Goal: Information Seeking & Learning: Check status

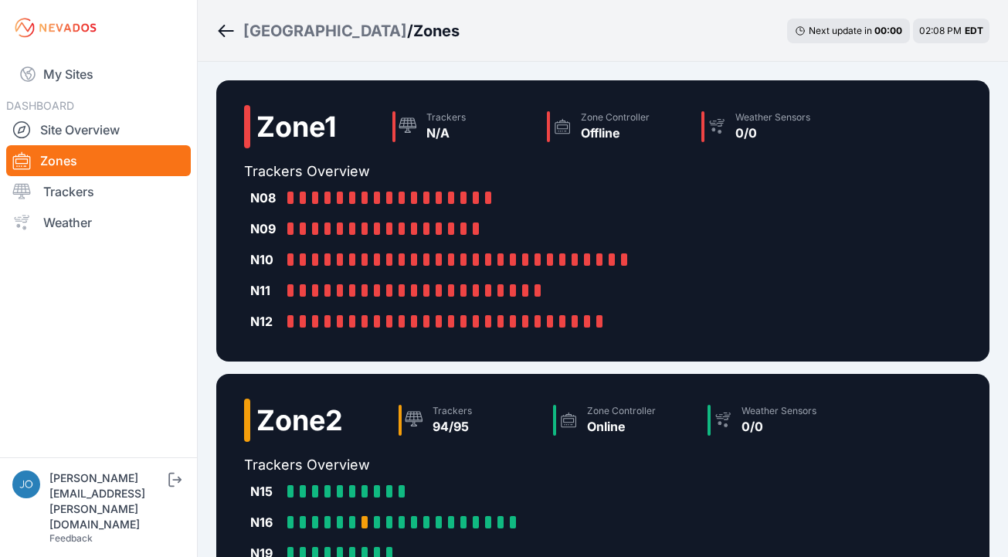
scroll to position [829, 0]
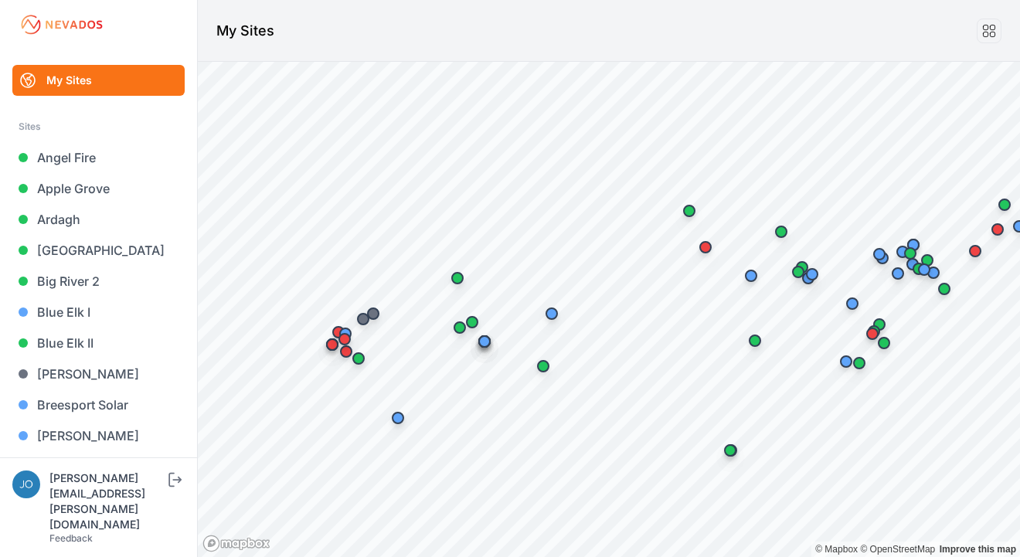
click at [7, 329] on div "My Sites Sites Angel Fire [GEOGRAPHIC_DATA] [GEOGRAPHIC_DATA] [GEOGRAPHIC_DATA]…" at bounding box center [99, 228] width 198 height 457
click at [61, 245] on link "[GEOGRAPHIC_DATA]" at bounding box center [98, 250] width 172 height 31
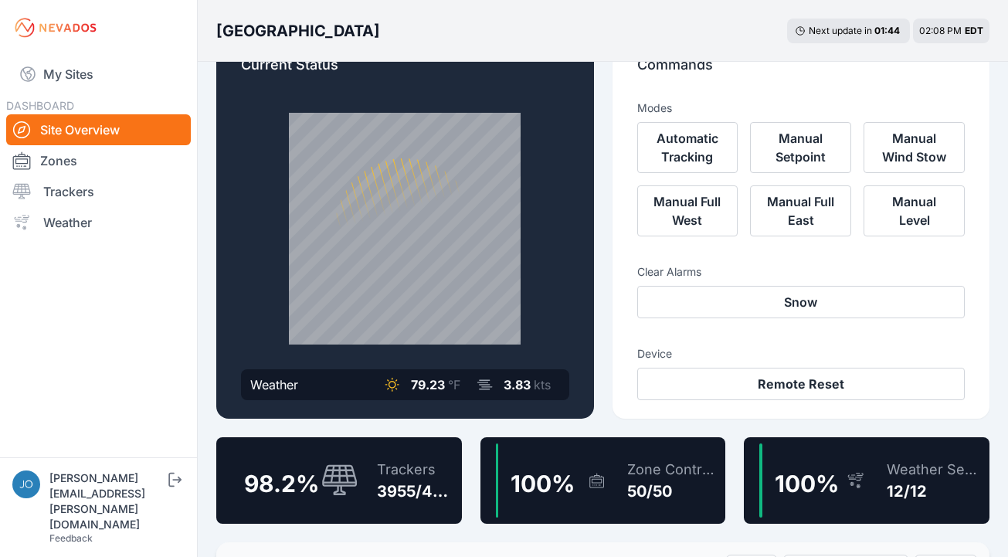
scroll to position [77, 0]
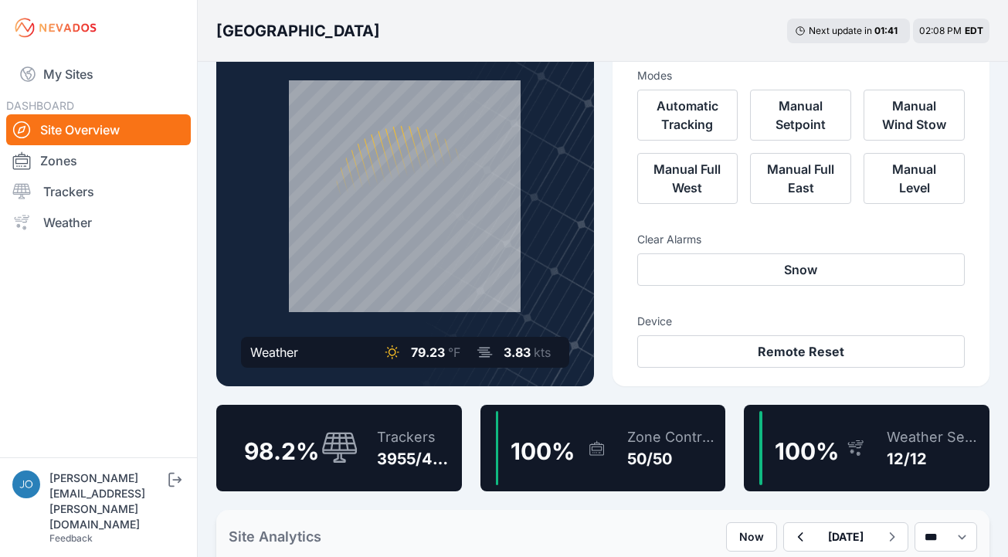
click at [383, 449] on div "3955/4027" at bounding box center [416, 459] width 79 height 22
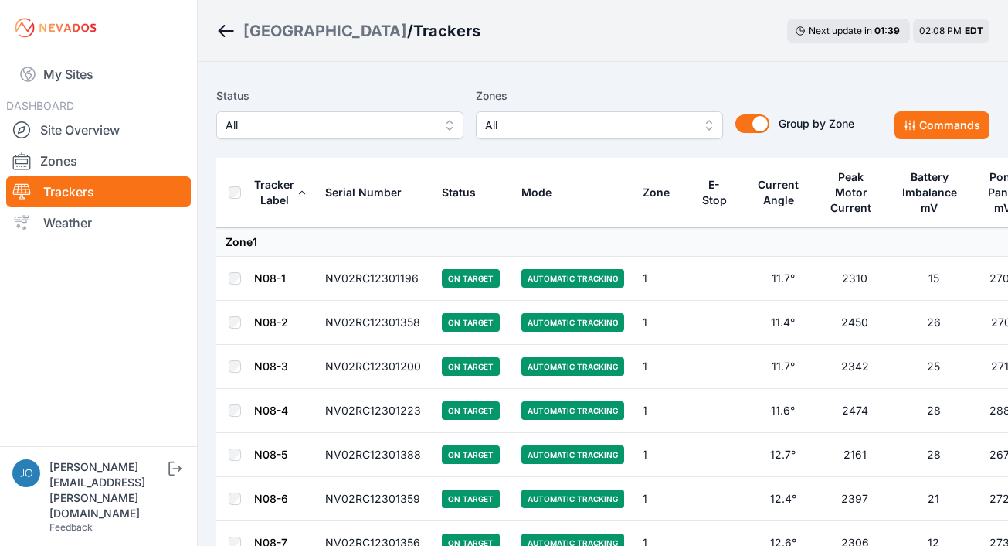
click at [294, 128] on span "All" at bounding box center [329, 125] width 207 height 19
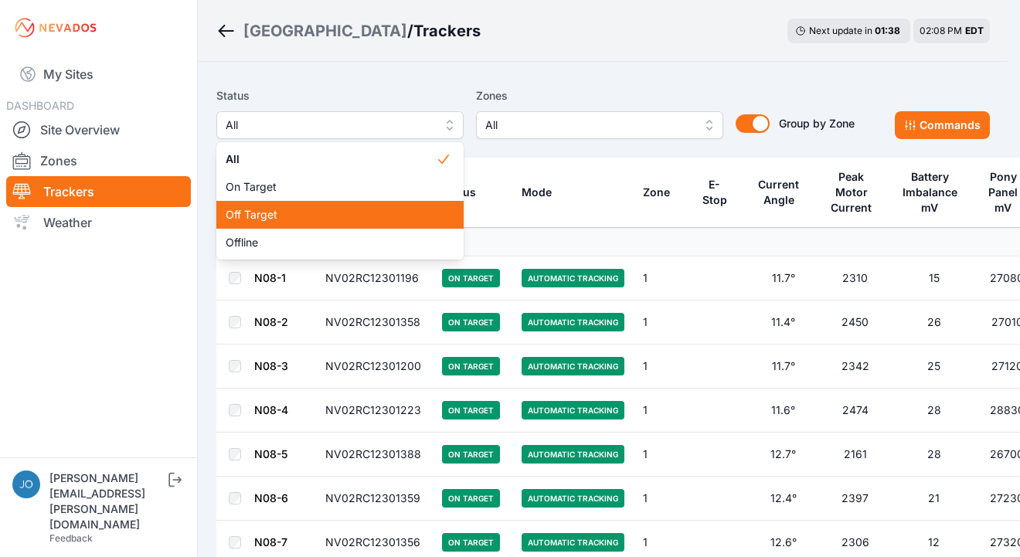
click at [285, 210] on span "Off Target" at bounding box center [331, 214] width 210 height 15
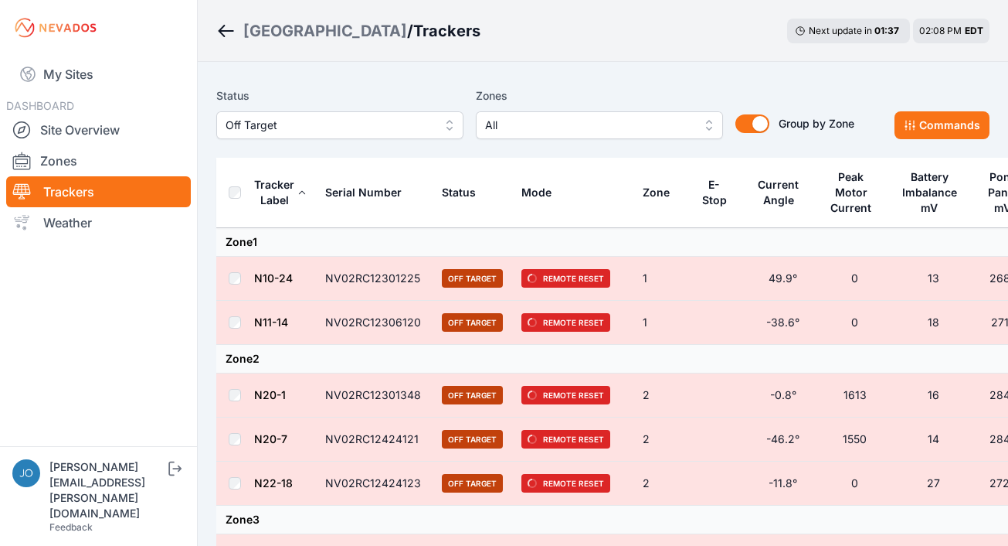
click at [235, 206] on th at bounding box center [234, 193] width 37 height 70
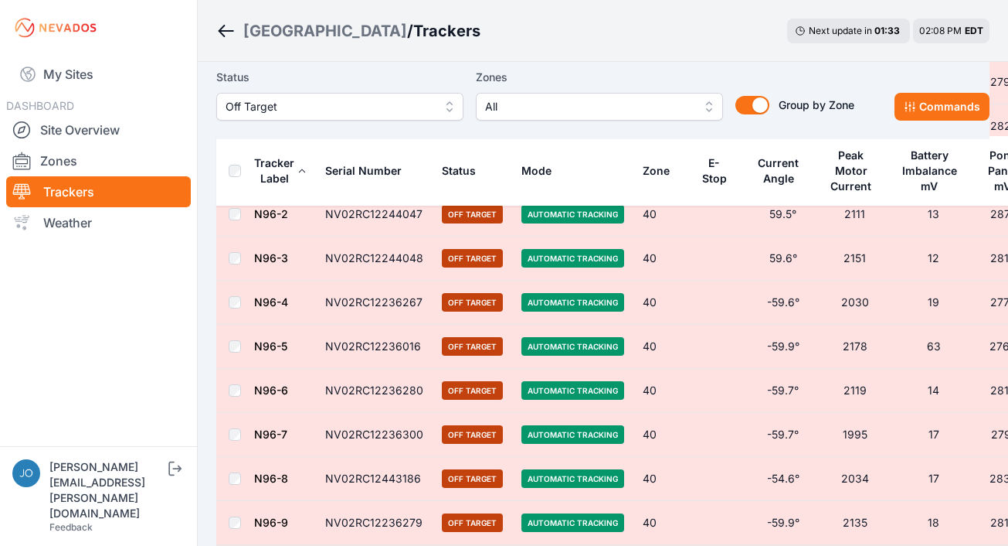
scroll to position [4609, 0]
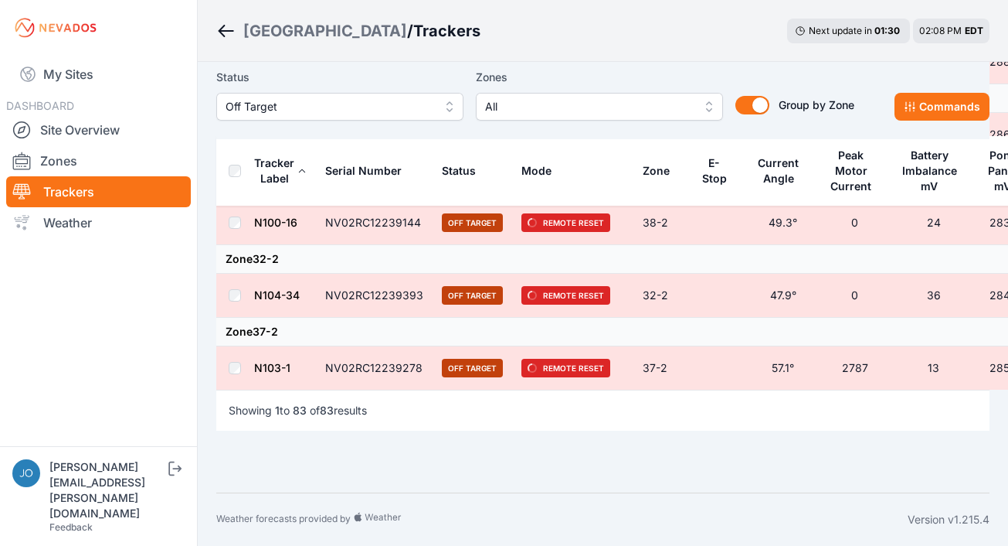
click at [270, 363] on link "N103-1" at bounding box center [272, 367] width 36 height 13
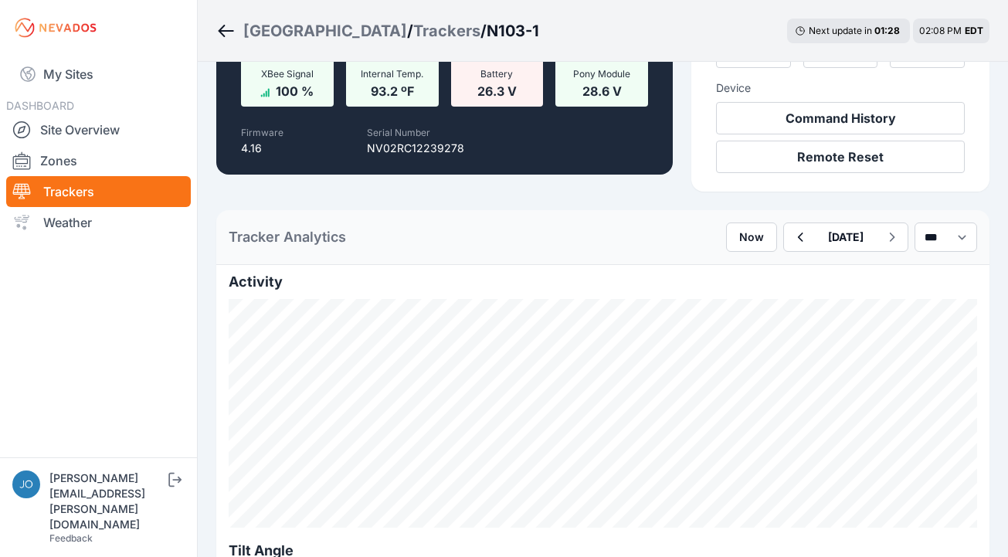
scroll to position [107, 0]
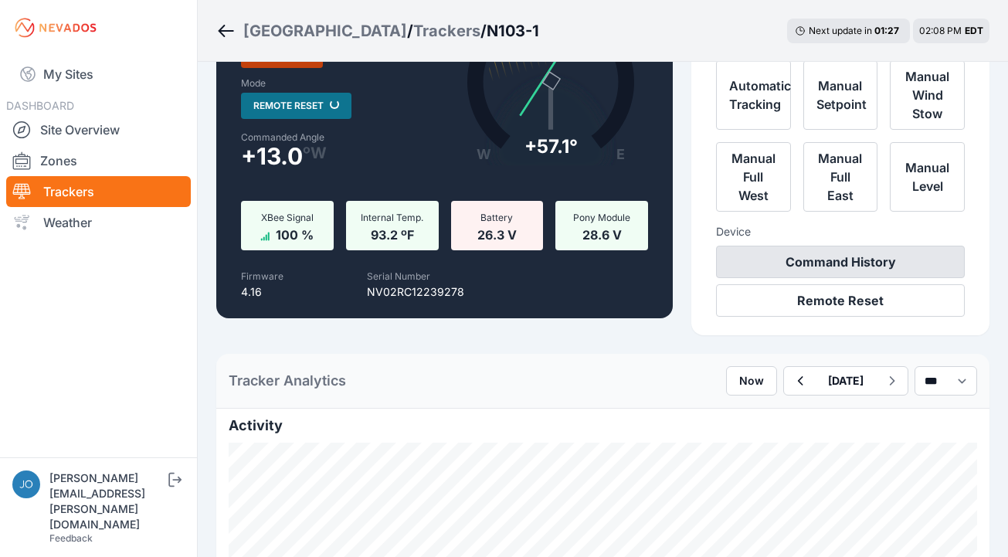
click at [838, 265] on button "Command History" at bounding box center [840, 262] width 249 height 32
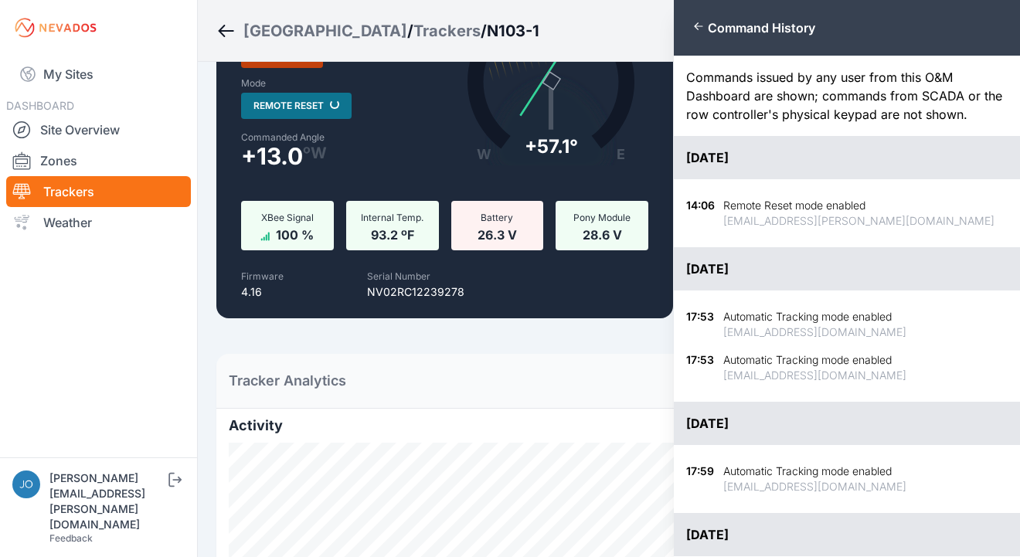
click at [700, 29] on icon "button" at bounding box center [698, 26] width 12 height 12
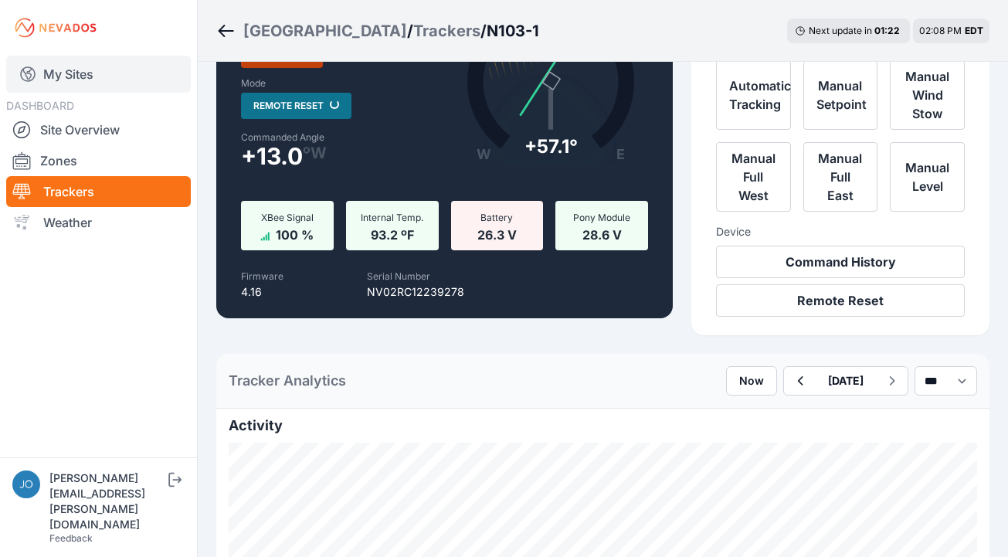
click at [94, 73] on link "My Sites" at bounding box center [98, 74] width 185 height 37
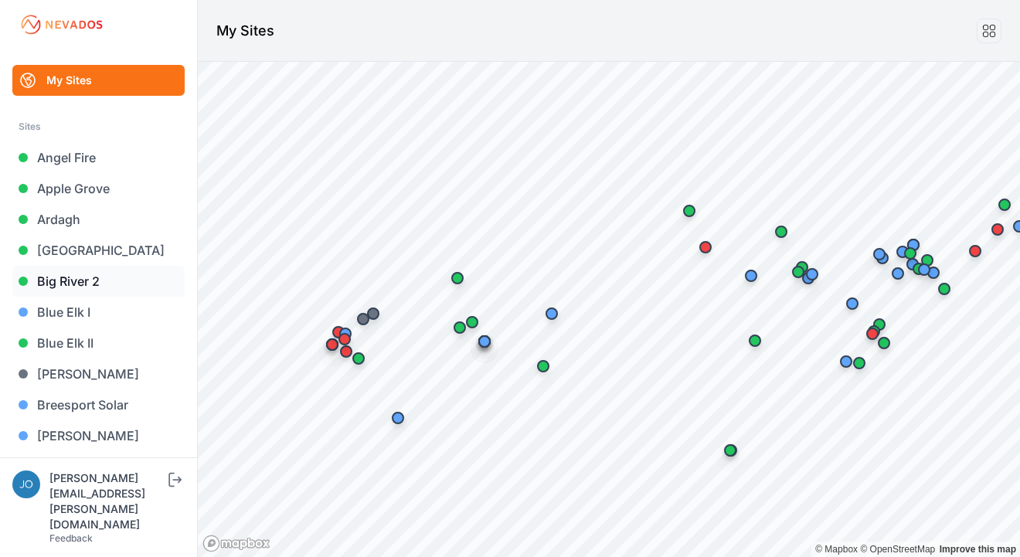
click at [62, 277] on link "Big River 2" at bounding box center [98, 281] width 172 height 31
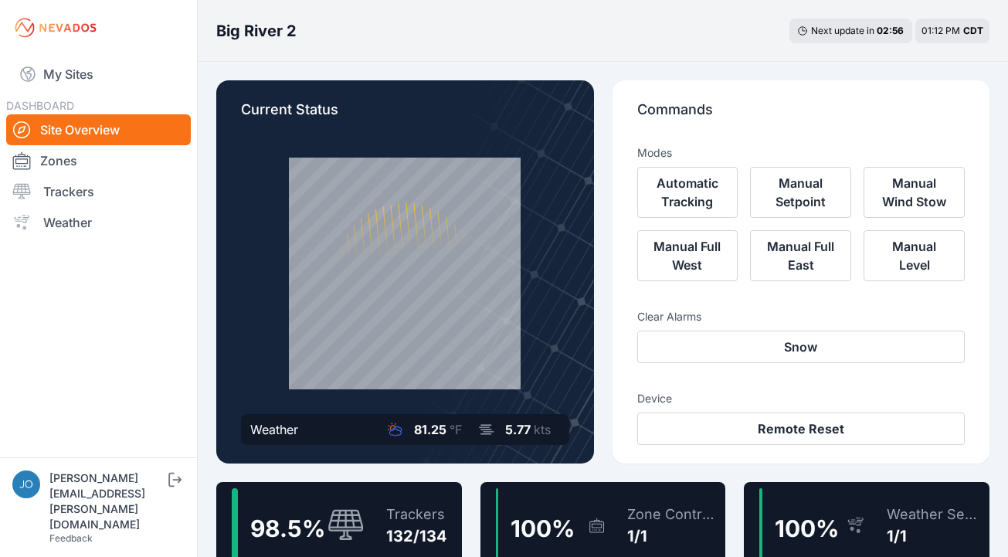
click at [427, 516] on div "Trackers" at bounding box center [416, 515] width 61 height 22
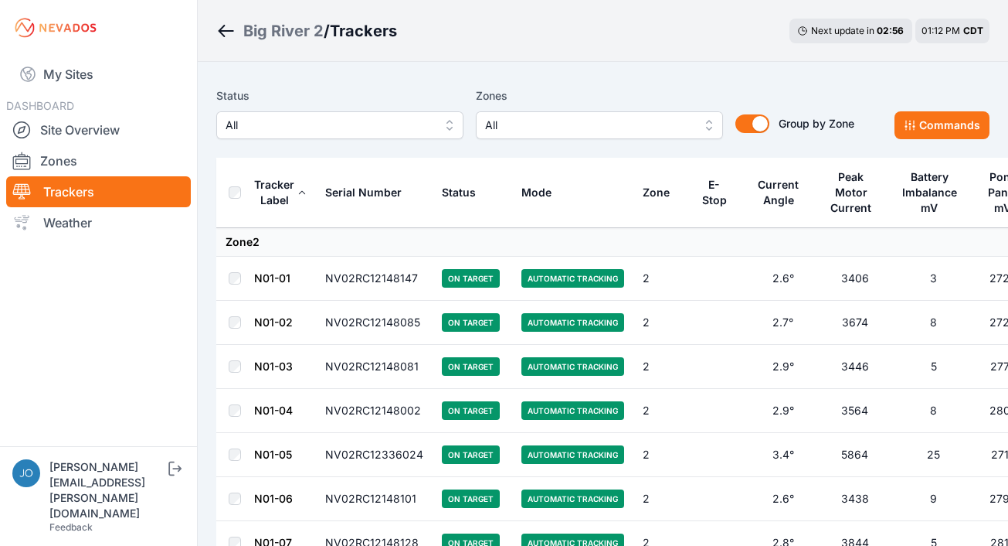
click at [349, 141] on div "Status All Zones All Group by Zone Group by Zone Commands" at bounding box center [603, 118] width 774 height 77
click at [335, 124] on span "All" at bounding box center [329, 125] width 207 height 19
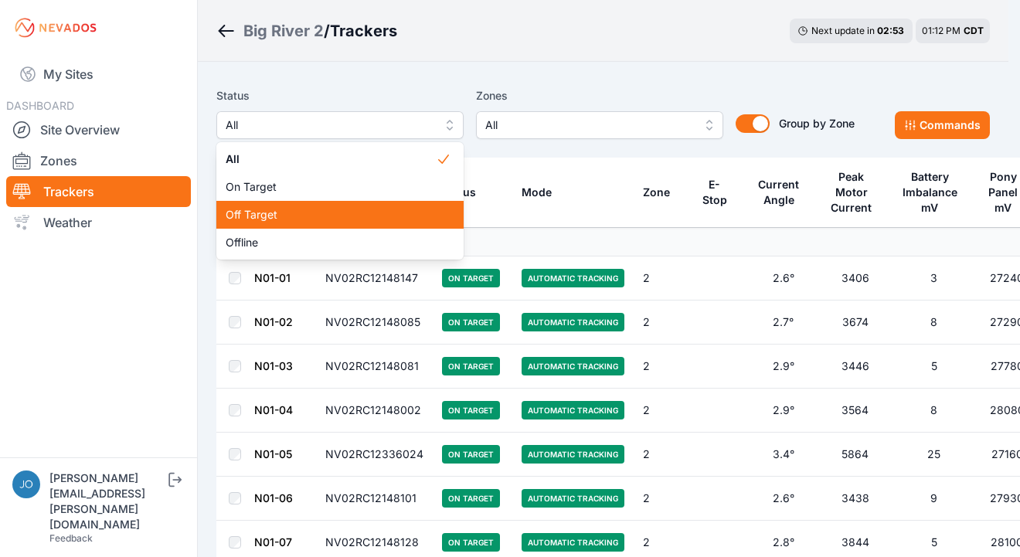
click at [284, 209] on span "Off Target" at bounding box center [331, 214] width 210 height 15
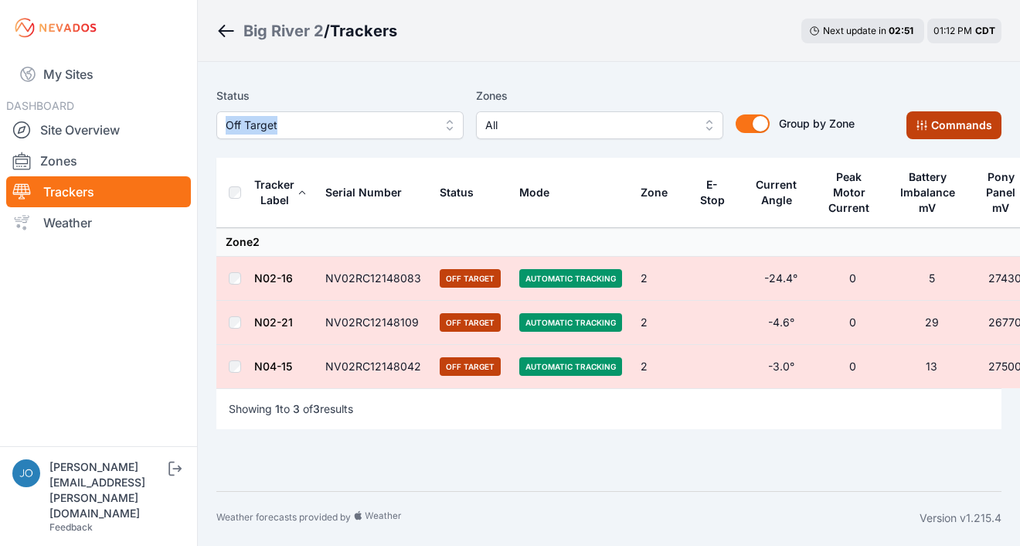
click at [937, 124] on button "Commands" at bounding box center [953, 125] width 95 height 28
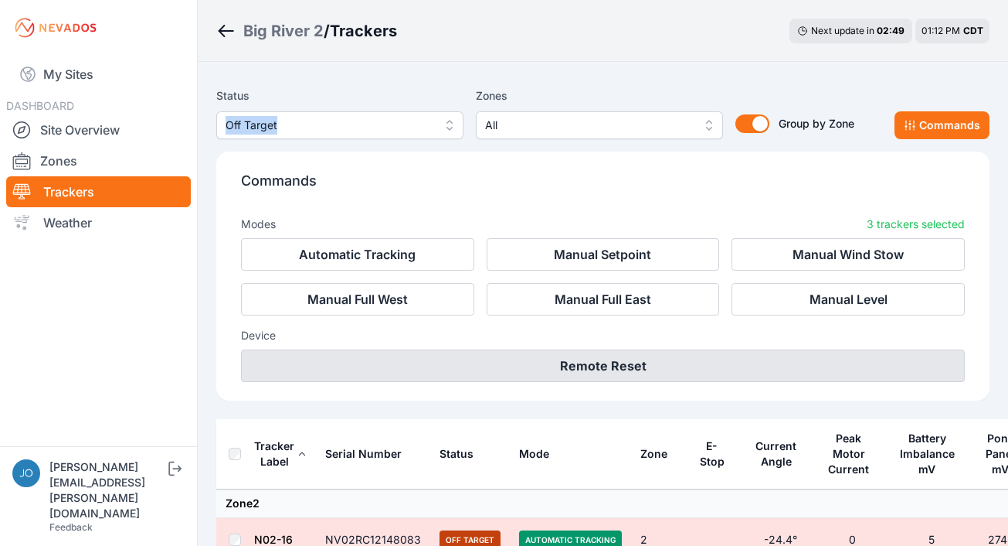
click at [616, 357] on button "Remote Reset" at bounding box center [603, 365] width 724 height 32
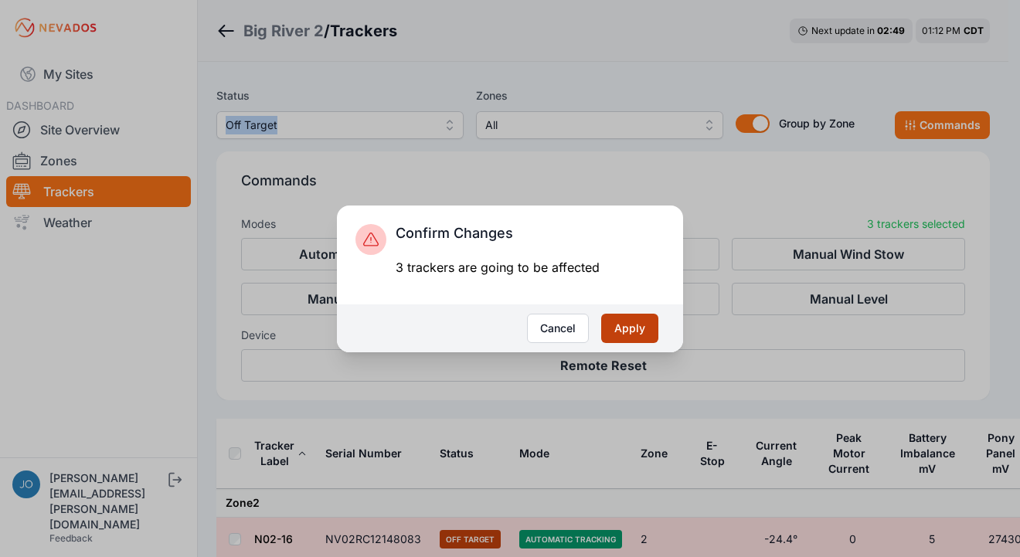
click at [636, 324] on button "Apply" at bounding box center [629, 328] width 57 height 29
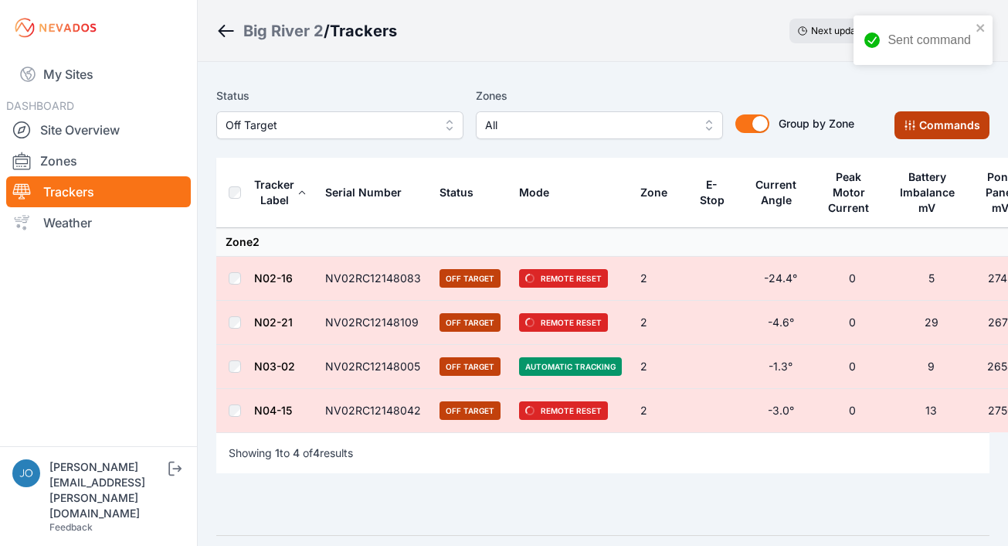
click at [919, 123] on button "Commands" at bounding box center [942, 125] width 95 height 28
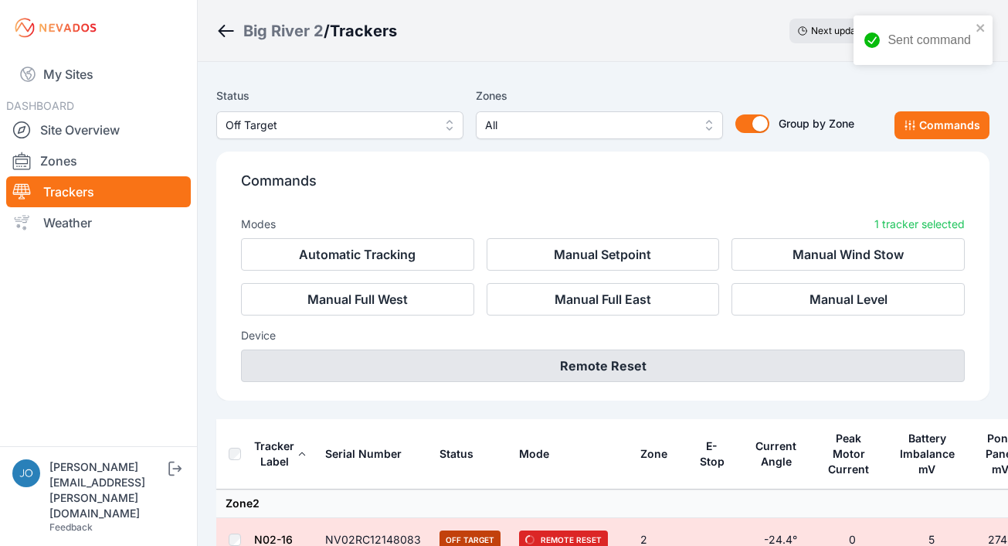
click at [694, 352] on button "Remote Reset" at bounding box center [603, 365] width 724 height 32
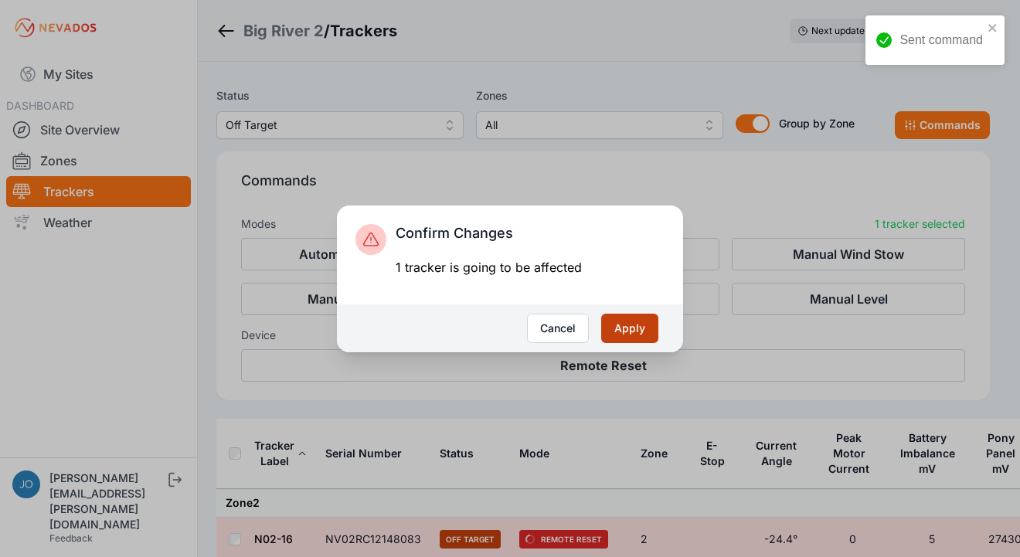
click at [617, 323] on button "Apply" at bounding box center [629, 328] width 57 height 29
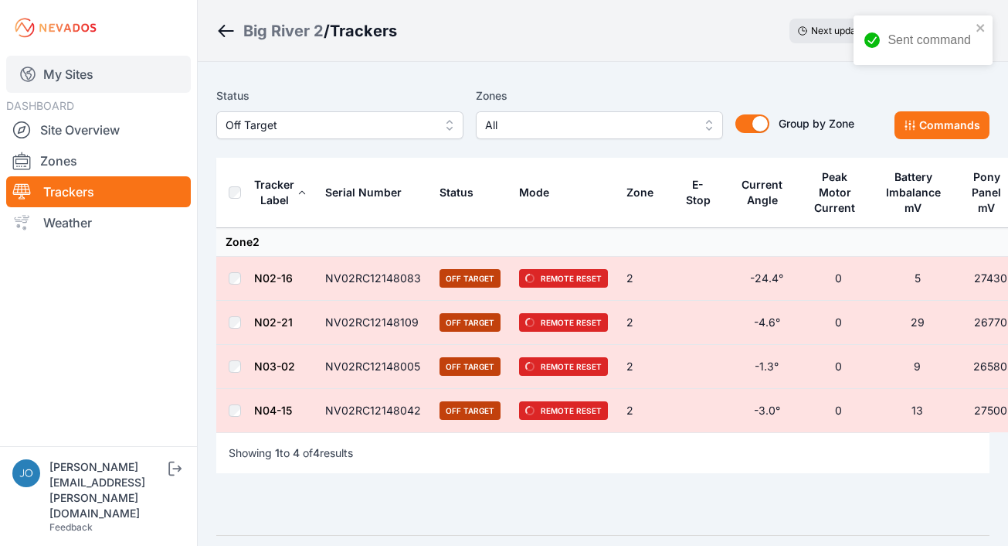
click at [72, 66] on link "My Sites" at bounding box center [98, 74] width 185 height 37
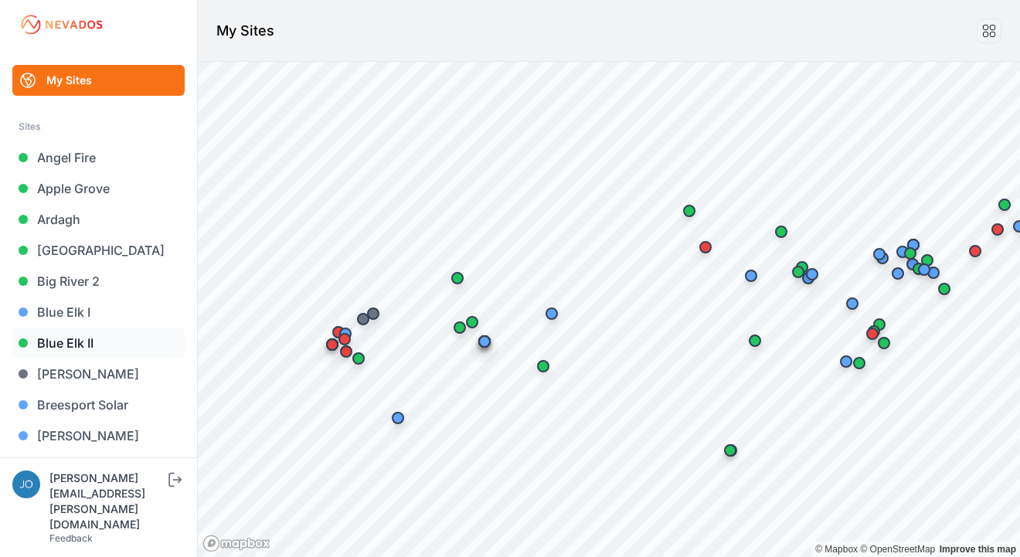
click at [53, 338] on link "Blue Elk II" at bounding box center [98, 343] width 172 height 31
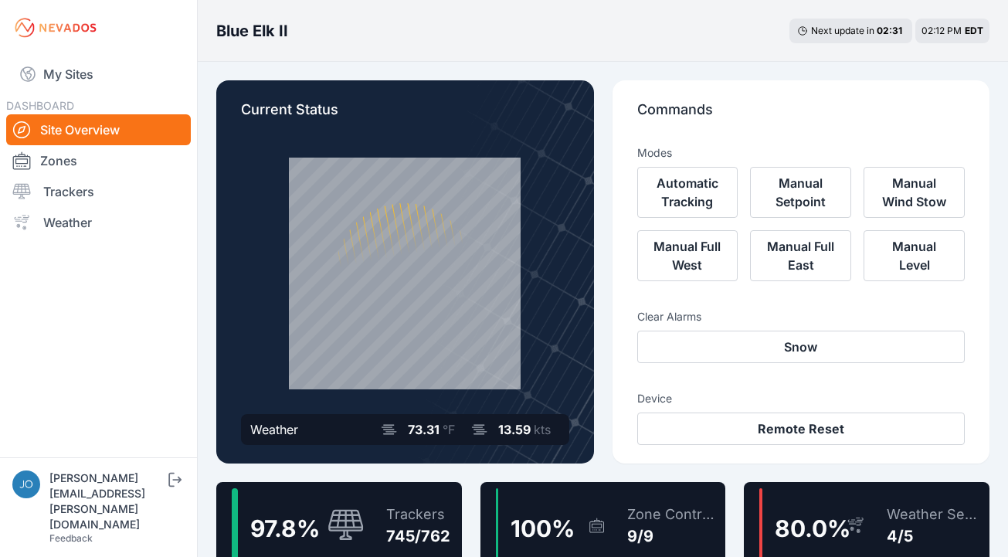
scroll to position [3, 0]
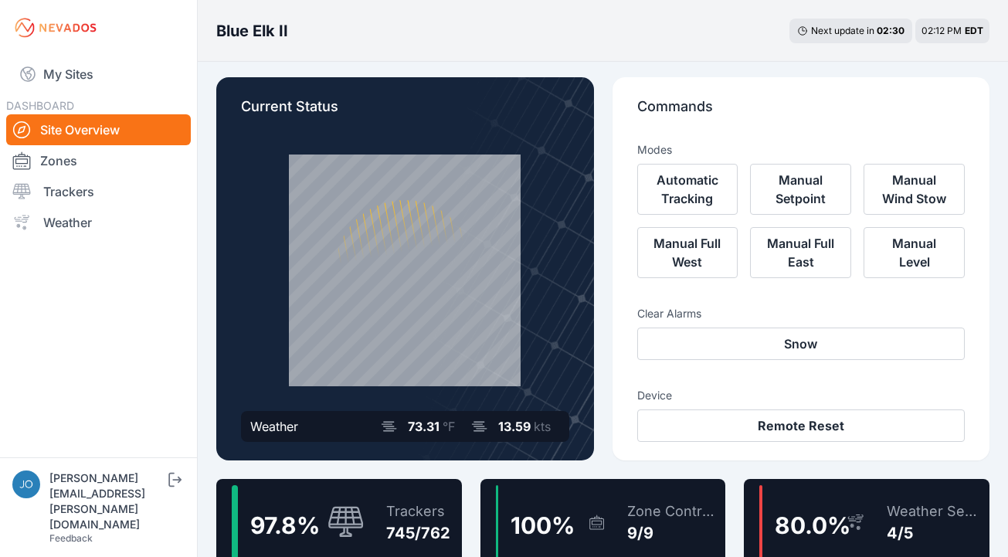
click at [437, 482] on div "97.8 % Trackers 745/762" at bounding box center [339, 522] width 246 height 87
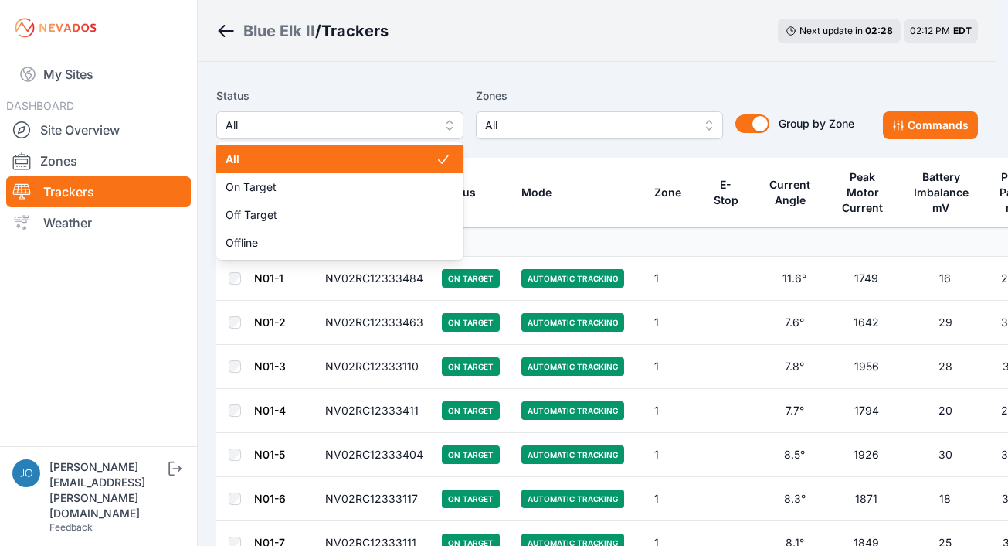
click at [345, 134] on button "All" at bounding box center [339, 125] width 247 height 28
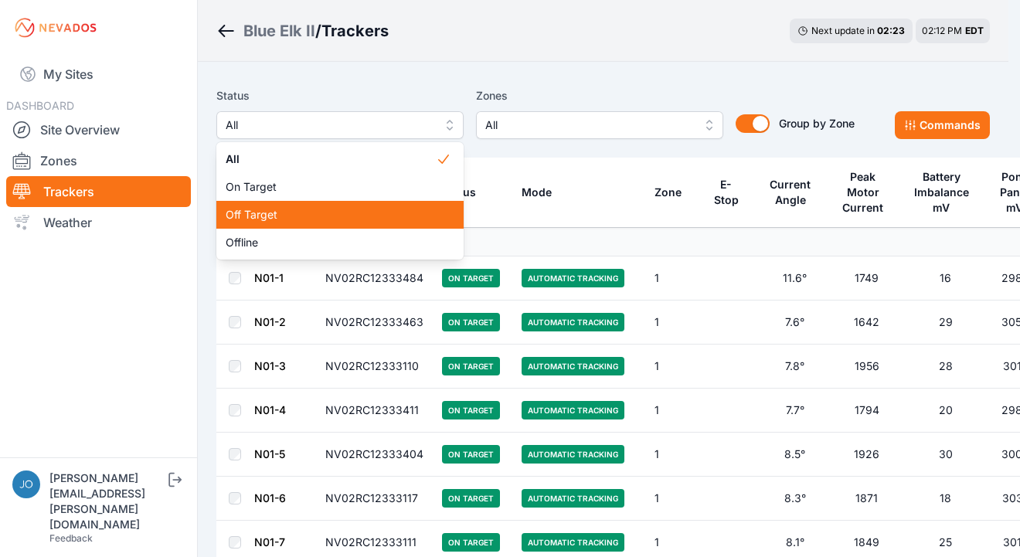
click at [287, 209] on span "Off Target" at bounding box center [331, 214] width 210 height 15
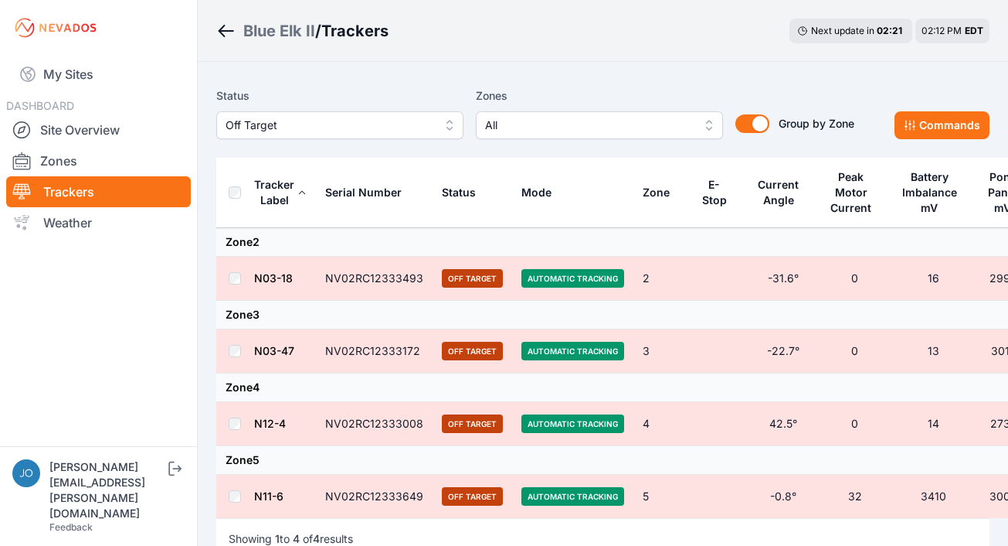
click at [939, 142] on div "Status Off Target Zones All Group by Zone Group by Zone Commands" at bounding box center [603, 118] width 774 height 77
click at [938, 124] on button "Commands" at bounding box center [942, 125] width 95 height 28
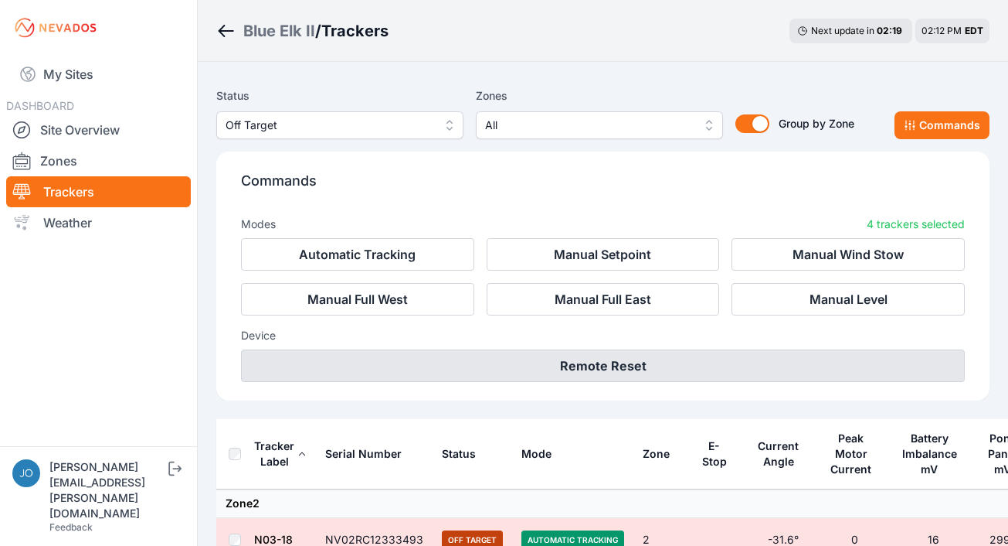
click at [625, 355] on button "Remote Reset" at bounding box center [603, 365] width 724 height 32
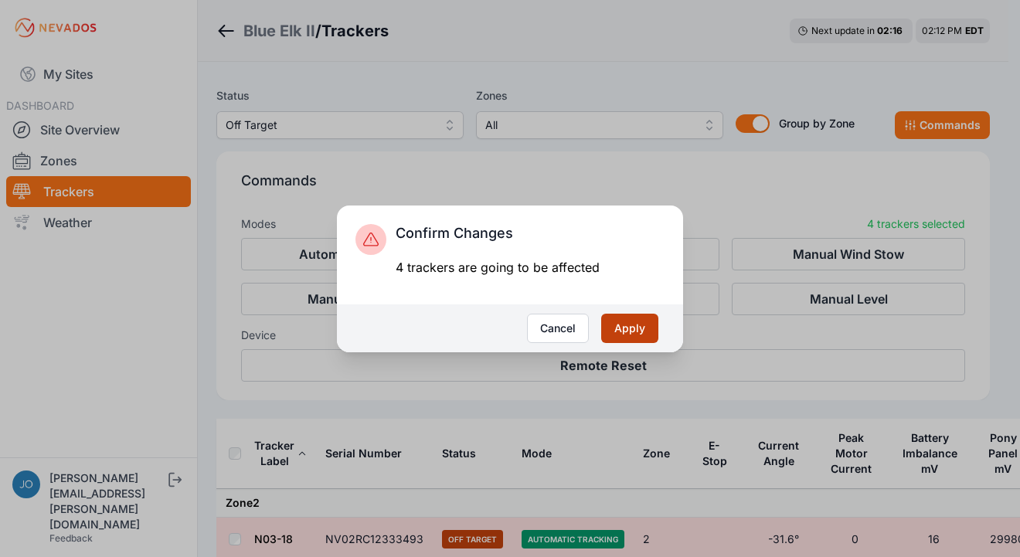
click at [636, 321] on button "Apply" at bounding box center [629, 328] width 57 height 29
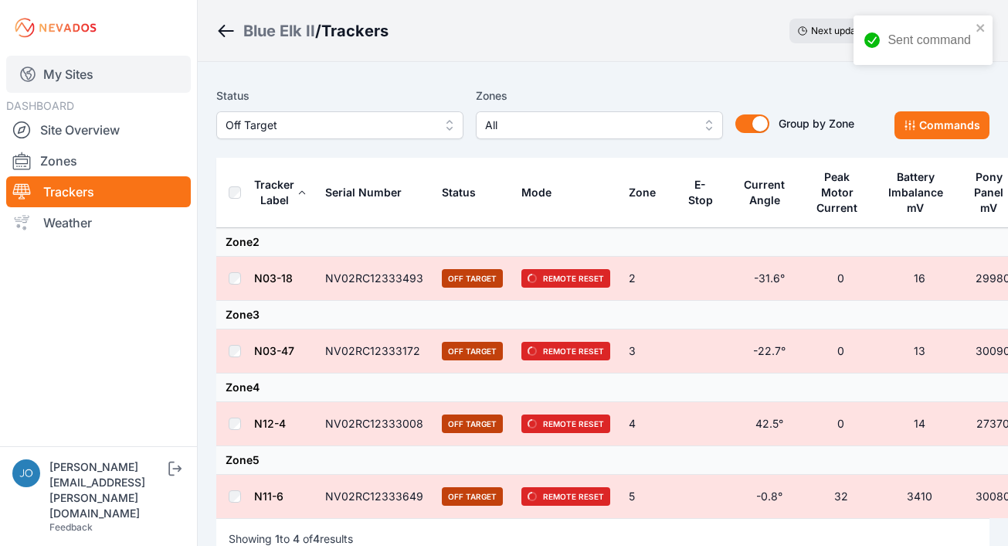
click at [56, 82] on link "My Sites" at bounding box center [98, 74] width 185 height 37
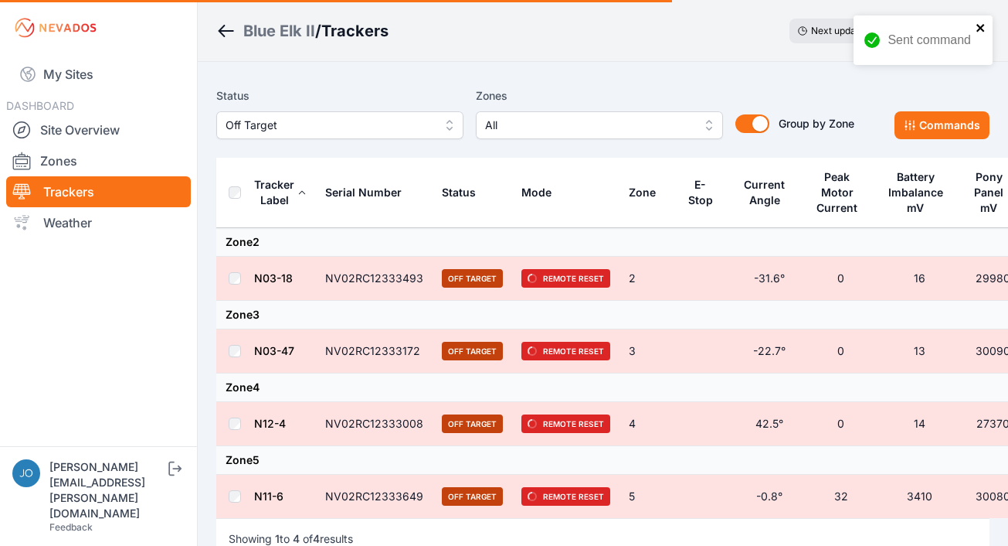
click at [986, 24] on icon "close" at bounding box center [981, 28] width 11 height 12
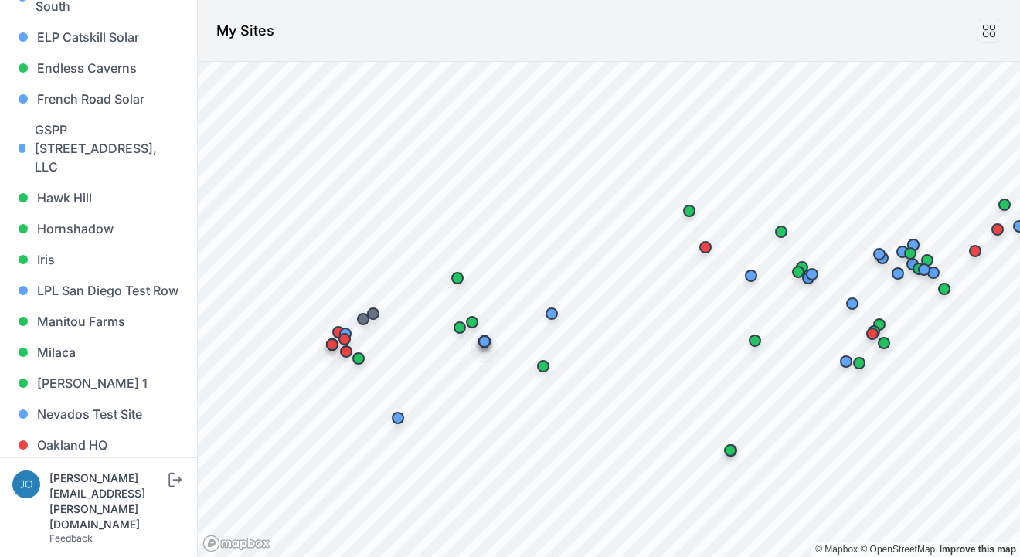
scroll to position [1610, 0]
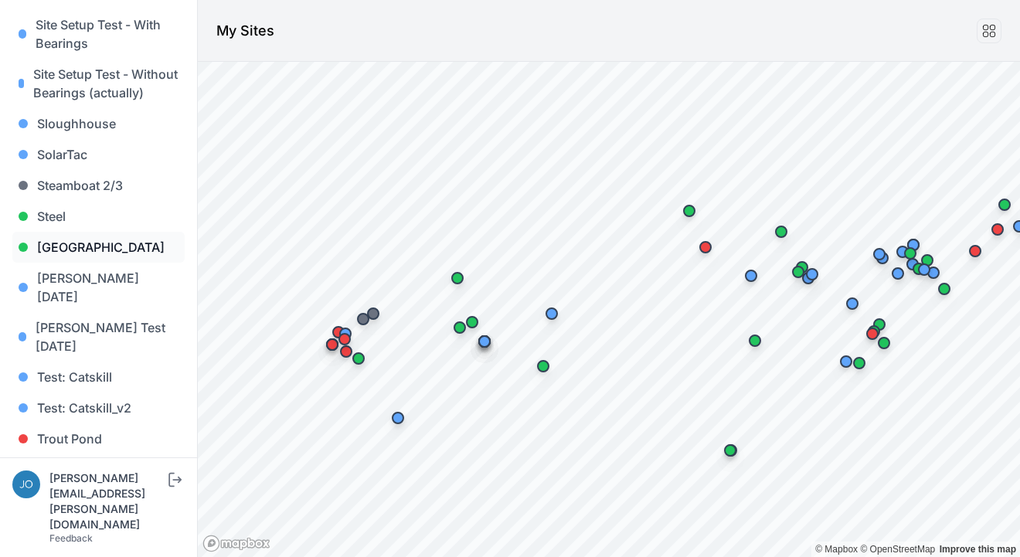
click at [80, 232] on link "[GEOGRAPHIC_DATA]" at bounding box center [98, 247] width 172 height 31
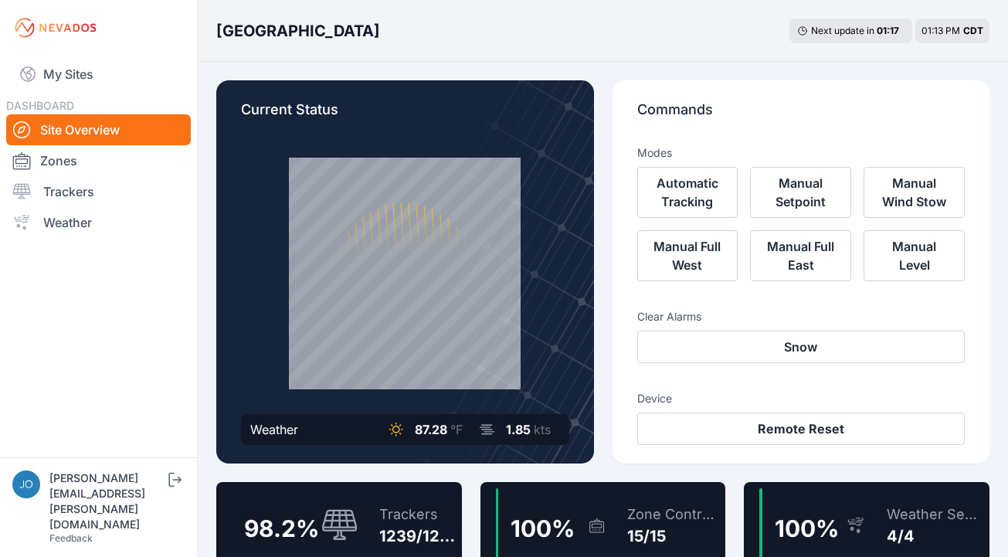
click at [385, 510] on div "Trackers" at bounding box center [417, 515] width 77 height 22
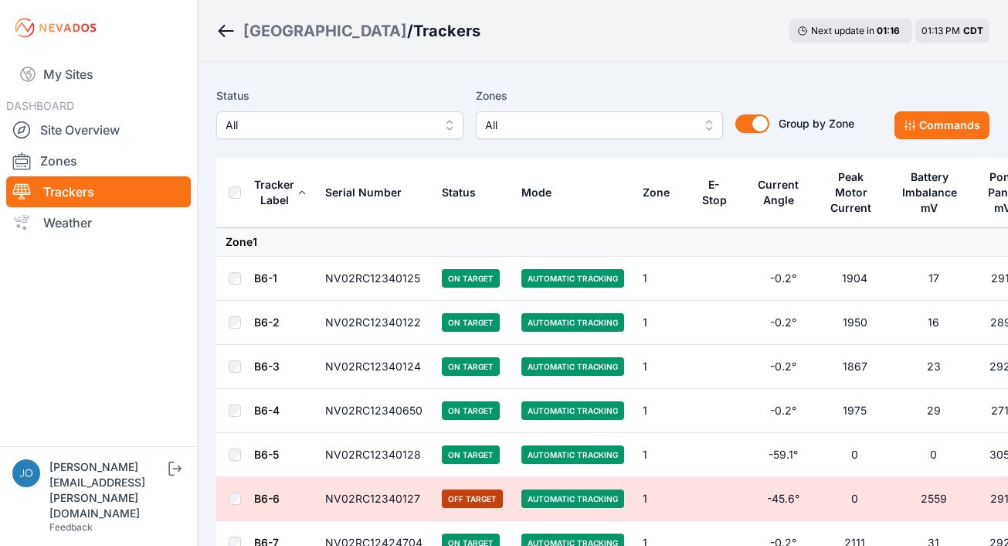
click at [352, 124] on span "All" at bounding box center [329, 125] width 207 height 19
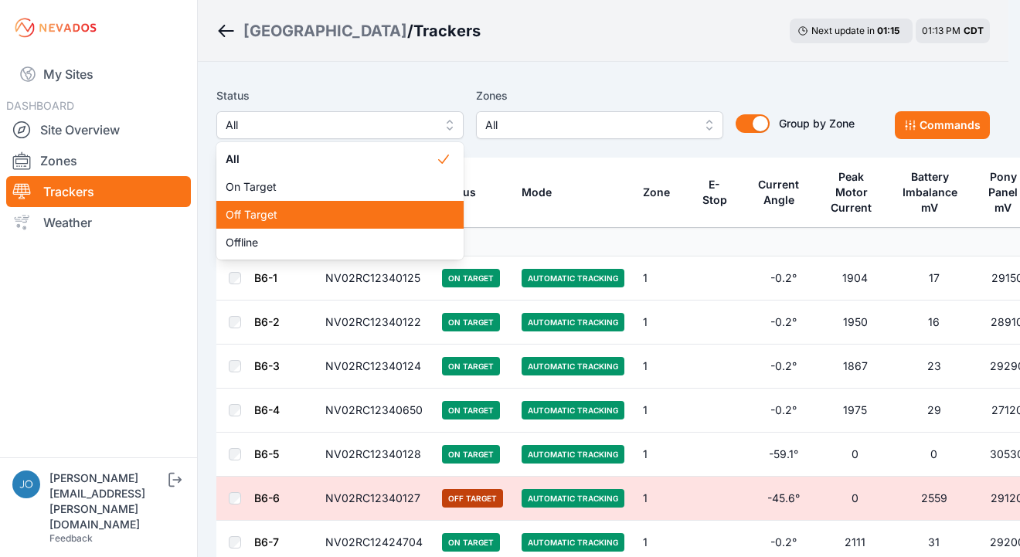
click at [264, 209] on span "Off Target" at bounding box center [331, 214] width 210 height 15
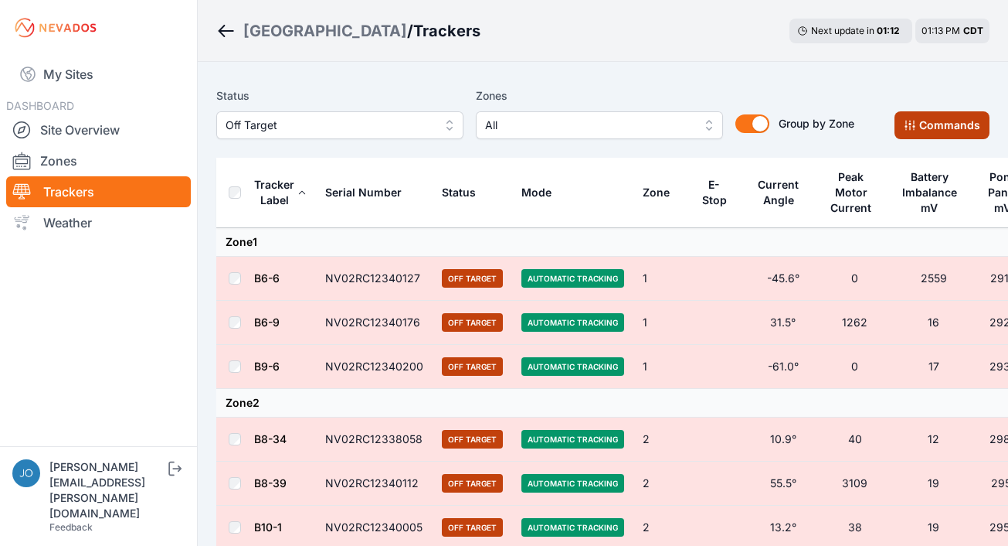
click at [937, 133] on button "Commands" at bounding box center [942, 125] width 95 height 28
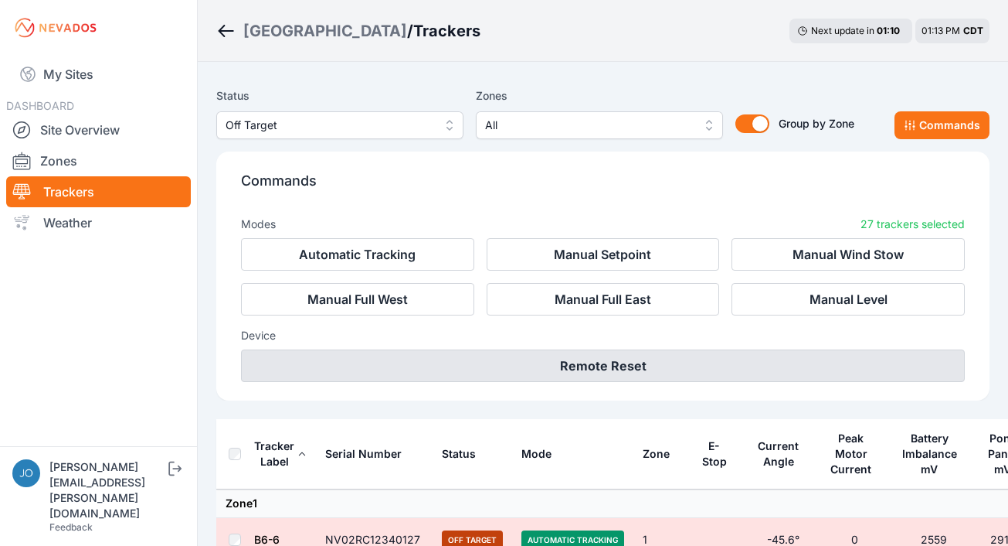
click at [518, 362] on button "Remote Reset" at bounding box center [603, 365] width 724 height 32
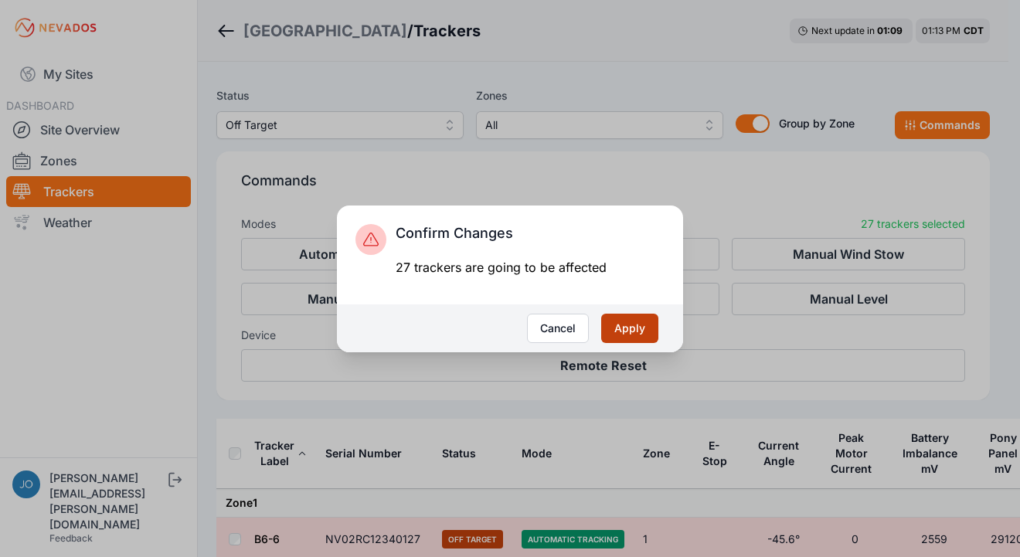
click at [617, 326] on button "Apply" at bounding box center [629, 328] width 57 height 29
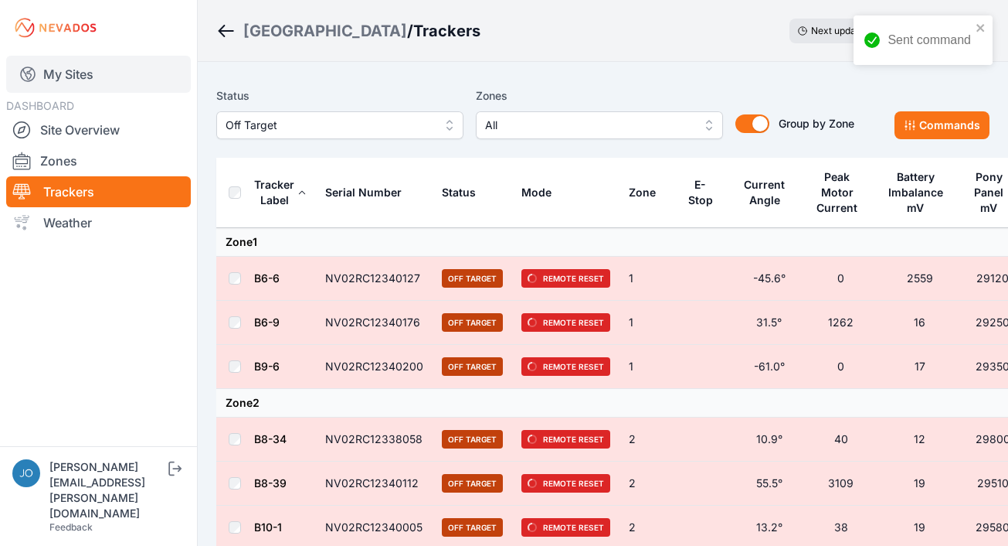
click at [57, 85] on link "My Sites" at bounding box center [98, 74] width 185 height 37
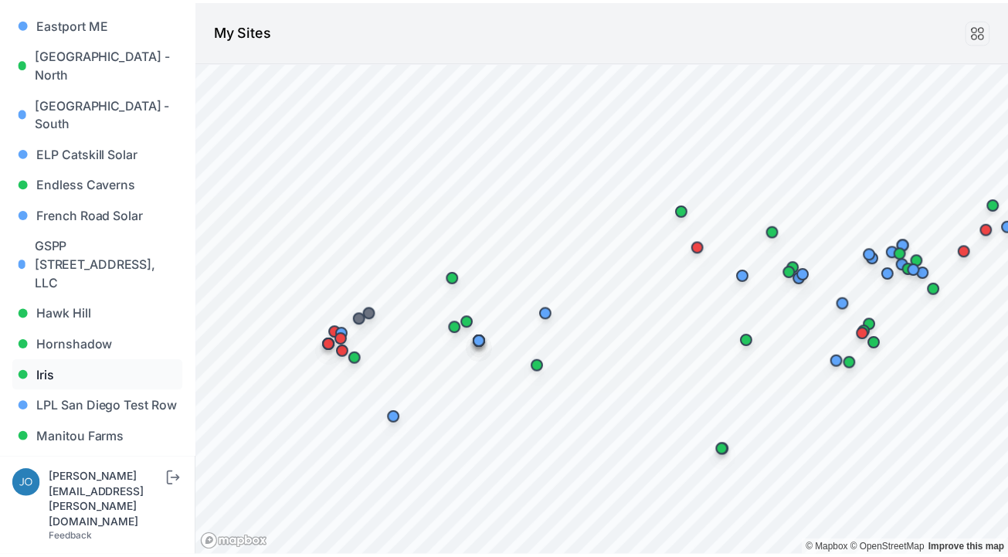
scroll to position [607, 0]
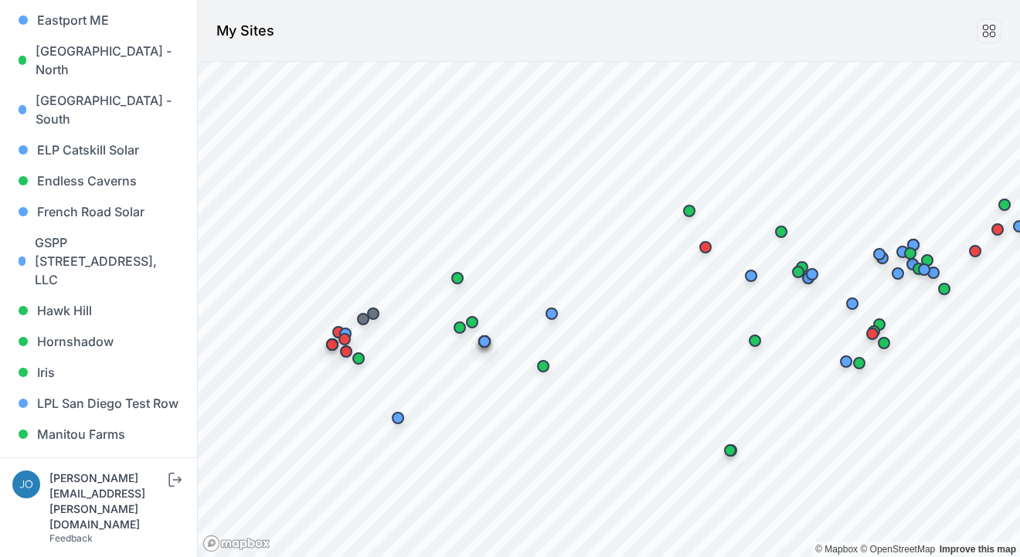
click at [82, 481] on link "[PERSON_NAME] 1" at bounding box center [98, 496] width 172 height 31
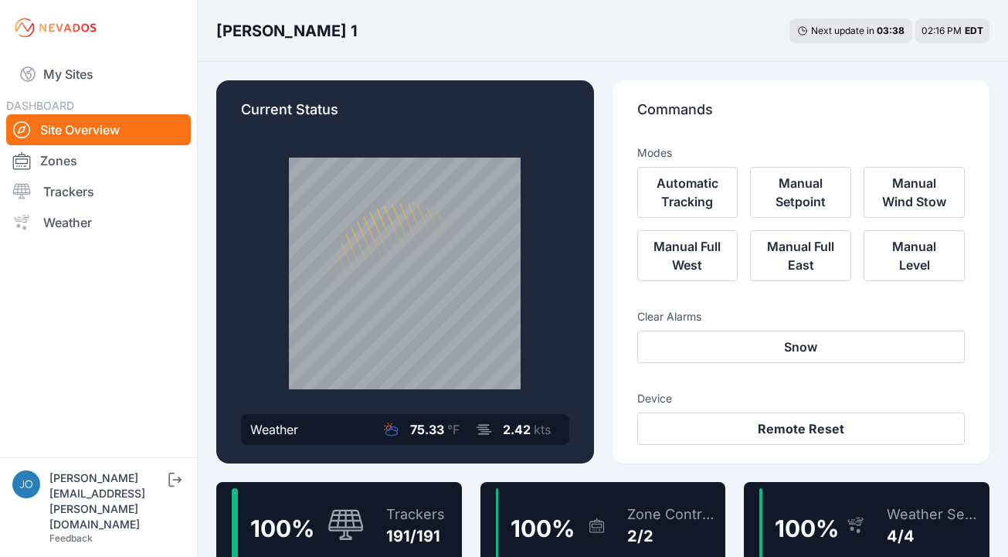
scroll to position [145, 0]
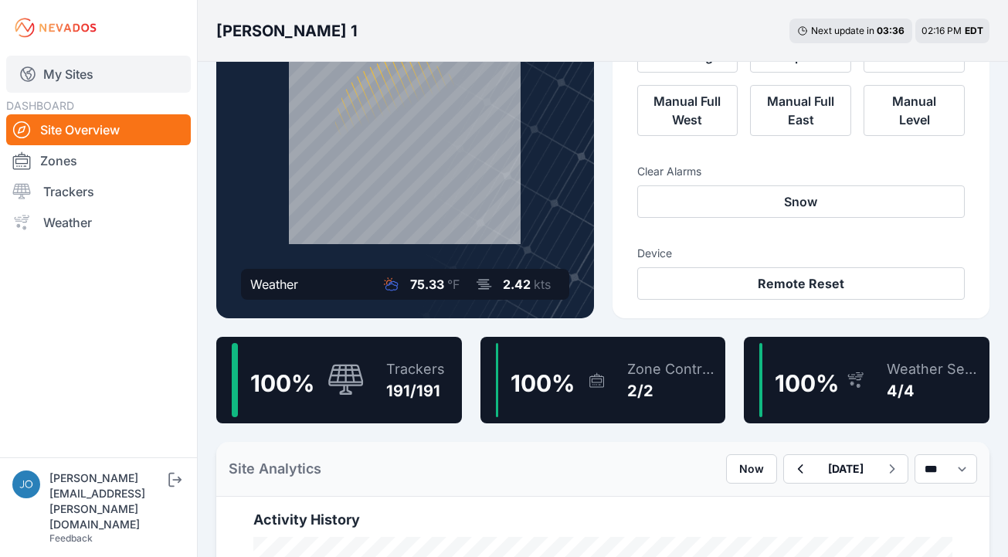
click at [70, 67] on link "My Sites" at bounding box center [98, 74] width 185 height 37
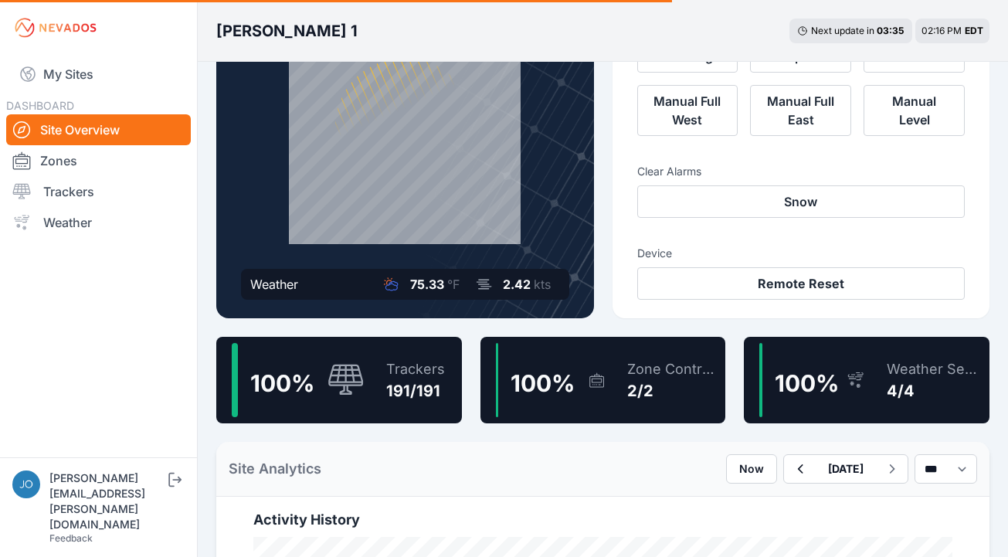
scroll to position [148, 0]
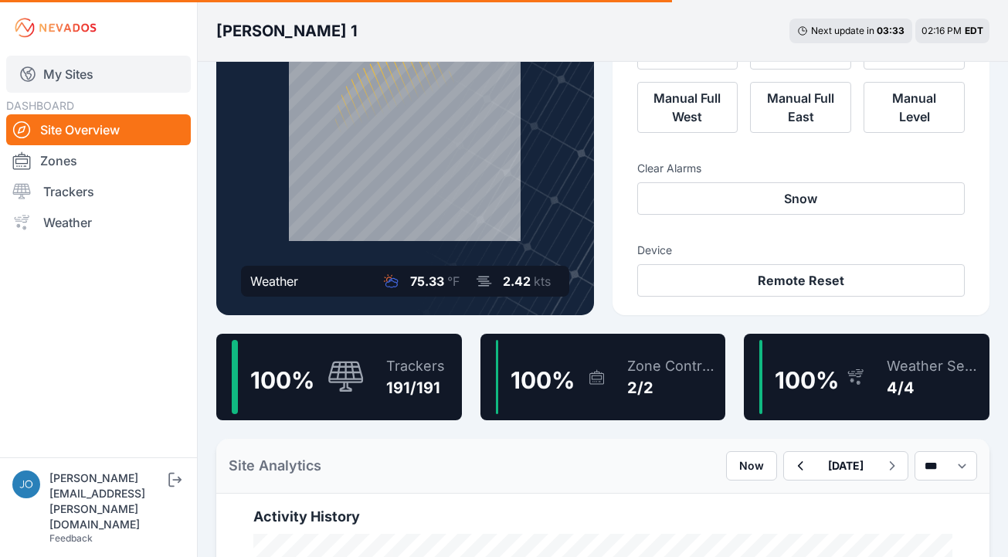
click at [61, 76] on link "My Sites" at bounding box center [98, 74] width 185 height 37
click at [24, 76] on icon at bounding box center [28, 74] width 19 height 19
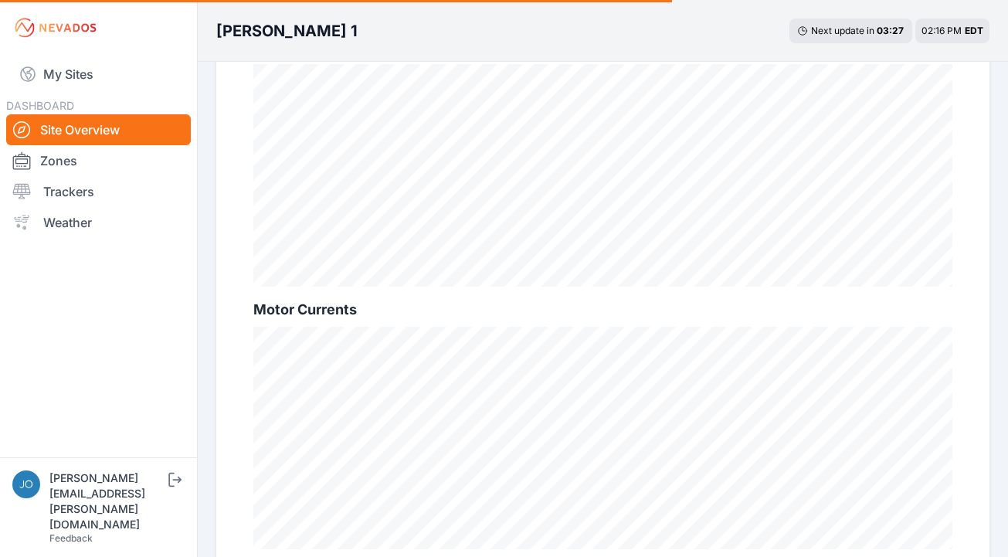
scroll to position [1152, 0]
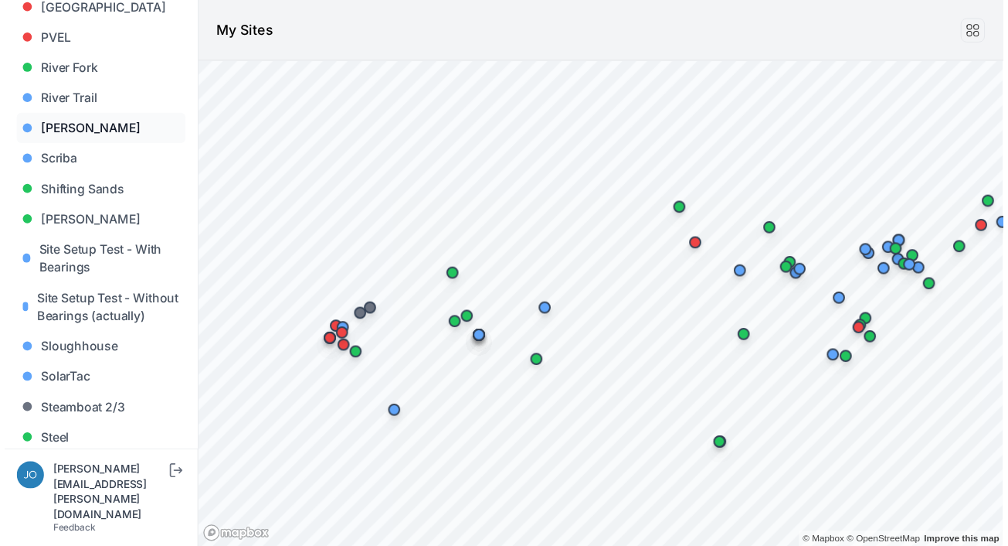
scroll to position [1378, 0]
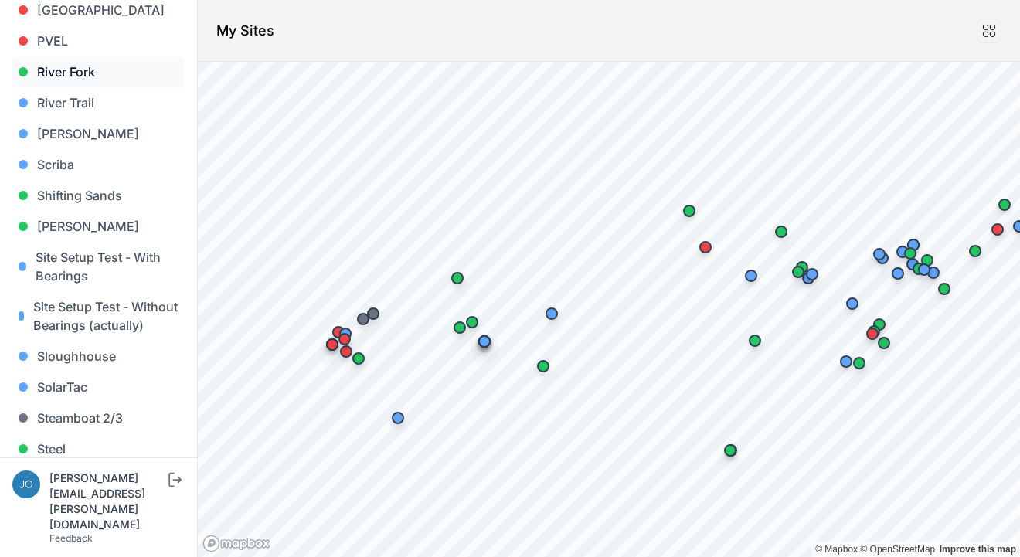
click at [80, 56] on link "River Fork" at bounding box center [98, 71] width 172 height 31
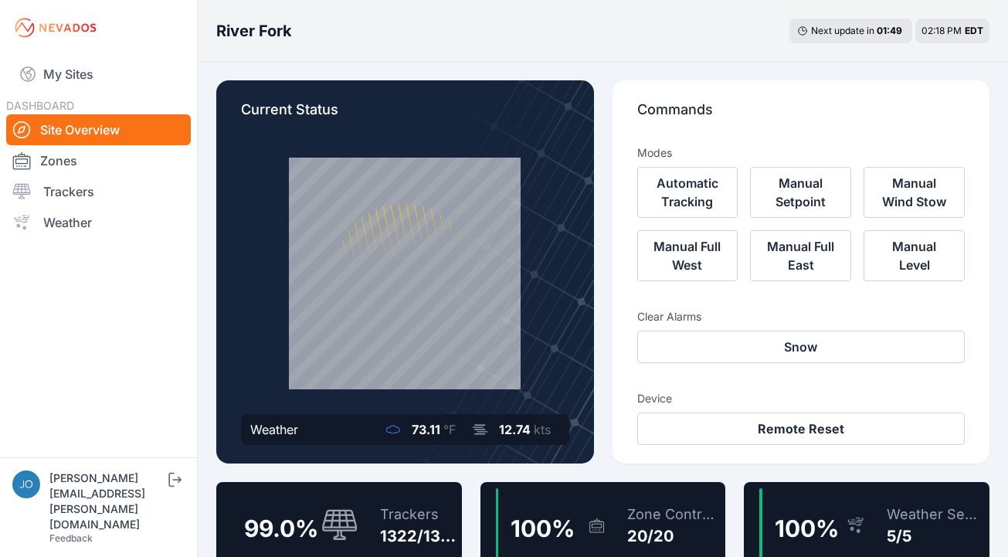
click at [423, 497] on div "Trackers 1322/1335" at bounding box center [410, 525] width 91 height 74
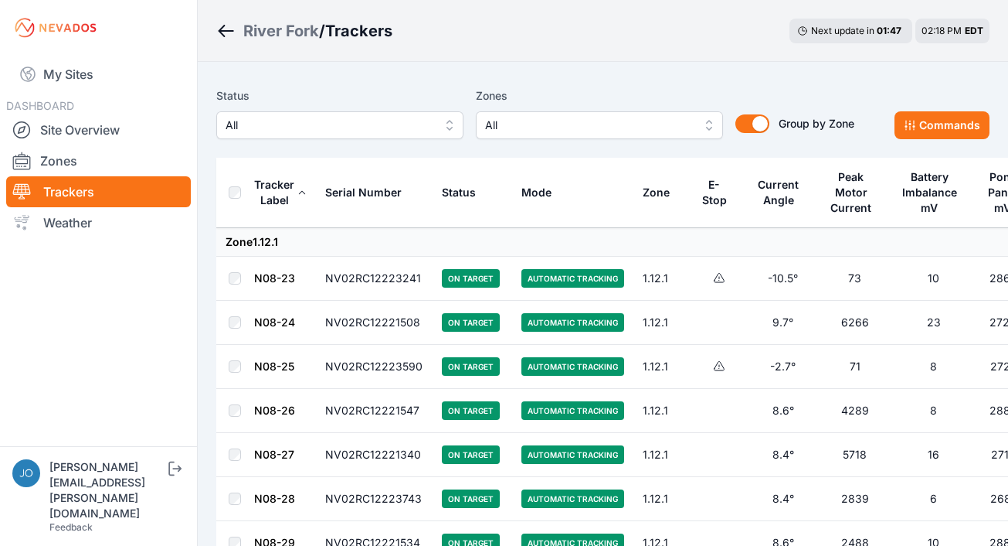
click at [299, 129] on span "All" at bounding box center [329, 125] width 207 height 19
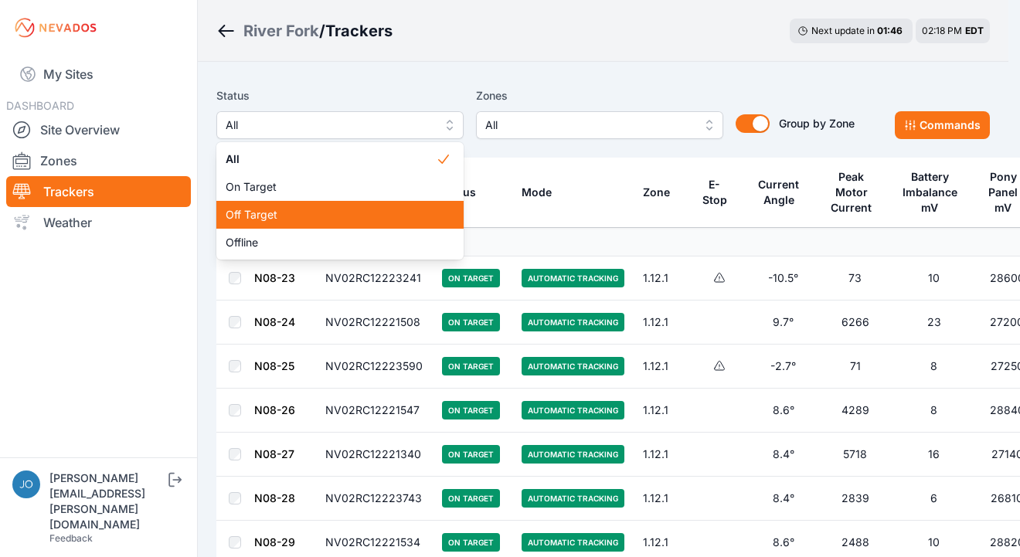
click at [267, 213] on span "Off Target" at bounding box center [331, 214] width 210 height 15
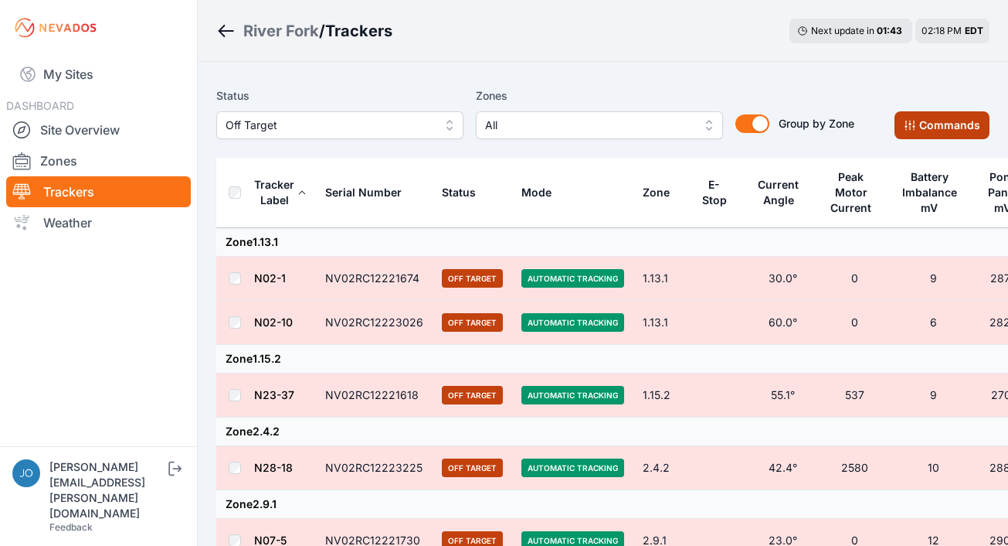
click at [952, 119] on button "Commands" at bounding box center [942, 125] width 95 height 28
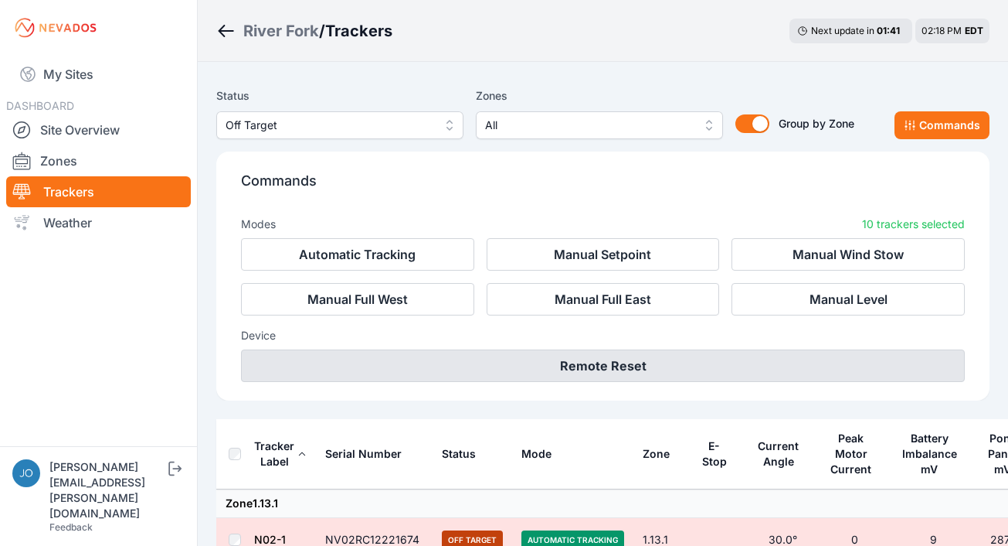
click at [695, 368] on button "Remote Reset" at bounding box center [603, 365] width 724 height 32
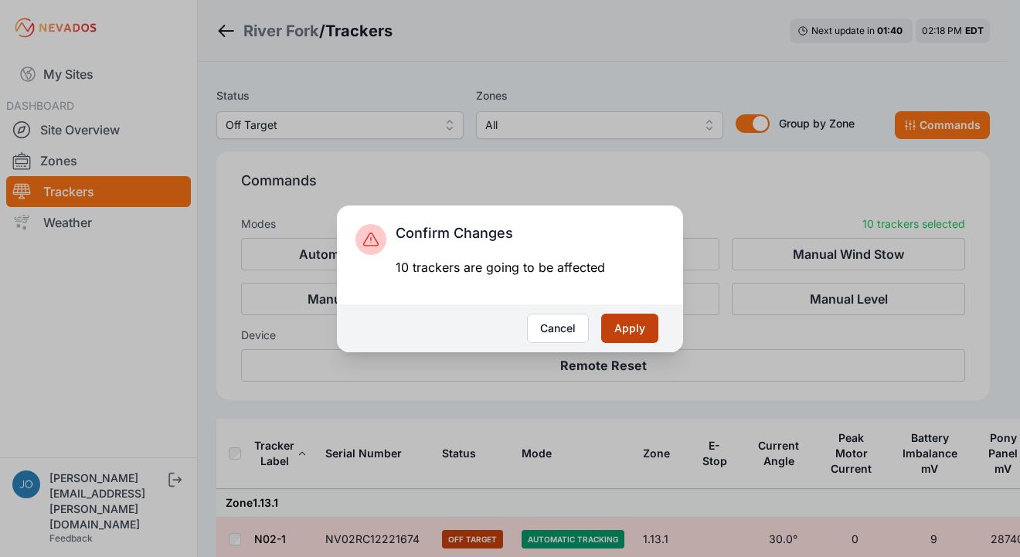
click at [641, 334] on button "Apply" at bounding box center [629, 328] width 57 height 29
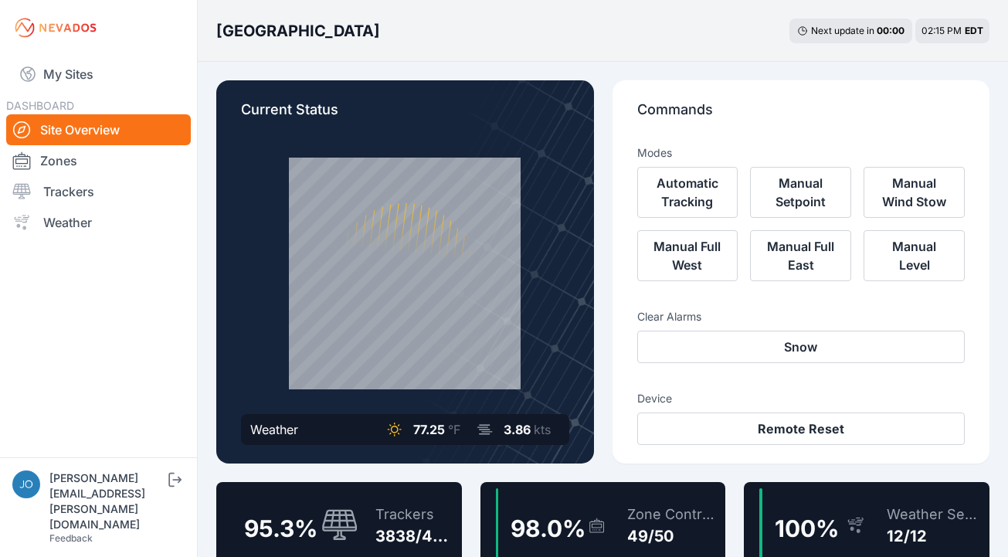
scroll to position [103, 0]
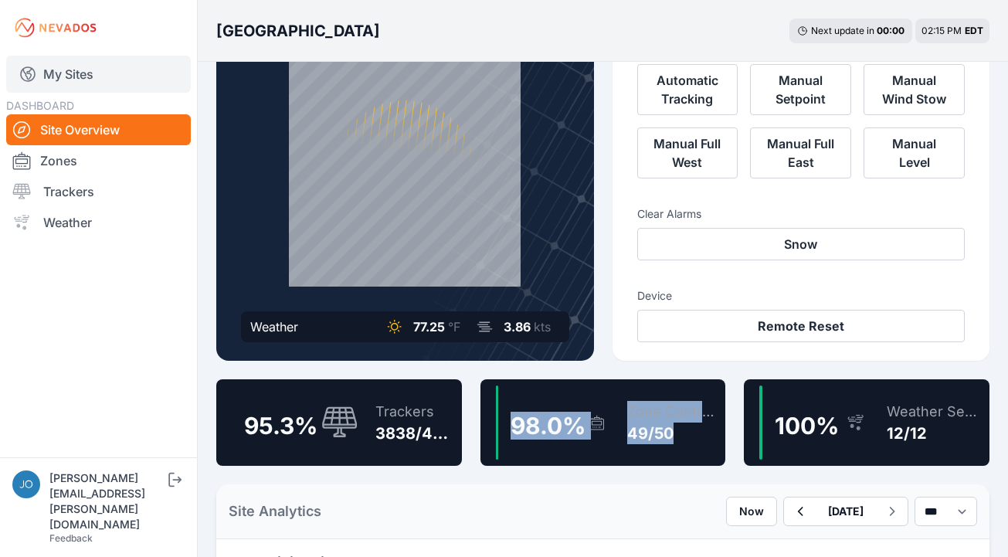
click at [88, 69] on link "My Sites" at bounding box center [98, 74] width 185 height 37
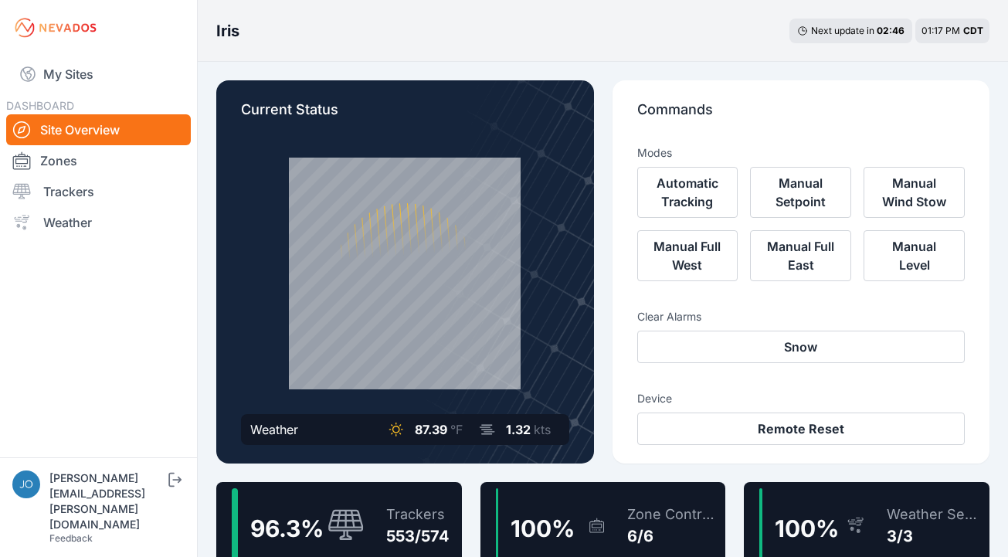
click at [427, 498] on div "Trackers 553/574" at bounding box center [410, 525] width 79 height 74
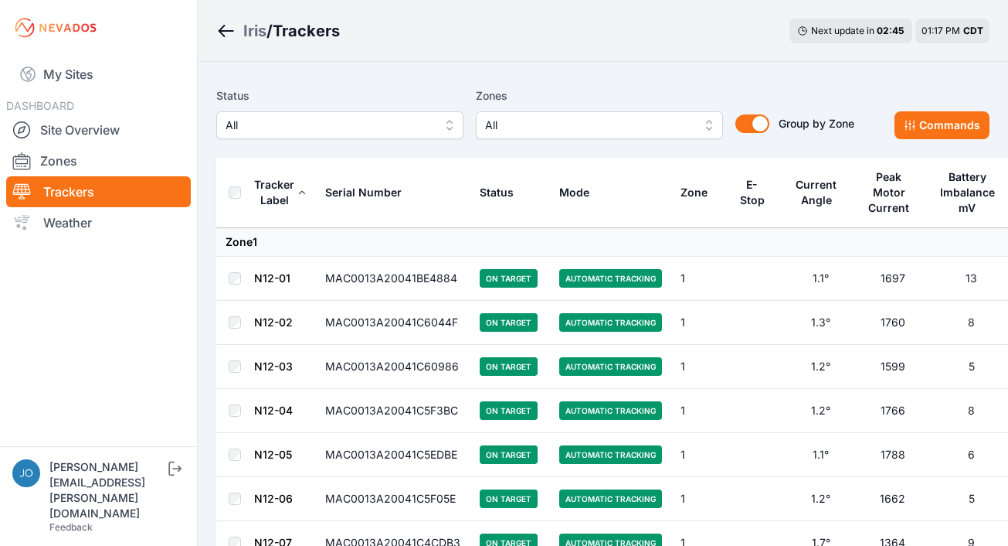
click at [389, 136] on button "All" at bounding box center [339, 125] width 247 height 28
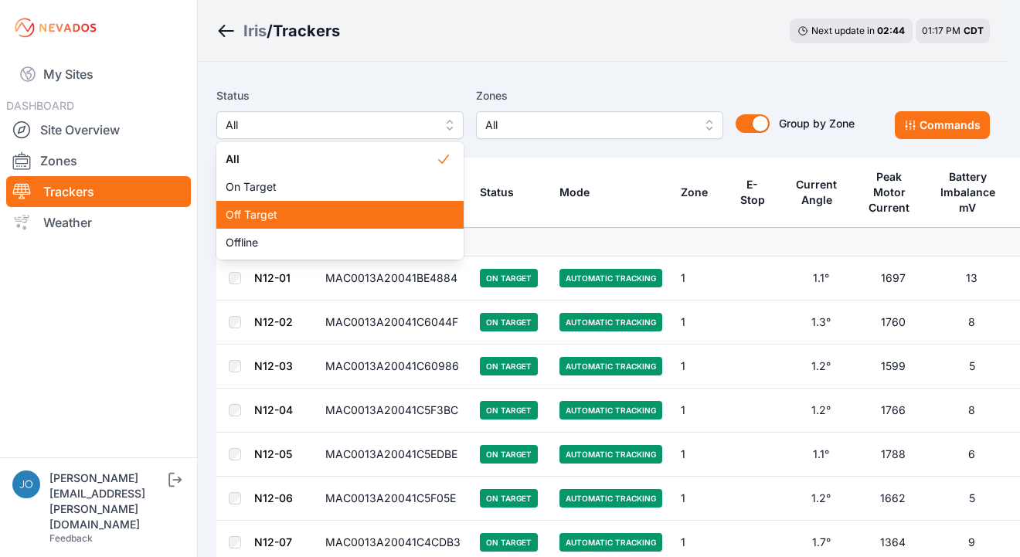
click at [352, 219] on span "Off Target" at bounding box center [331, 214] width 210 height 15
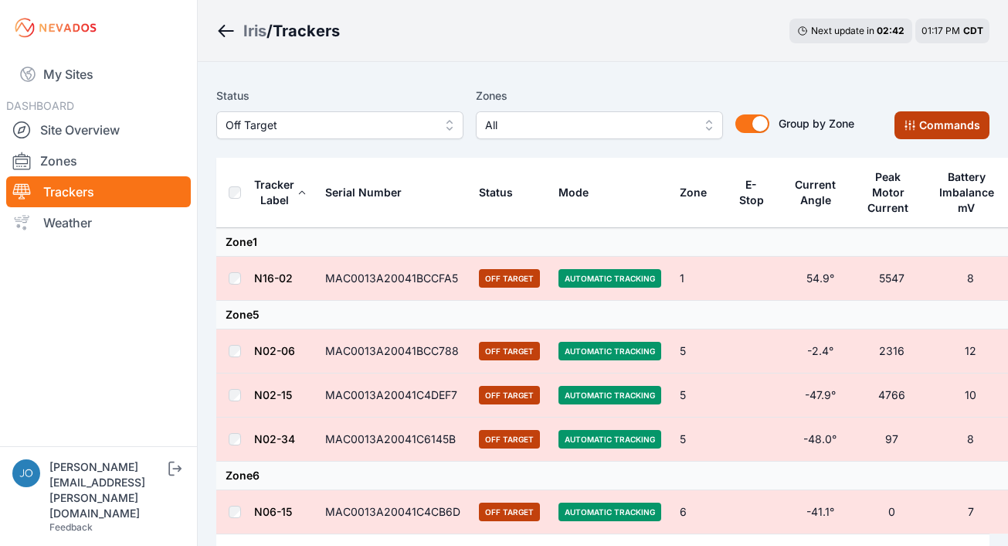
click at [916, 138] on button "Commands" at bounding box center [942, 125] width 95 height 28
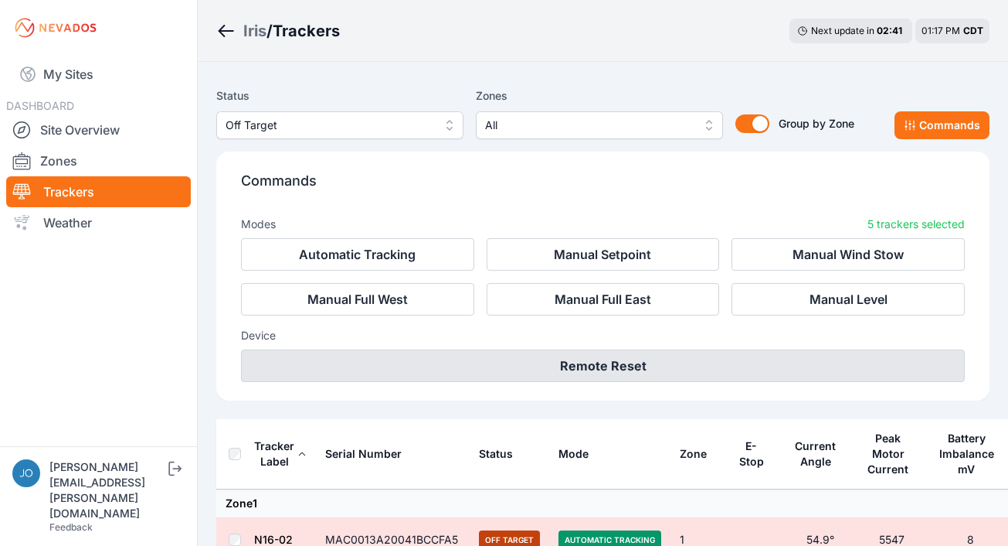
click at [625, 376] on button "Remote Reset" at bounding box center [603, 365] width 724 height 32
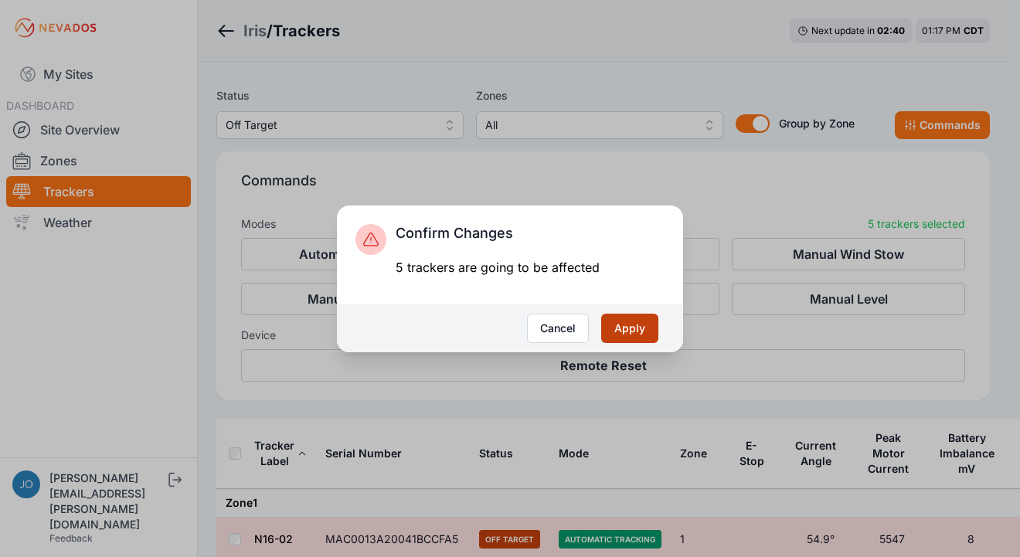
click at [640, 328] on button "Apply" at bounding box center [629, 328] width 57 height 29
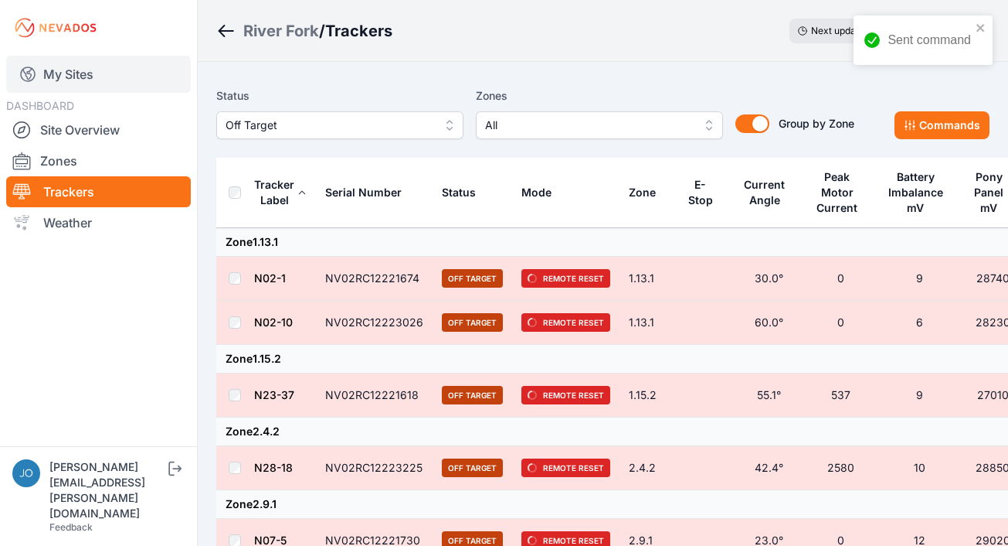
click at [50, 74] on link "My Sites" at bounding box center [98, 74] width 185 height 37
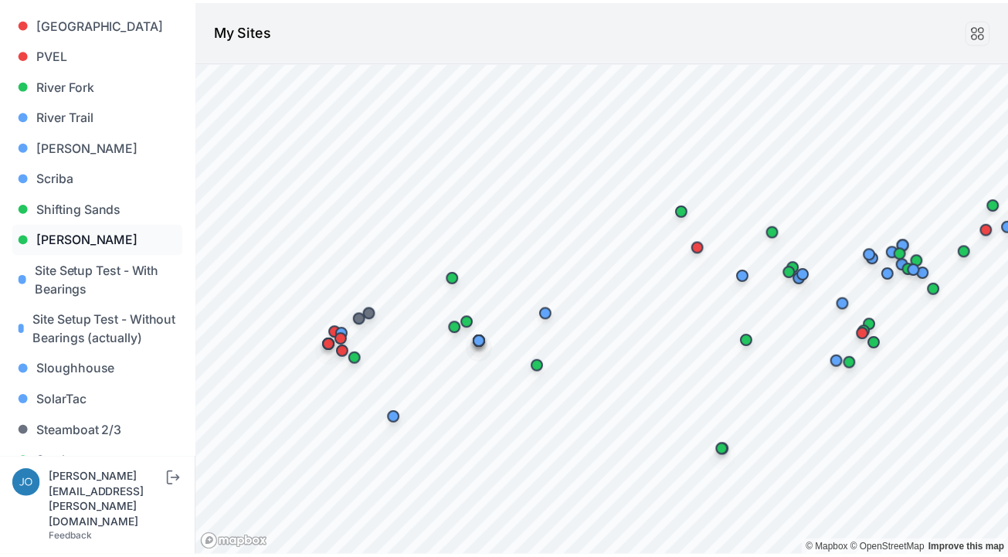
scroll to position [1231, 0]
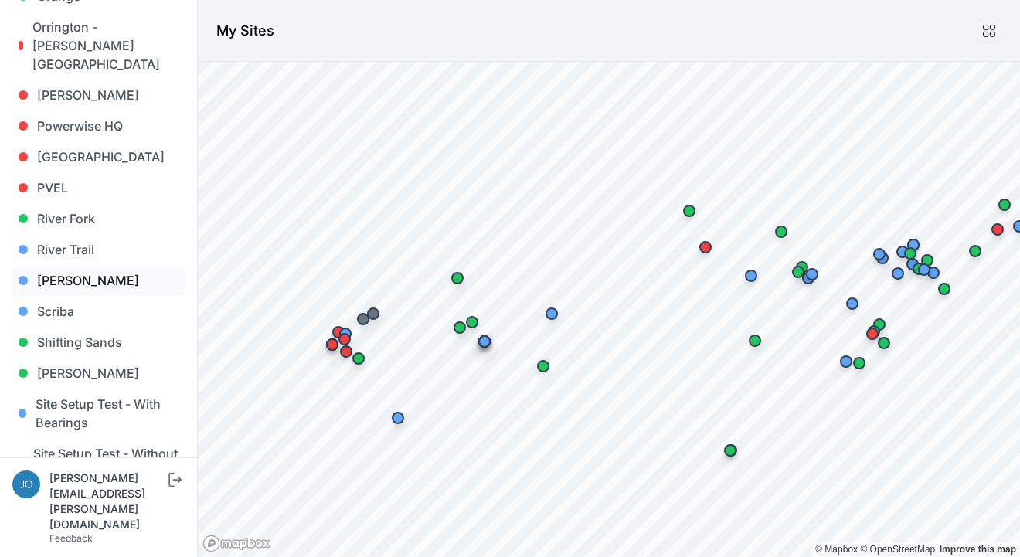
click at [69, 265] on link "[PERSON_NAME]" at bounding box center [98, 280] width 172 height 31
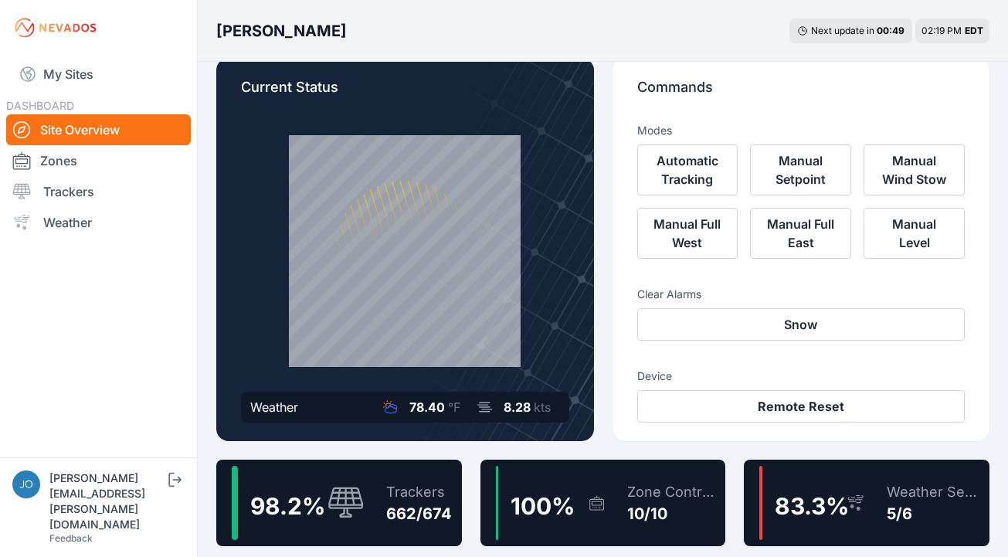
scroll to position [87, 0]
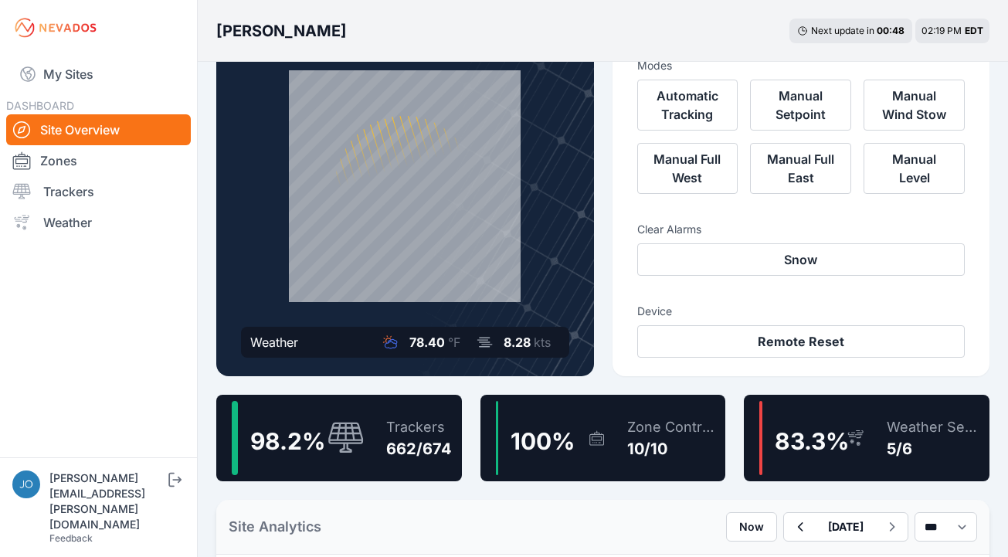
click at [430, 418] on div "Trackers" at bounding box center [419, 428] width 66 height 22
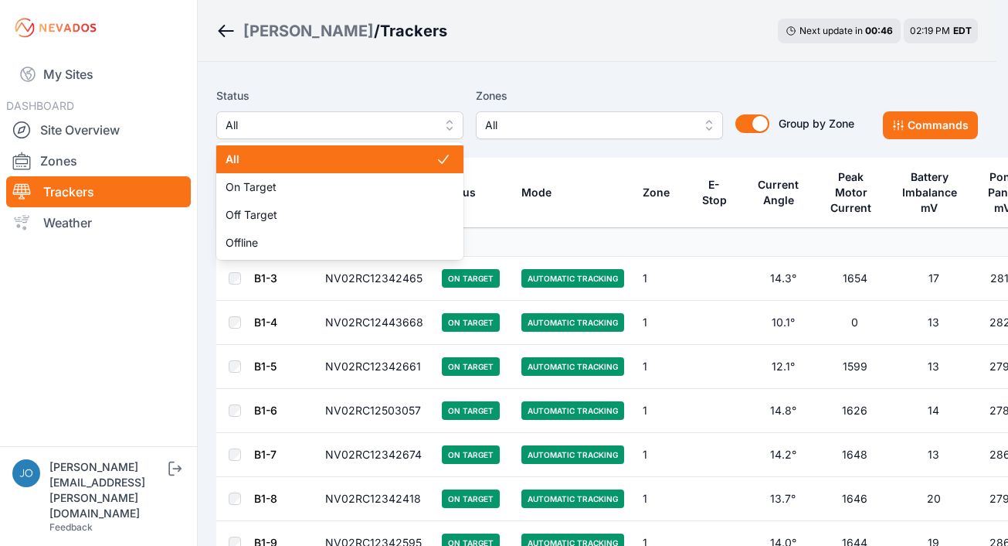
click at [411, 136] on button "All" at bounding box center [339, 125] width 247 height 28
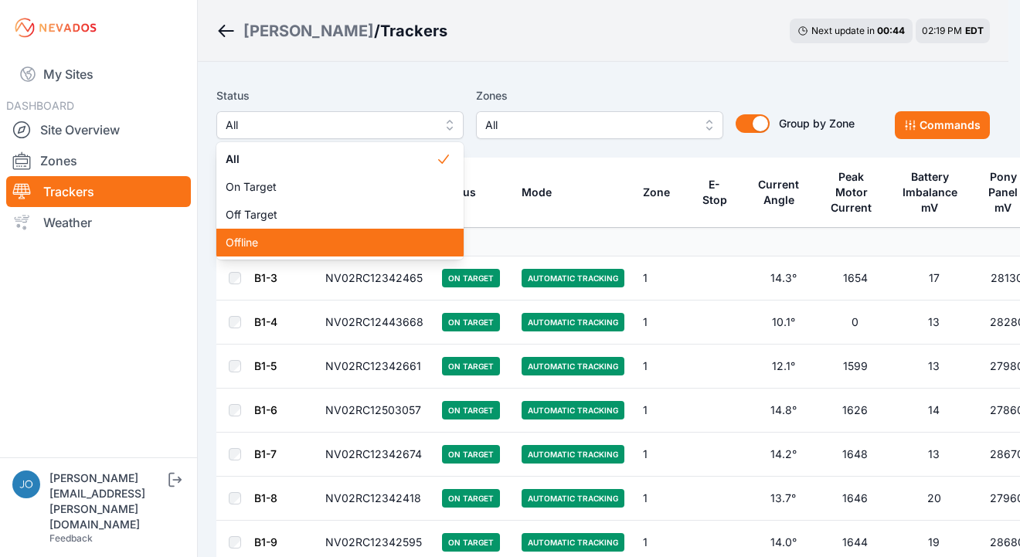
click at [264, 233] on div "Offline" at bounding box center [339, 243] width 247 height 28
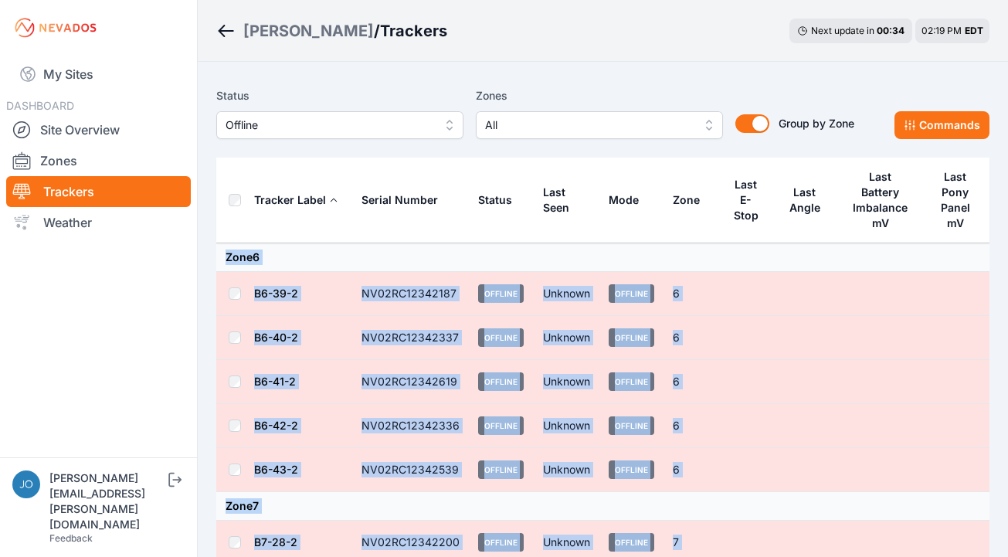
drag, startPoint x: 755, startPoint y: 386, endPoint x: 330, endPoint y: 247, distance: 447.2
click at [330, 247] on tbody "Zone 6 B6-39-2 NV02RC12342187 Offline Unknown Offline 6 B6-40-2 NV02RC12342337 …" at bounding box center [603, 536] width 774 height 586
copy tbody "Zone 6 B6-39-2 NV02RC12342187 Offline Unknown Offline 6 B6-40-2 NV02RC12342337 …"
click at [287, 120] on span "Offline" at bounding box center [329, 125] width 207 height 19
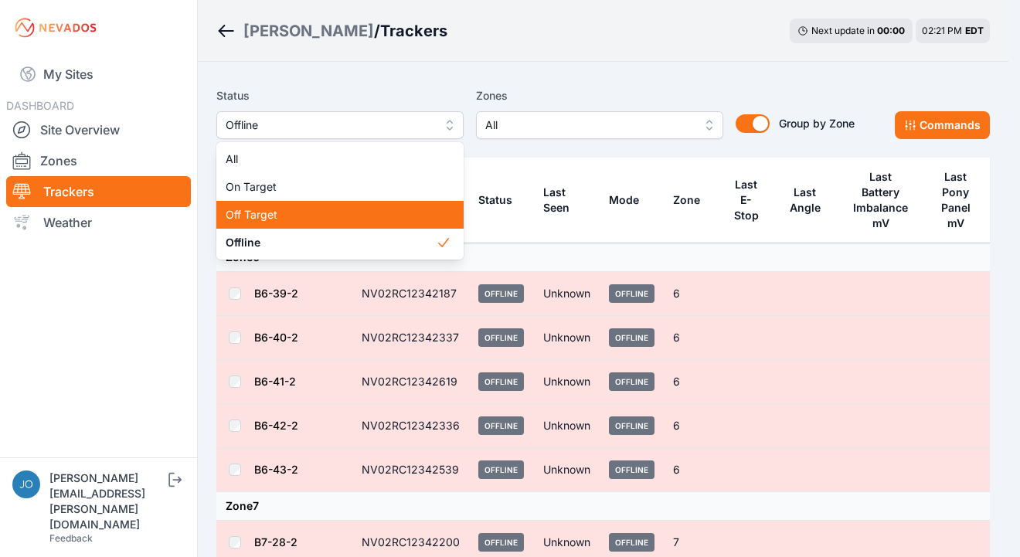
click at [287, 223] on div "Off Target" at bounding box center [339, 215] width 247 height 28
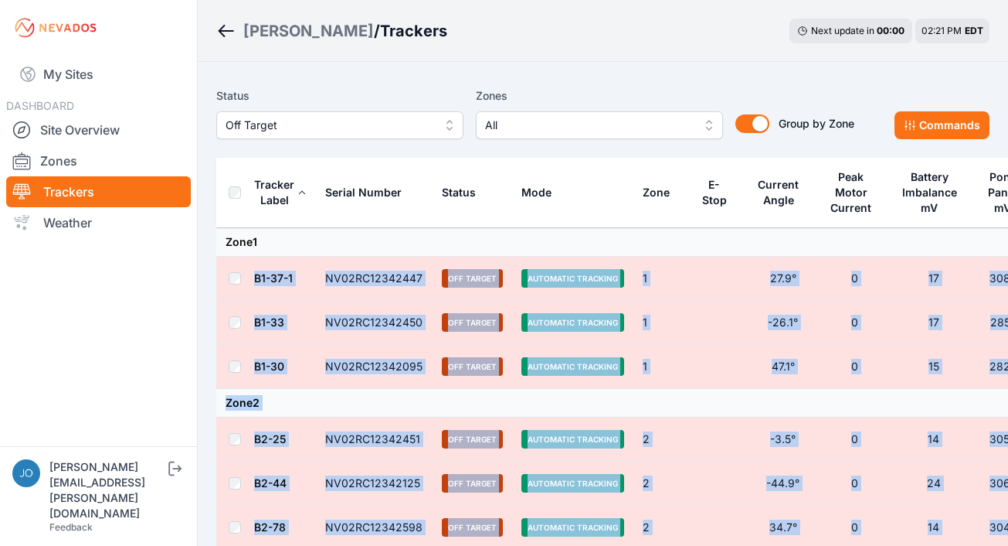
drag, startPoint x: 627, startPoint y: 370, endPoint x: 277, endPoint y: 239, distance: 373.2
copy tbody "B1-37-1 NV02RC12342447 Off Target Automatic Tracking 1 27.9° 0 17 30880 B1-33 N…"
click at [335, 240] on td "Zone 1" at bounding box center [626, 242] width 821 height 29
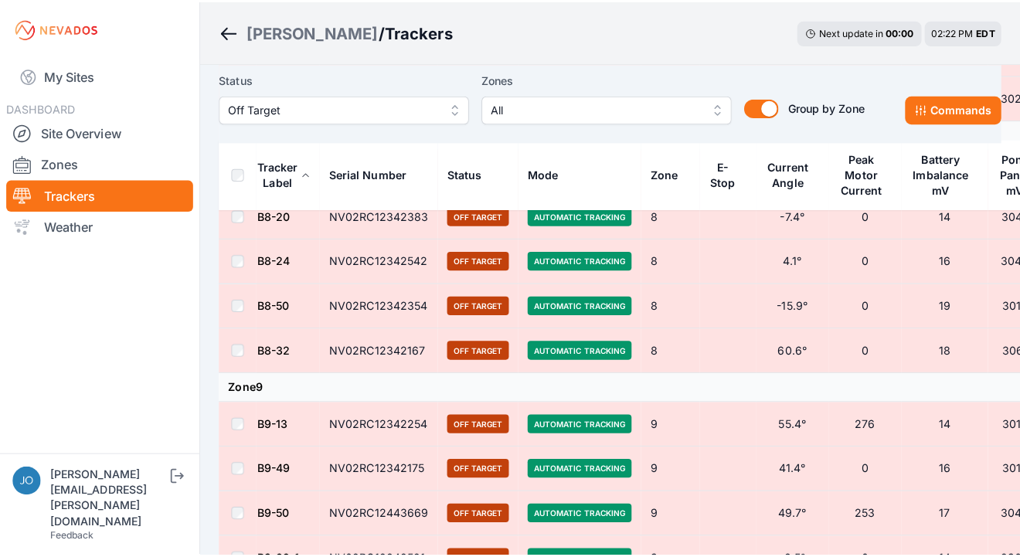
scroll to position [1489, 0]
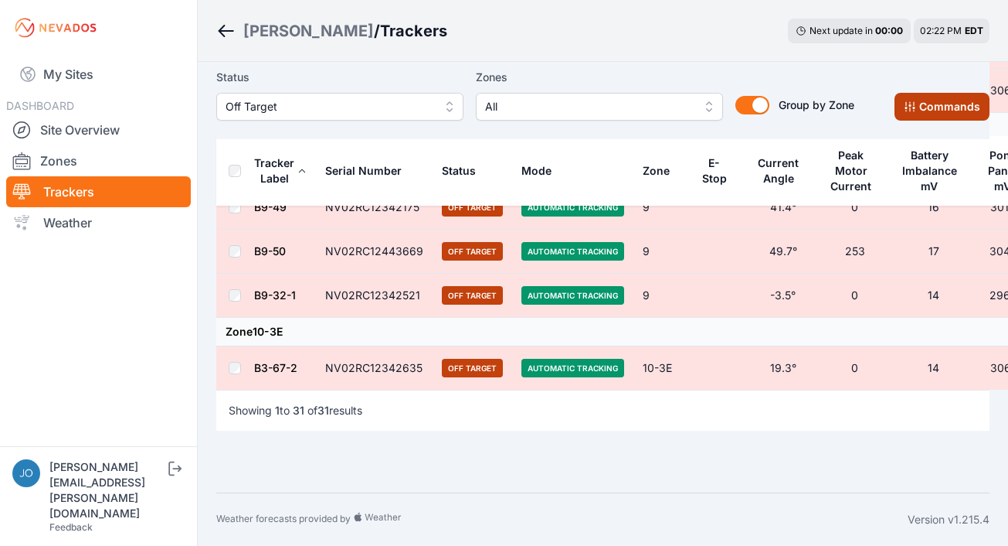
click at [917, 118] on button "Commands" at bounding box center [942, 107] width 95 height 28
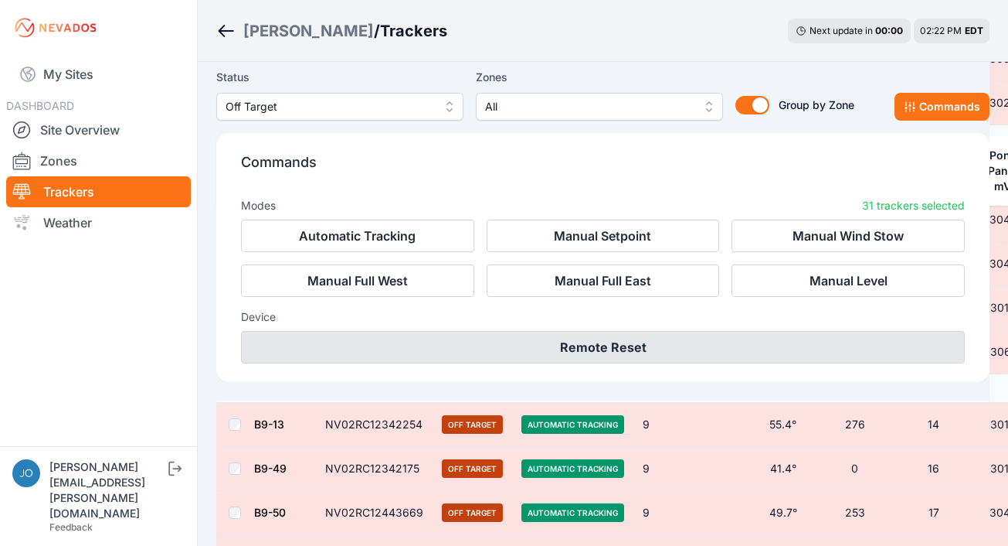
click at [701, 341] on button "Remote Reset" at bounding box center [603, 347] width 724 height 32
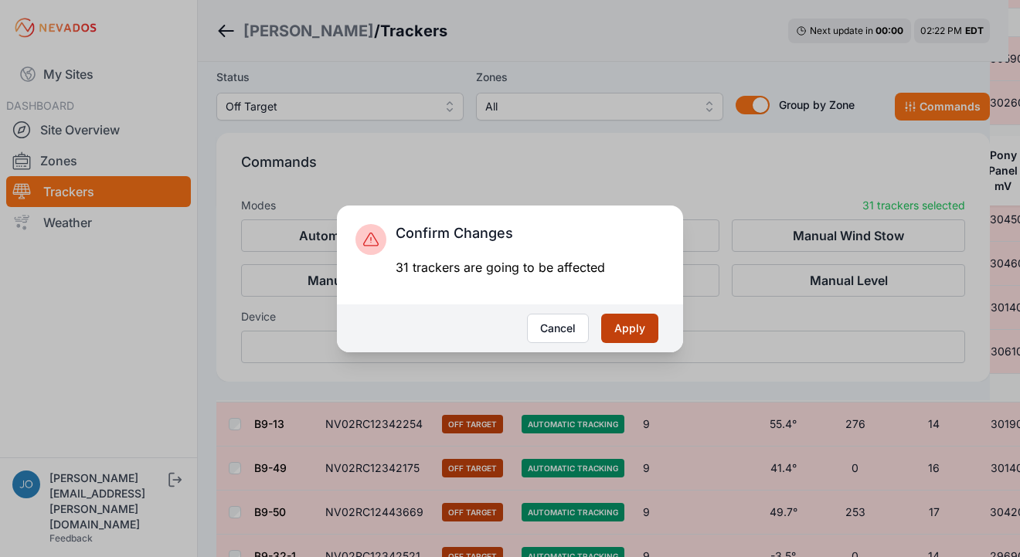
click at [654, 322] on button "Apply" at bounding box center [629, 328] width 57 height 29
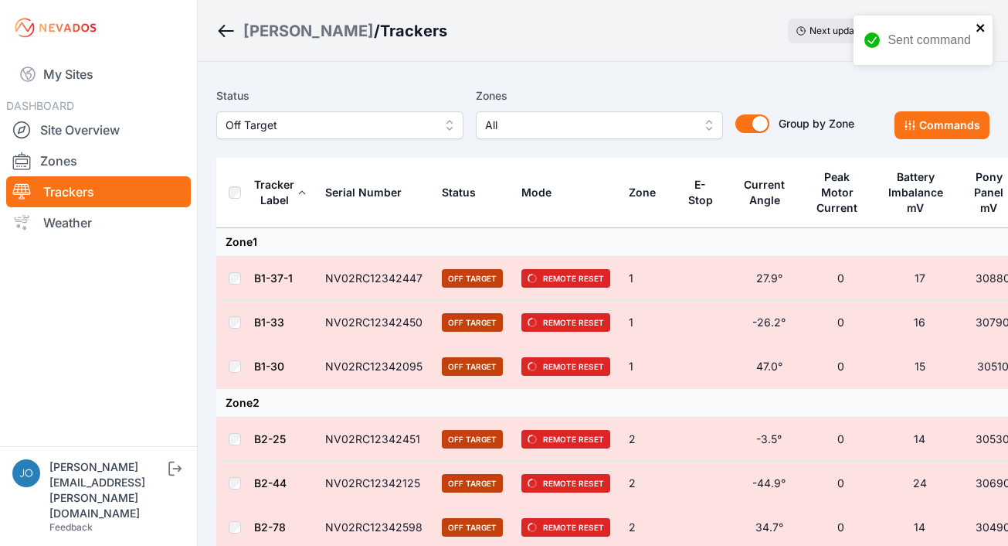
click at [978, 27] on icon "close" at bounding box center [981, 28] width 11 height 12
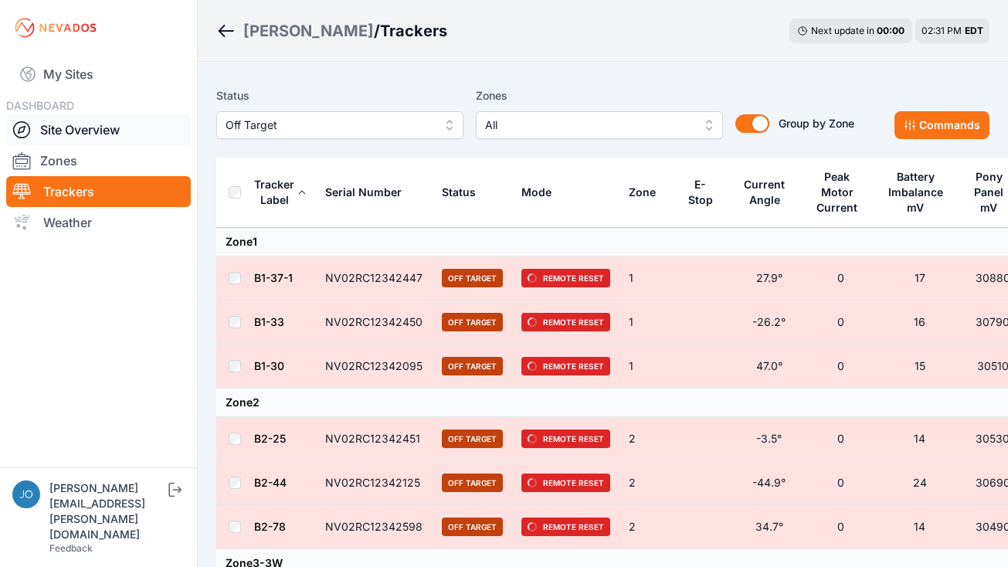
click at [52, 135] on link "Site Overview" at bounding box center [98, 129] width 185 height 31
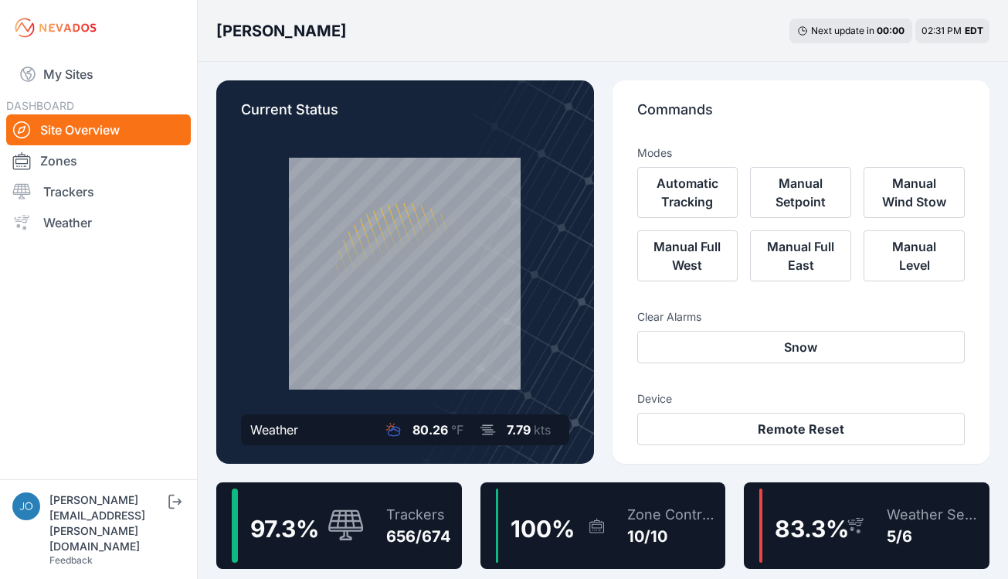
click at [449, 498] on div "Trackers 656/674" at bounding box center [411, 525] width 80 height 74
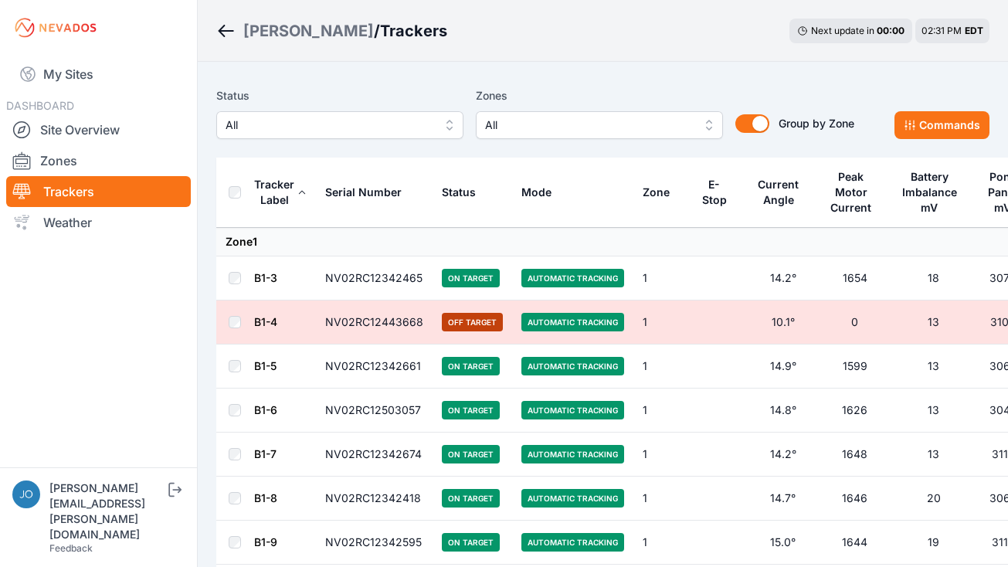
click at [261, 108] on div "Status All" at bounding box center [339, 113] width 247 height 53
click at [262, 117] on span "All" at bounding box center [329, 125] width 207 height 19
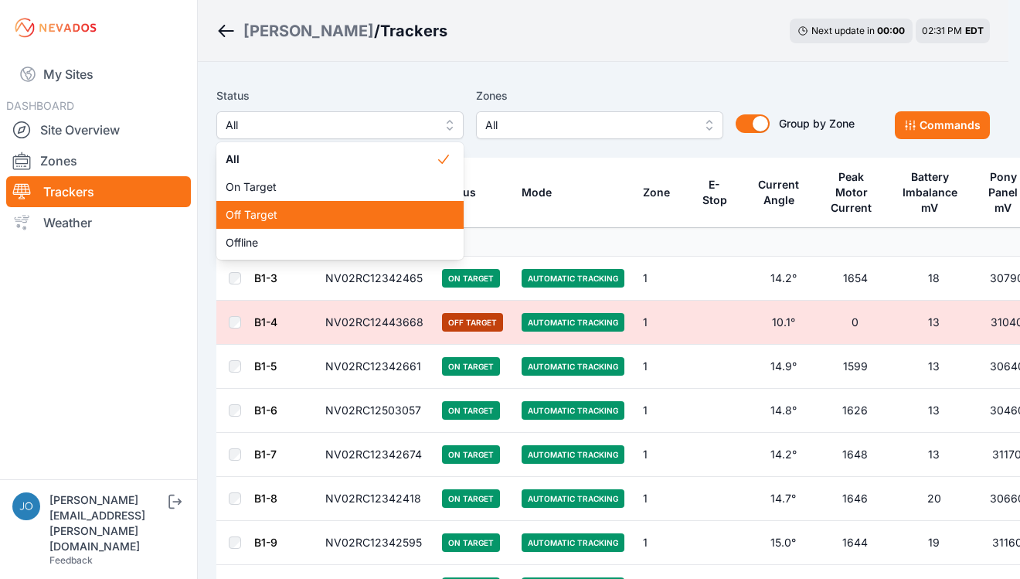
click at [267, 225] on div "Off Target" at bounding box center [339, 215] width 247 height 28
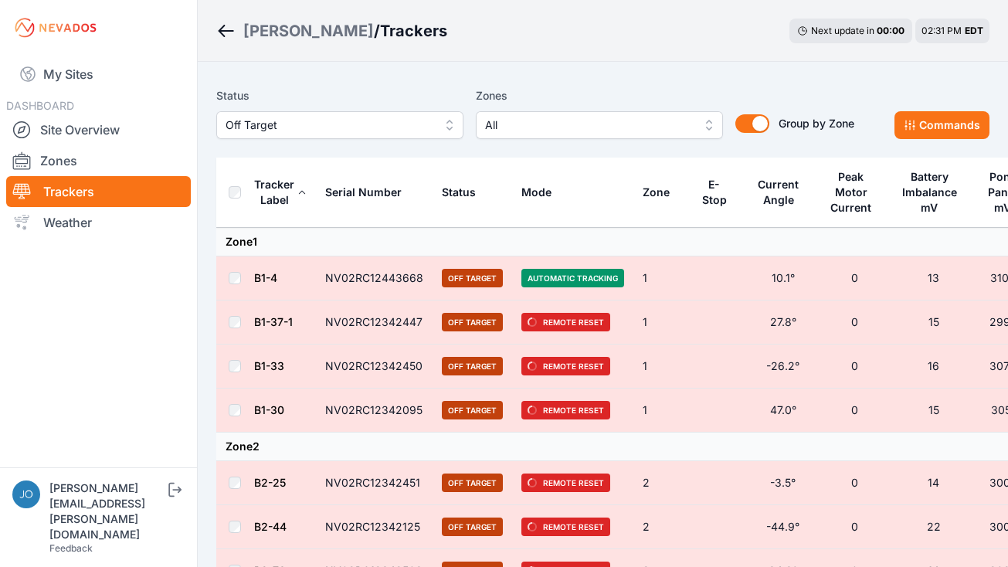
click at [271, 32] on div "[PERSON_NAME]" at bounding box center [308, 31] width 131 height 22
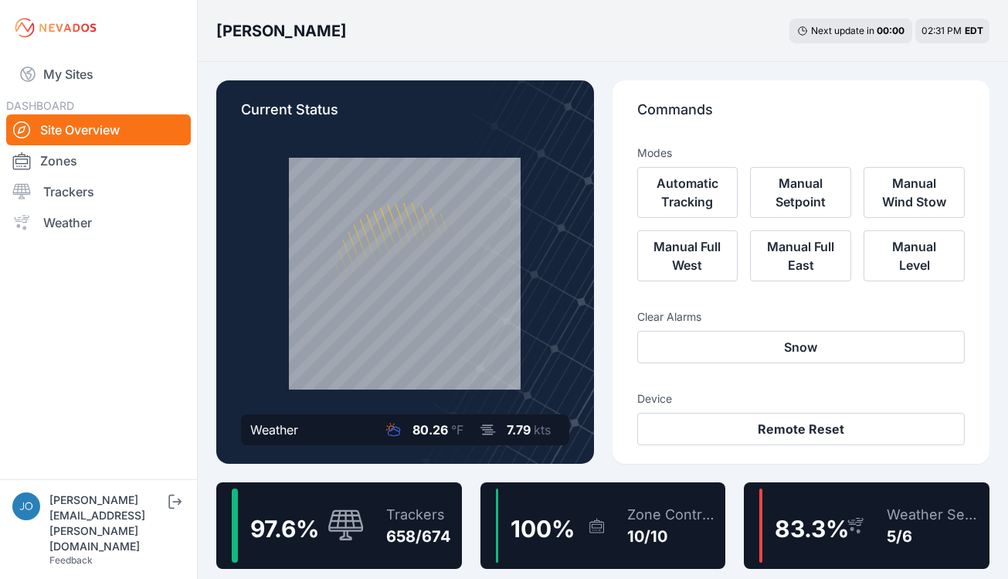
click at [423, 495] on div "Trackers 658/674" at bounding box center [411, 525] width 80 height 74
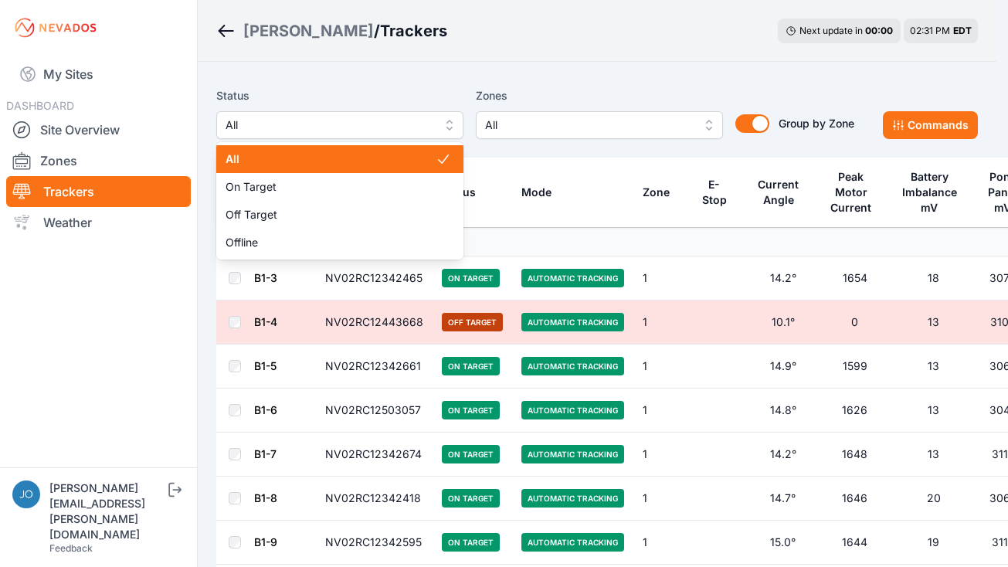
click at [353, 131] on span "All" at bounding box center [329, 125] width 207 height 19
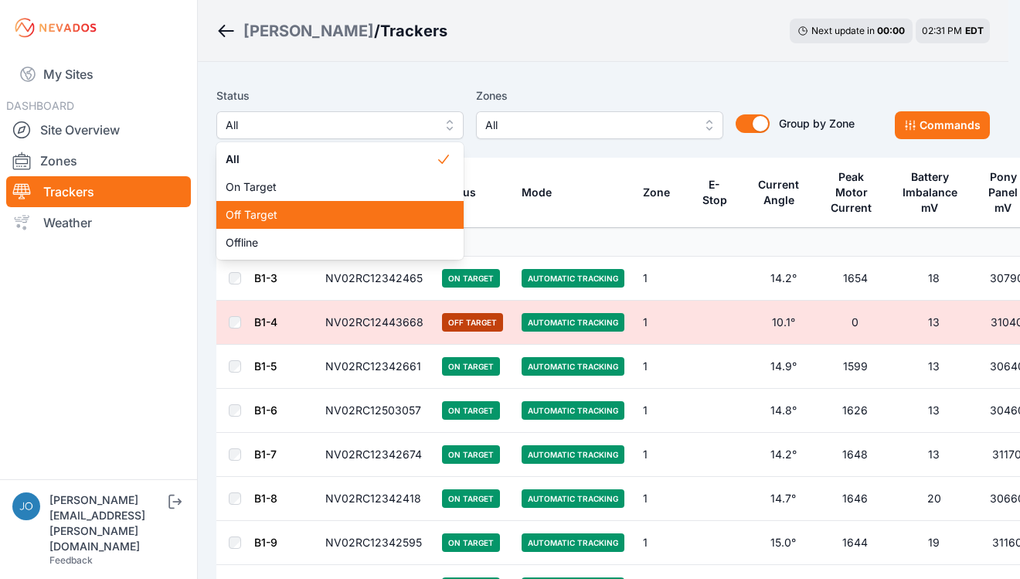
click at [258, 217] on span "Off Target" at bounding box center [331, 214] width 210 height 15
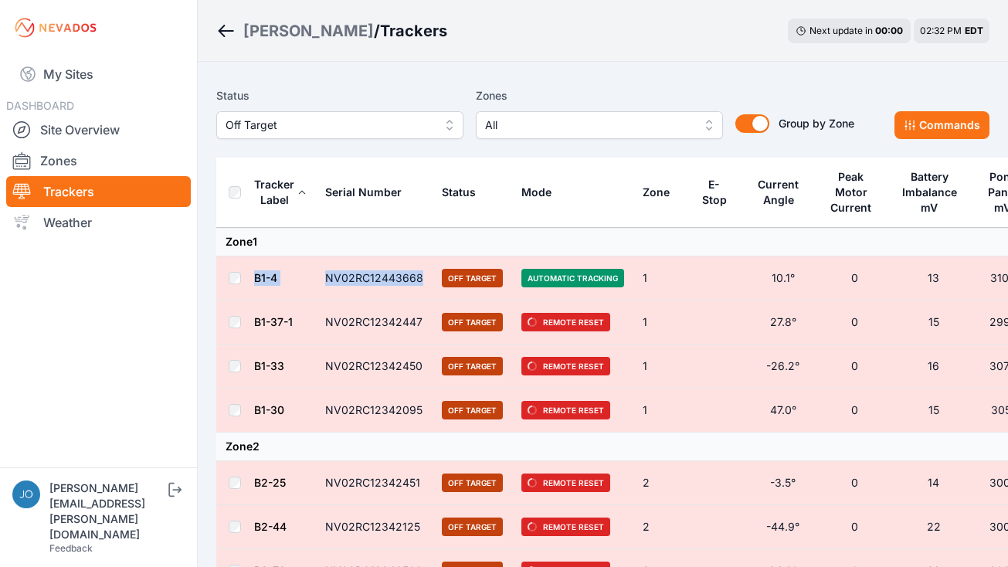
drag, startPoint x: 417, startPoint y: 274, endPoint x: 244, endPoint y: 271, distance: 173.1
click at [242, 272] on tr "B1-4 NV02RC12443668 Off Target Automatic Tracking 1 10.1° 0 13 31040" at bounding box center [626, 279] width 821 height 44
copy tr "B1-4 NV02RC12443668"
click at [374, 247] on td "Zone 1" at bounding box center [626, 242] width 821 height 29
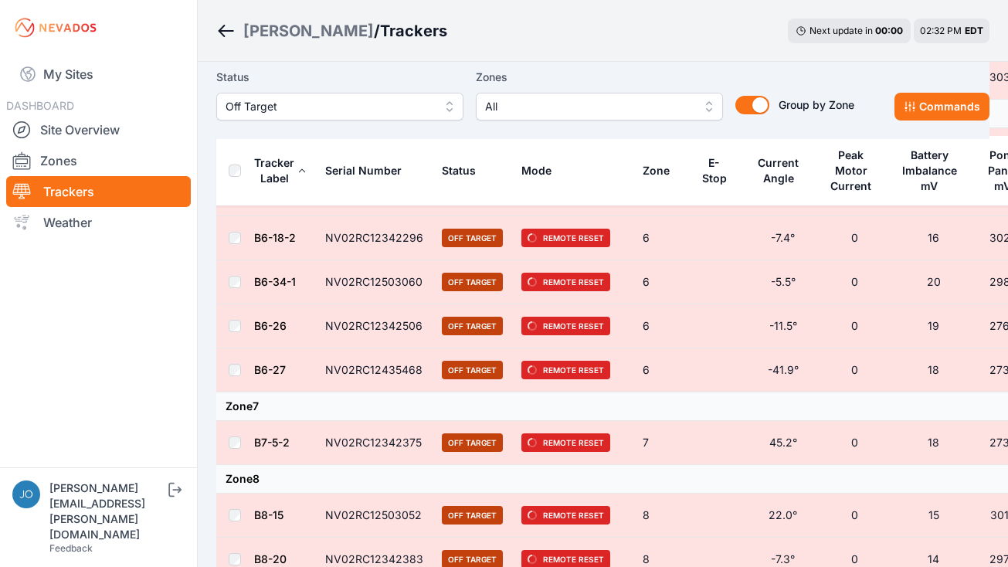
scroll to position [1467, 0]
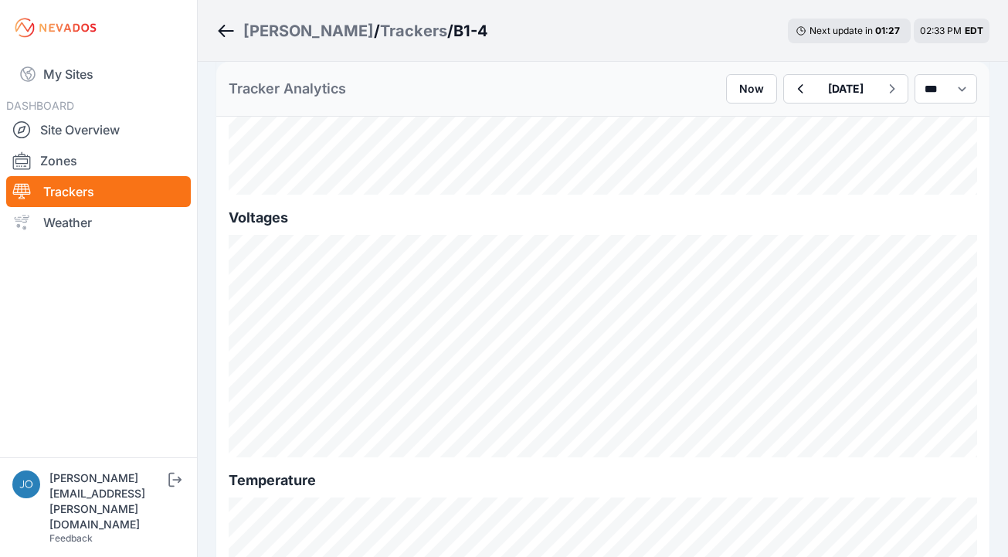
scroll to position [1937, 0]
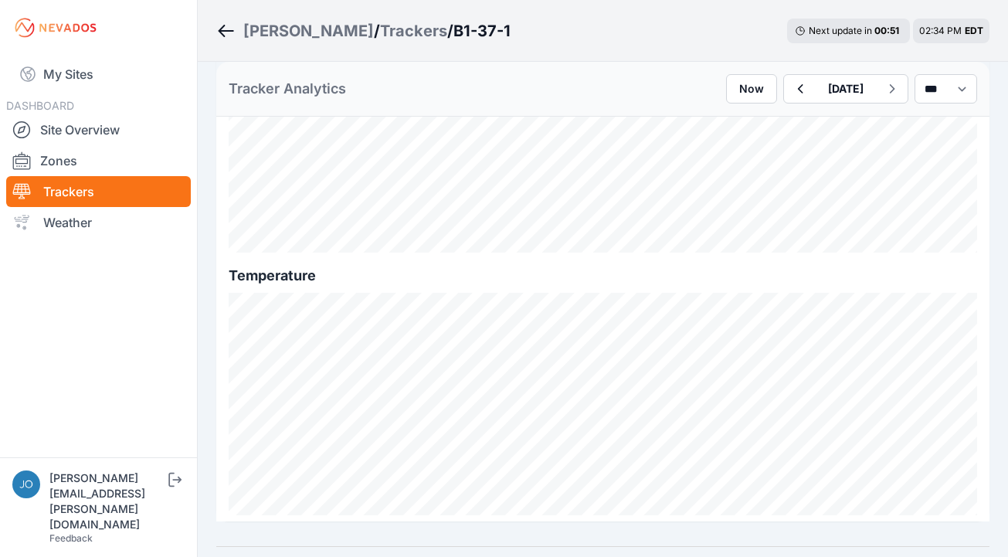
scroll to position [1882, 0]
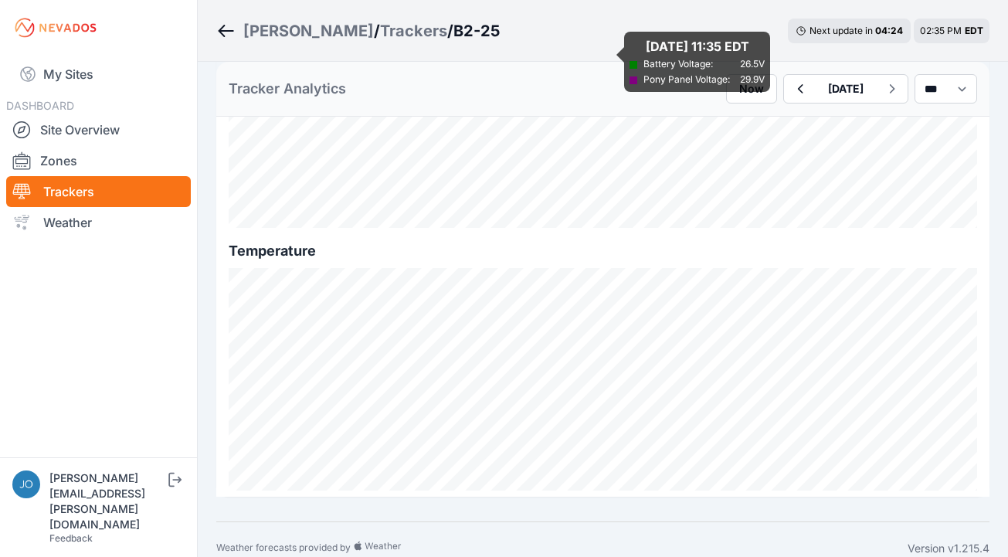
scroll to position [1882, 0]
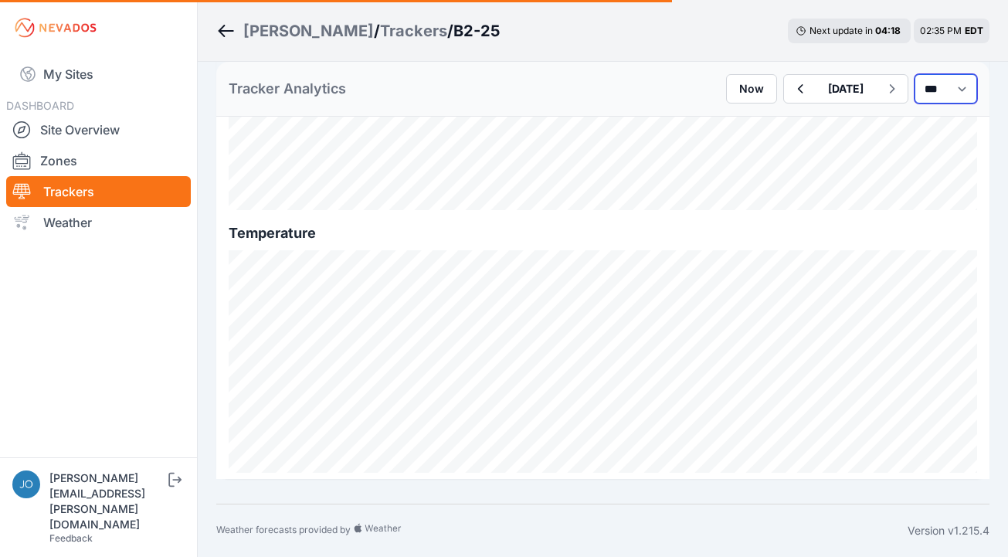
select select "*******"
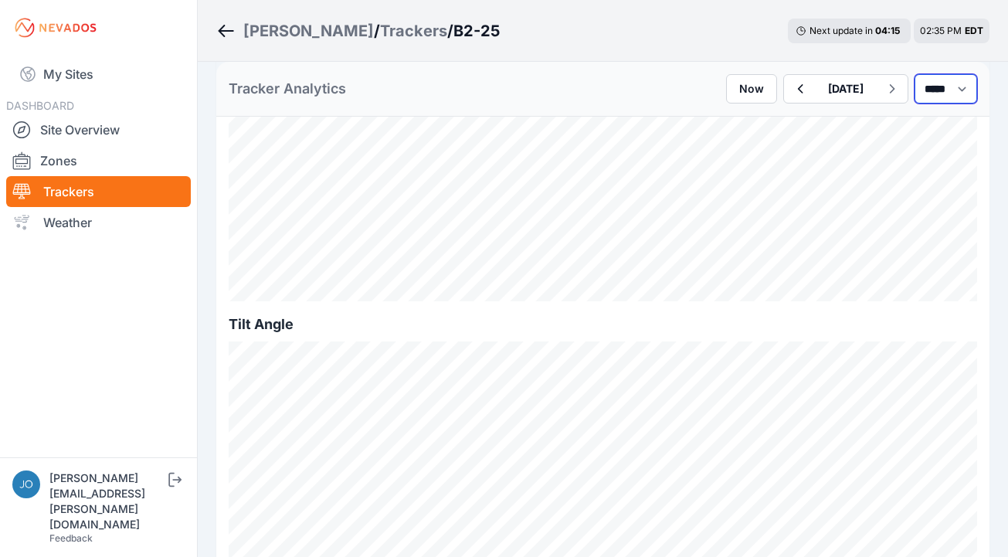
scroll to position [378, 0]
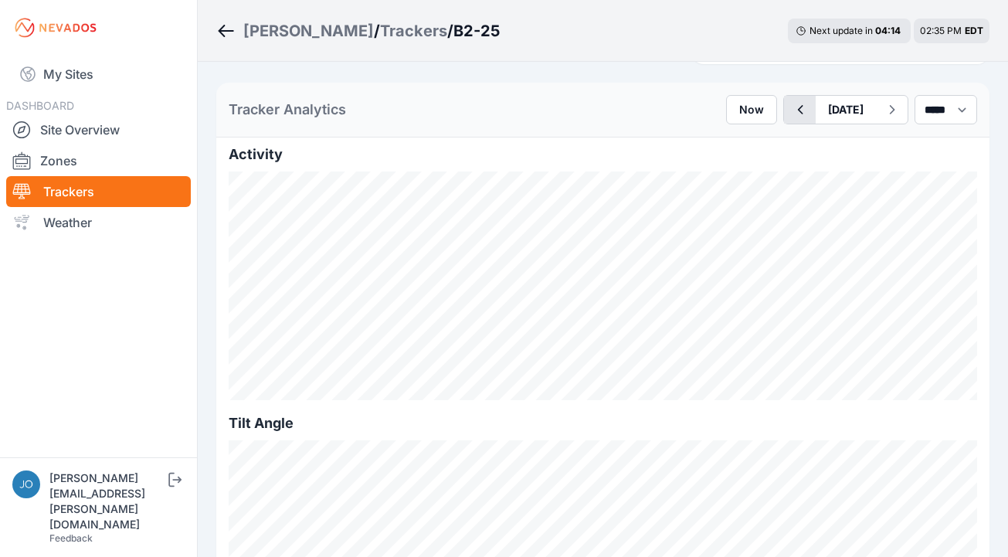
click at [798, 111] on icon "button" at bounding box center [800, 109] width 5 height 9
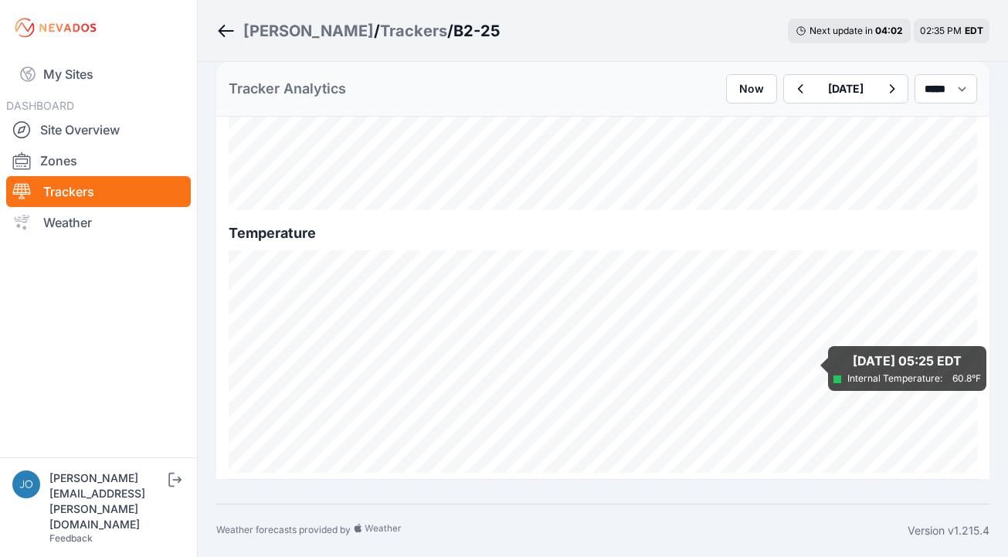
scroll to position [1204, 0]
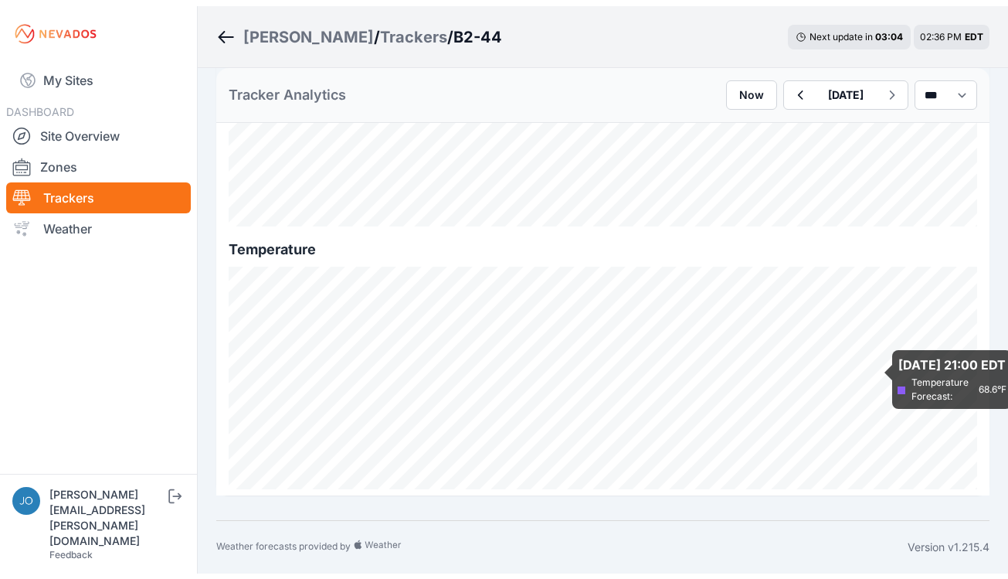
scroll to position [1860, 0]
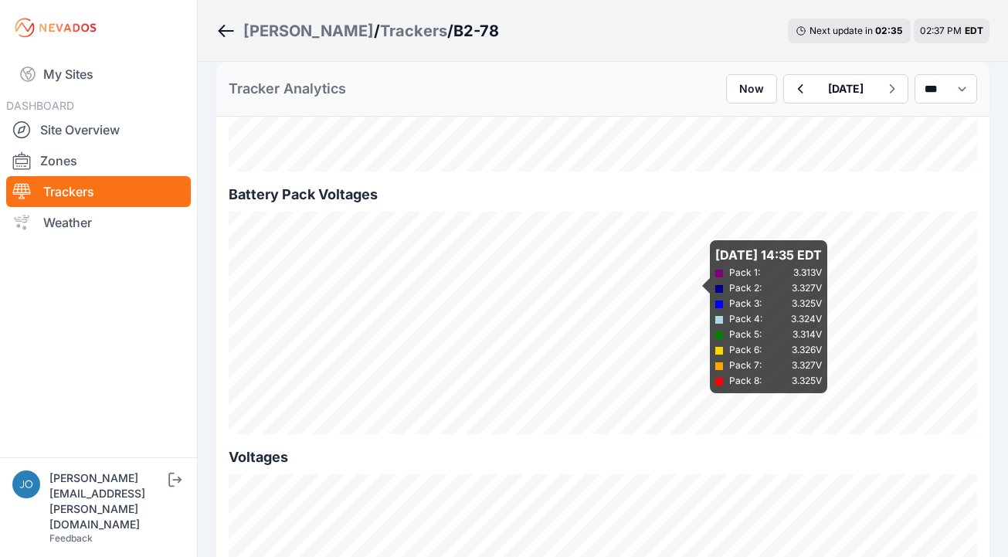
scroll to position [1398, 0]
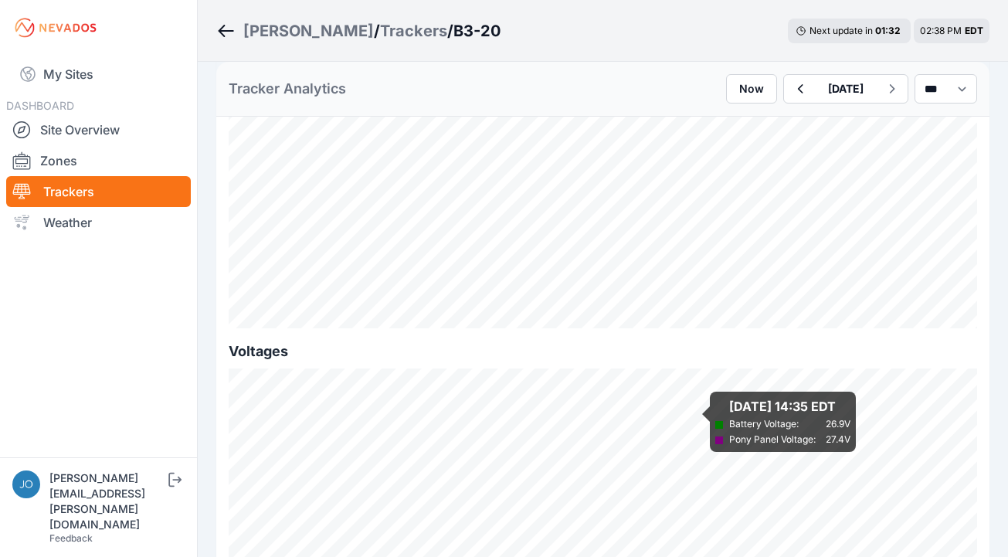
scroll to position [1937, 0]
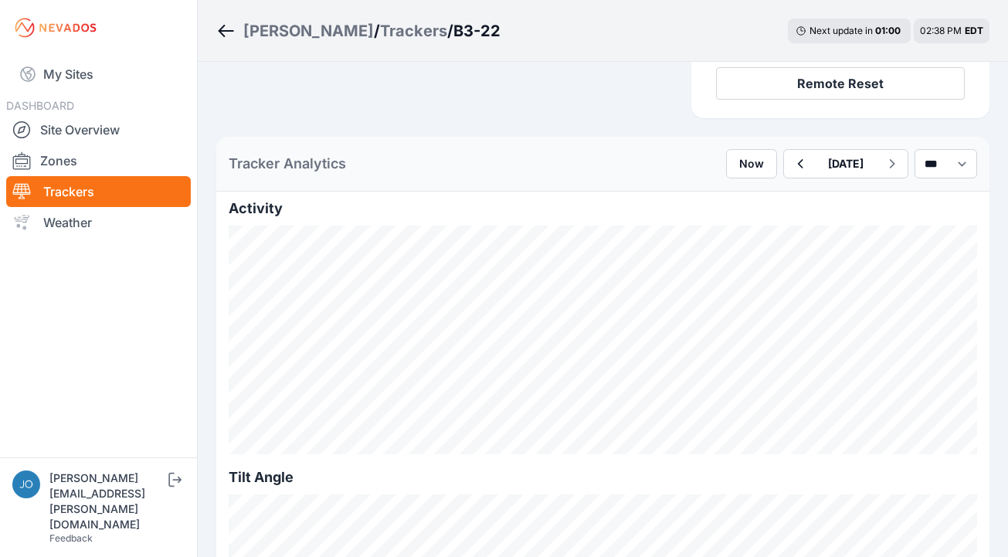
scroll to position [383, 0]
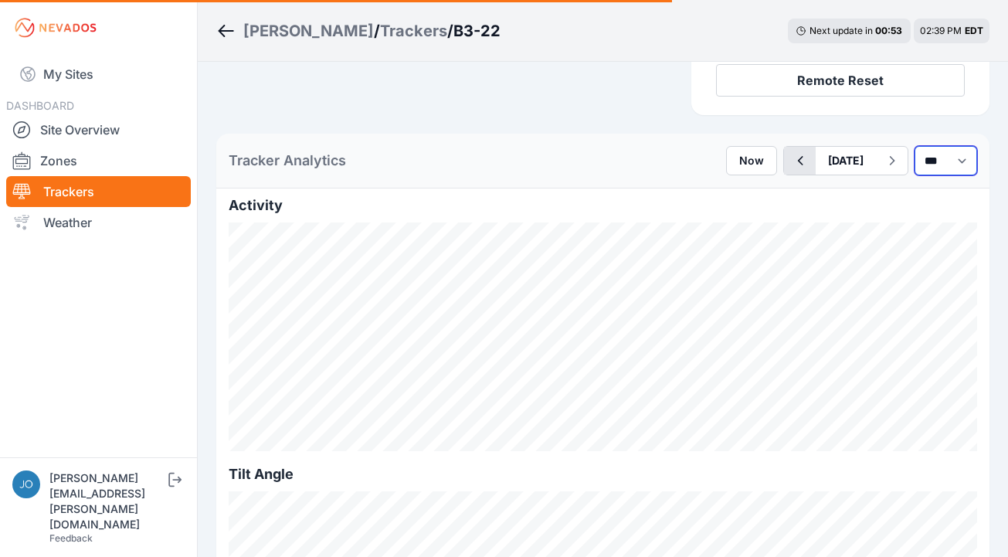
select select "*******"
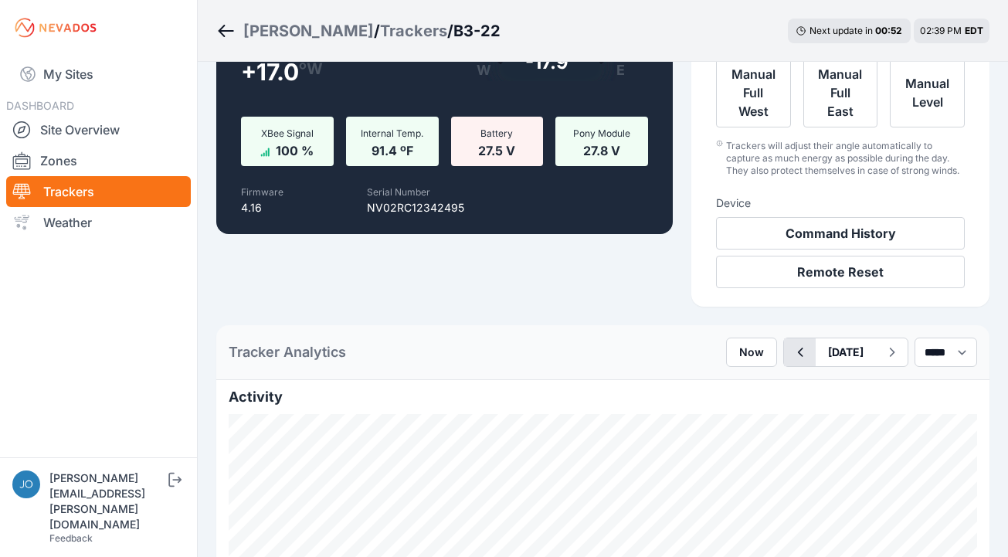
click at [791, 358] on icon "button" at bounding box center [800, 352] width 19 height 19
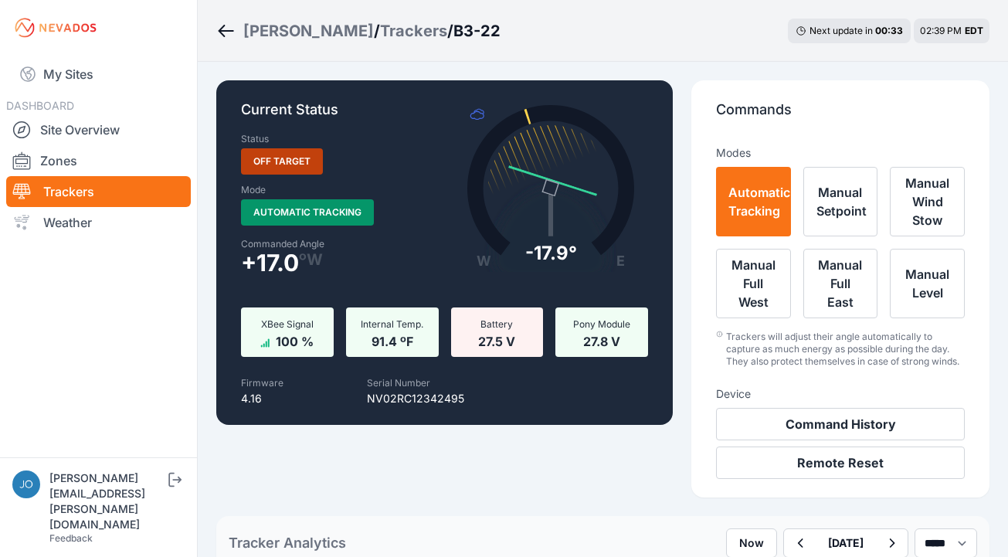
scroll to position [278, 0]
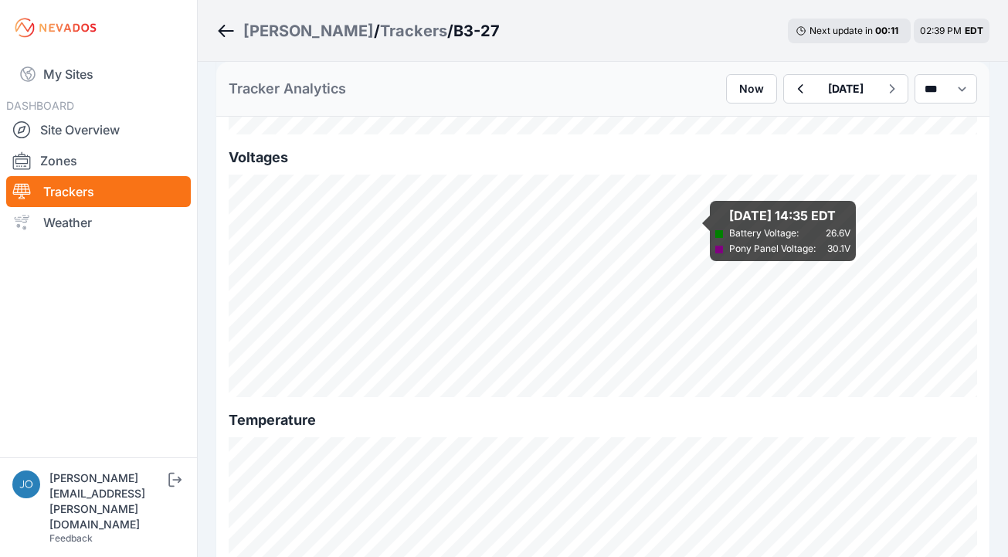
scroll to position [1719, 0]
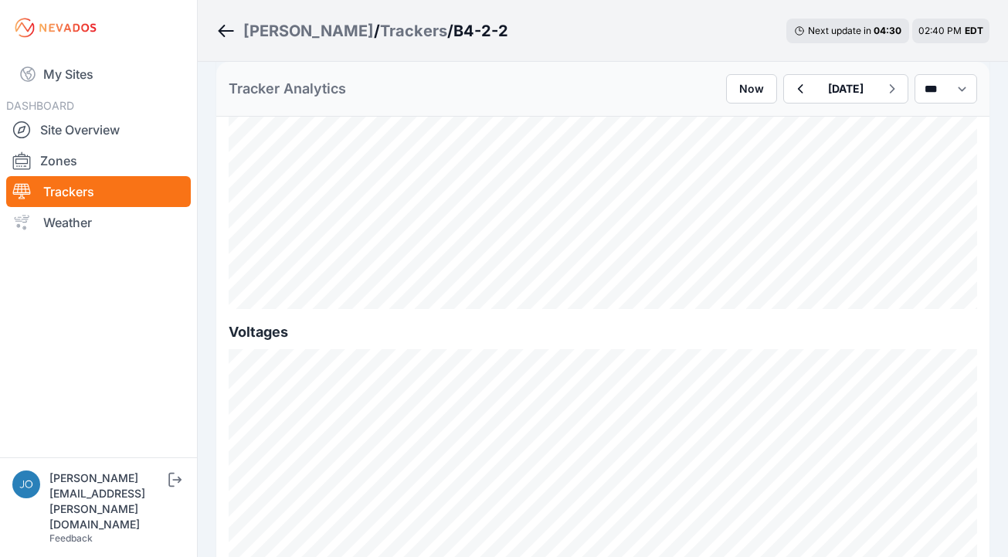
scroll to position [1747, 0]
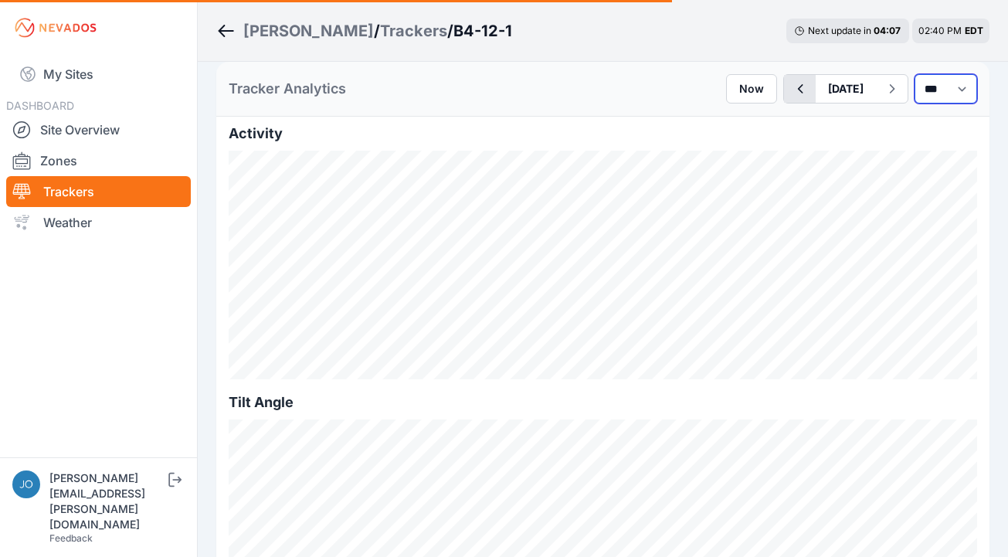
select select "*******"
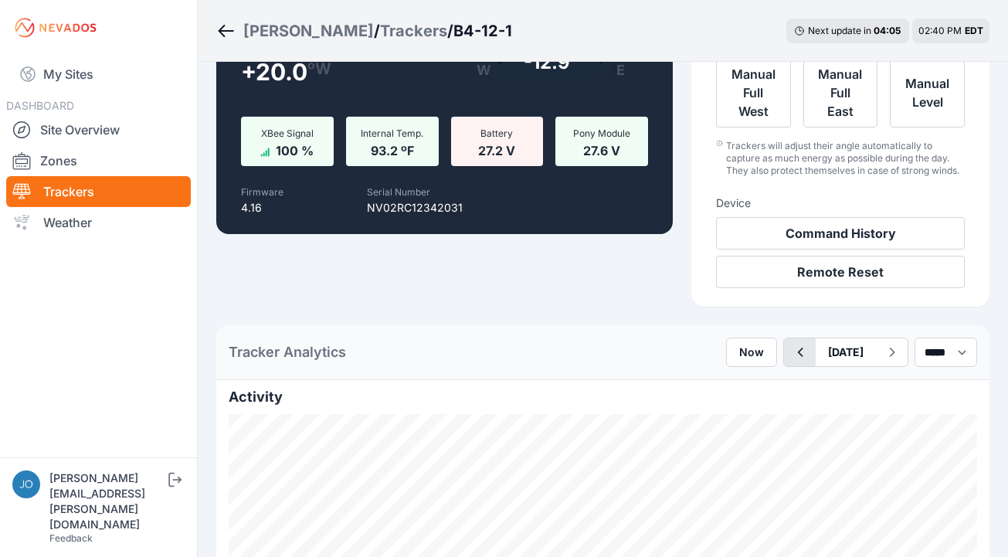
click at [791, 355] on icon "button" at bounding box center [800, 352] width 19 height 19
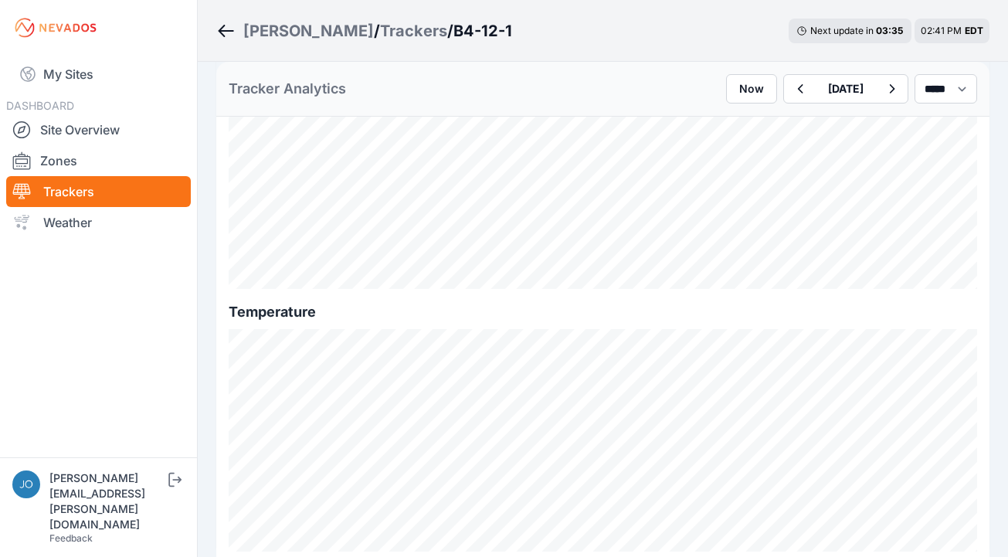
scroll to position [1964, 0]
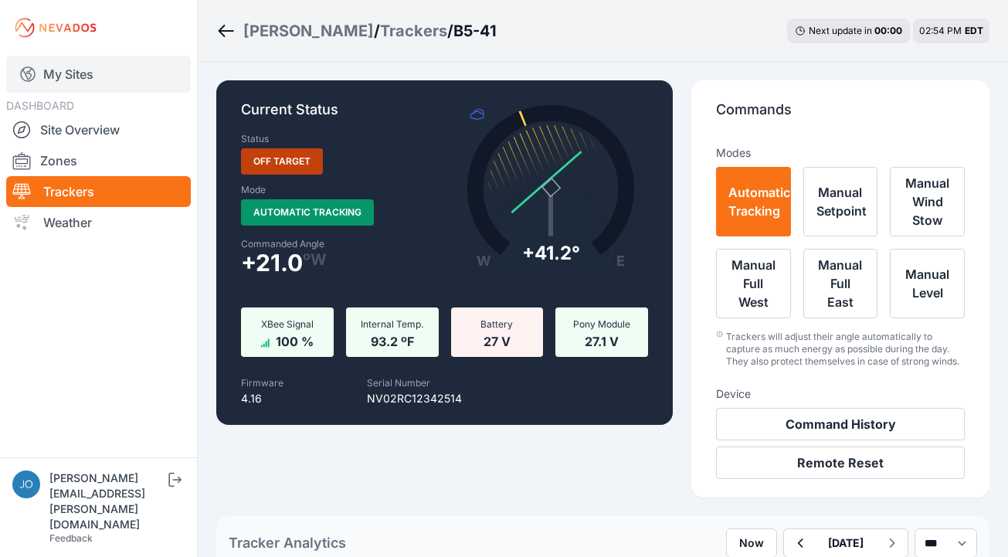
click at [72, 73] on link "My Sites" at bounding box center [98, 74] width 185 height 37
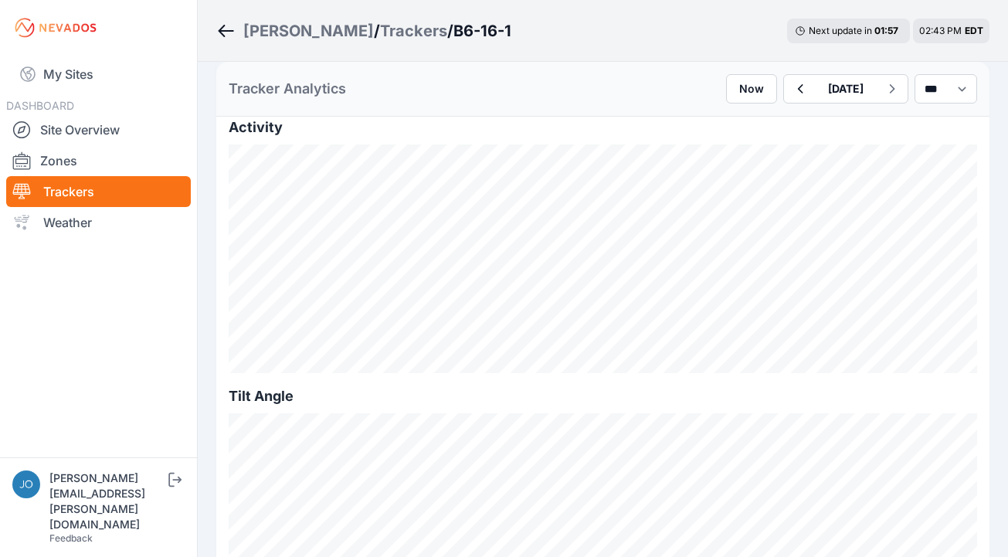
scroll to position [609, 0]
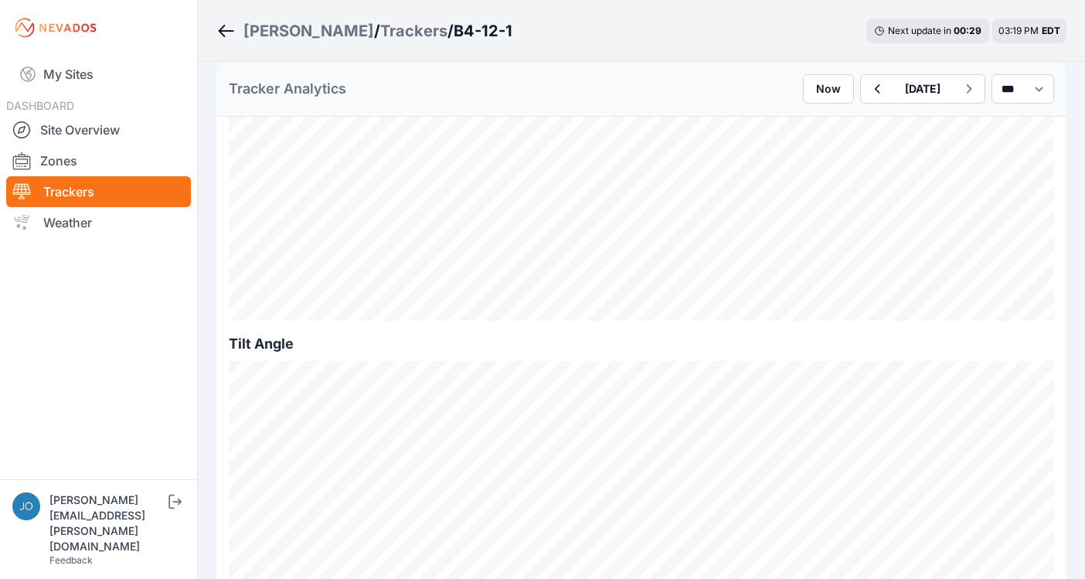
scroll to position [359, 0]
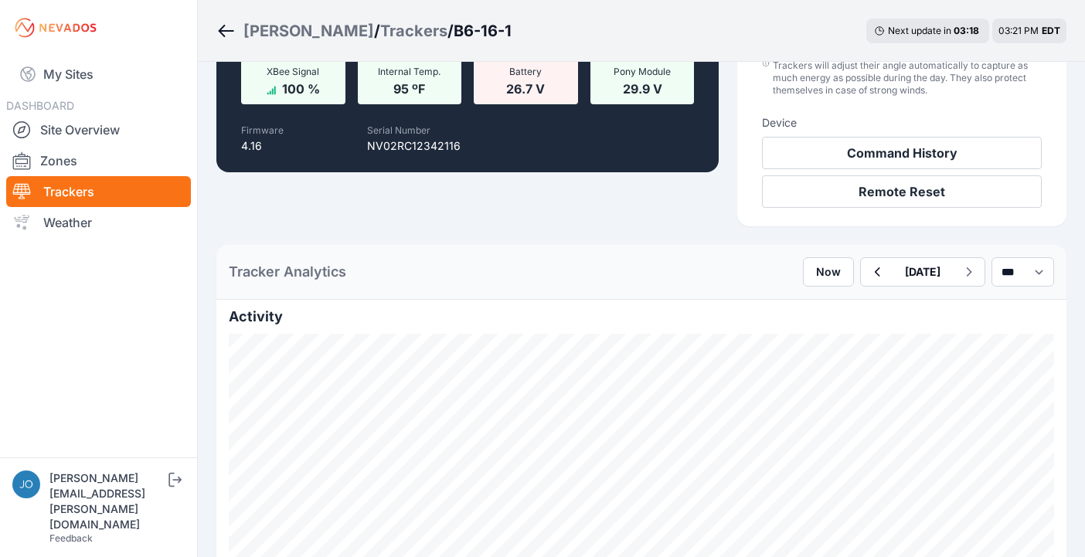
scroll to position [272, 0]
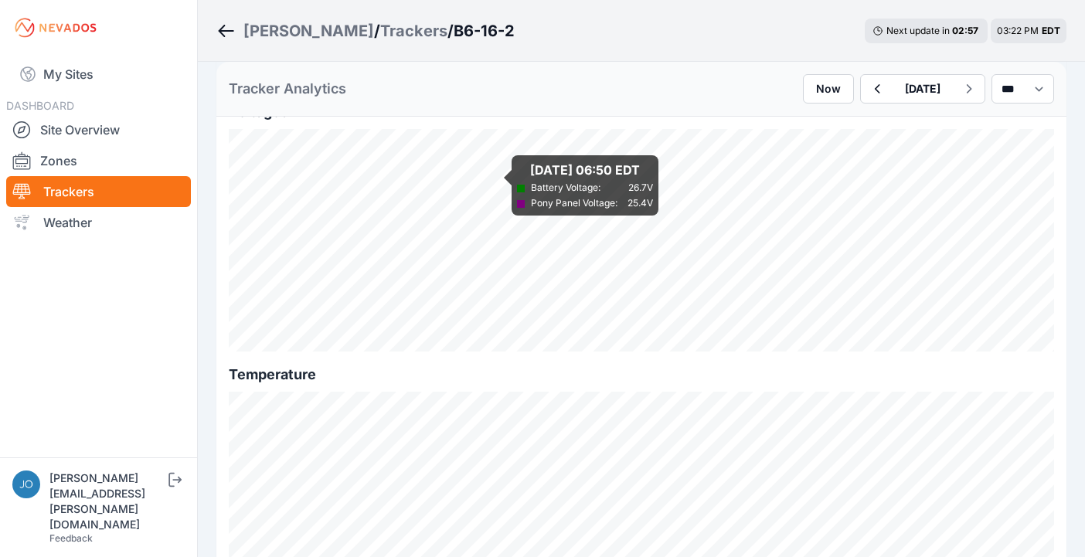
scroll to position [1919, 0]
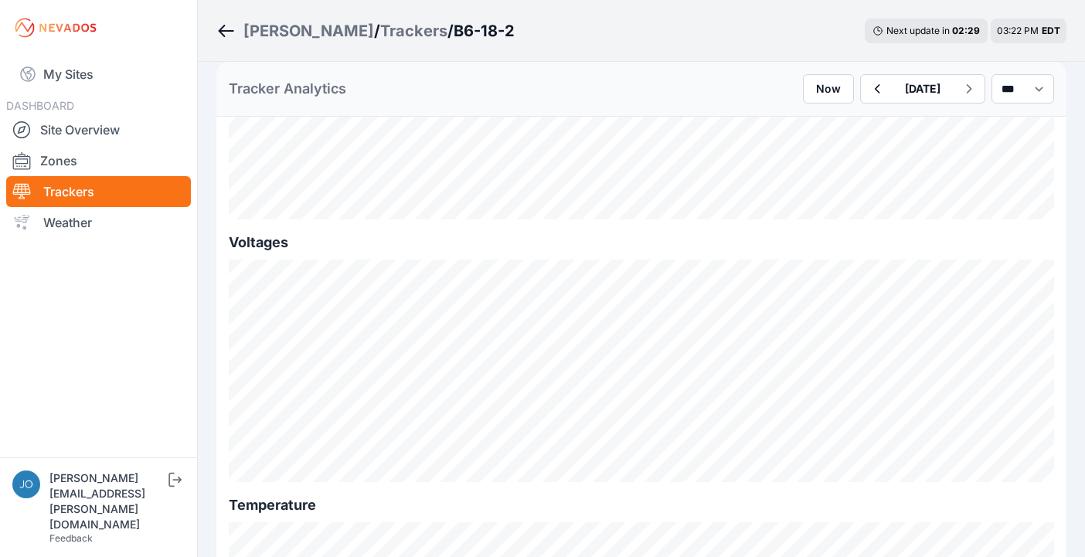
scroll to position [1644, 0]
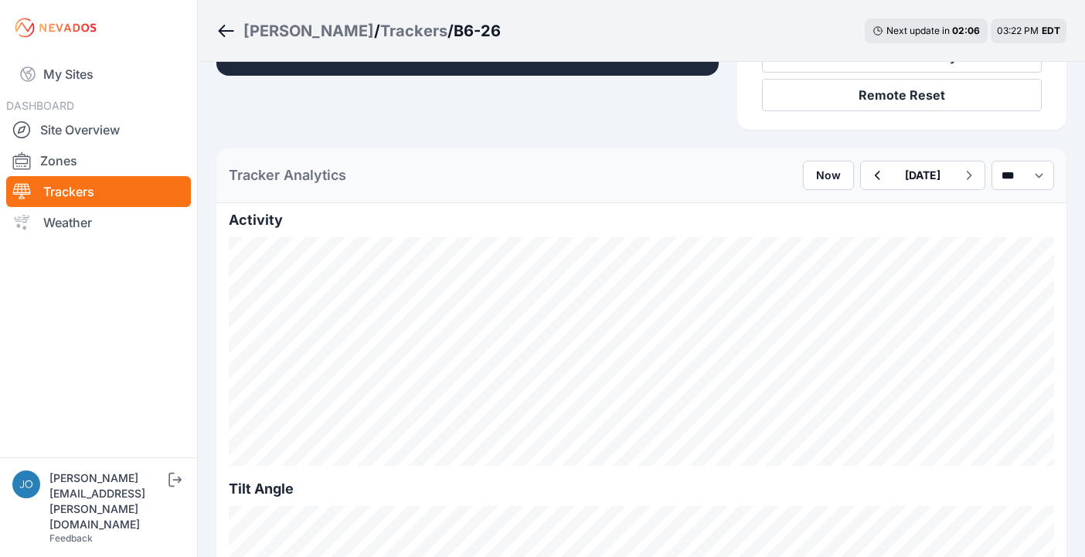
scroll to position [488, 0]
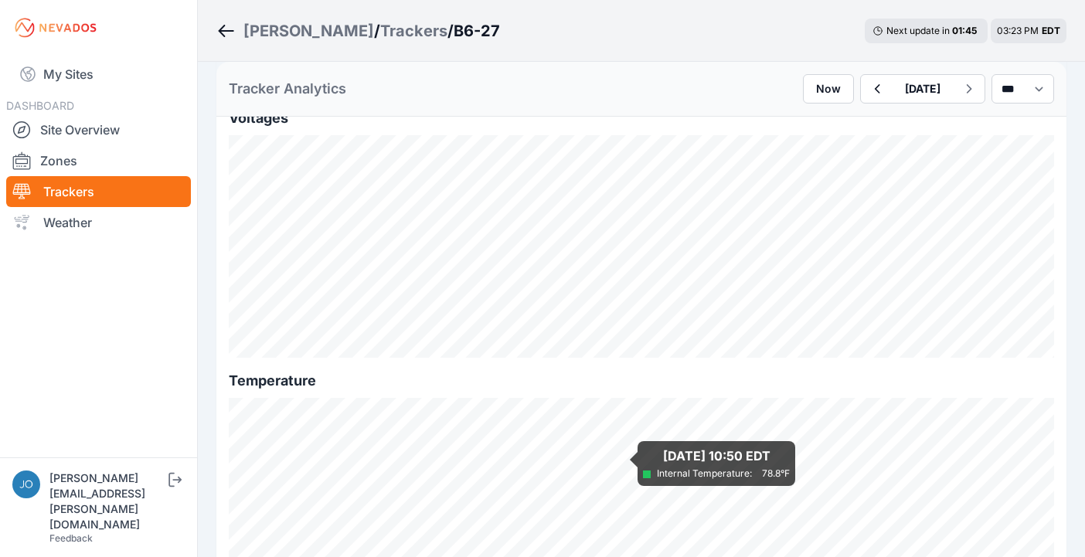
scroll to position [1919, 0]
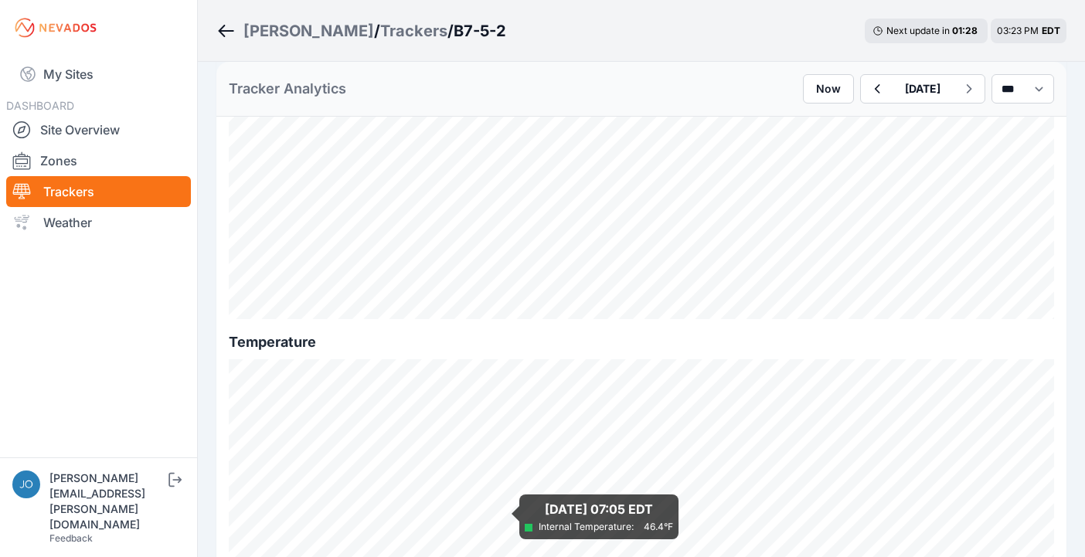
scroll to position [1919, 0]
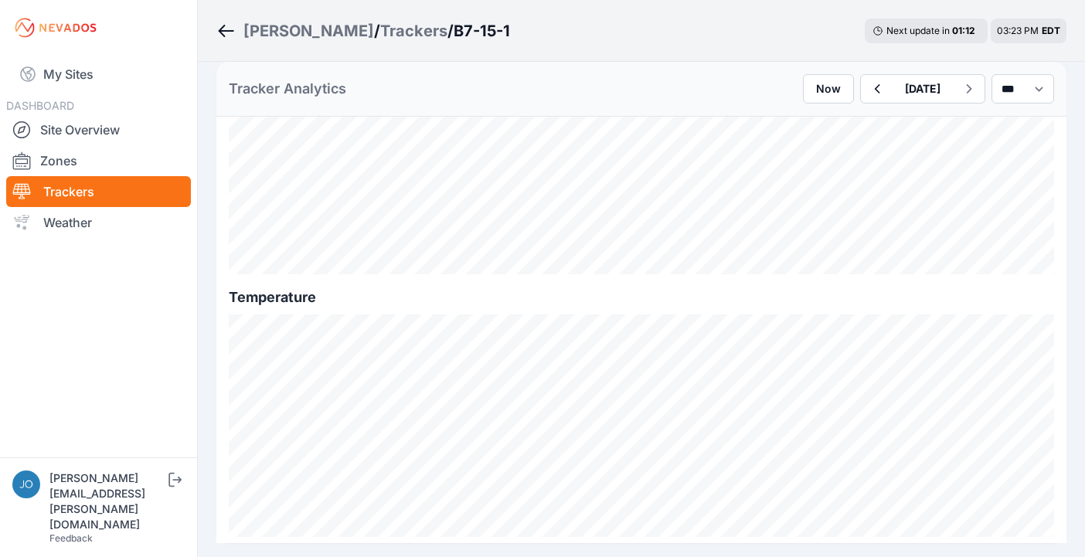
scroll to position [1919, 0]
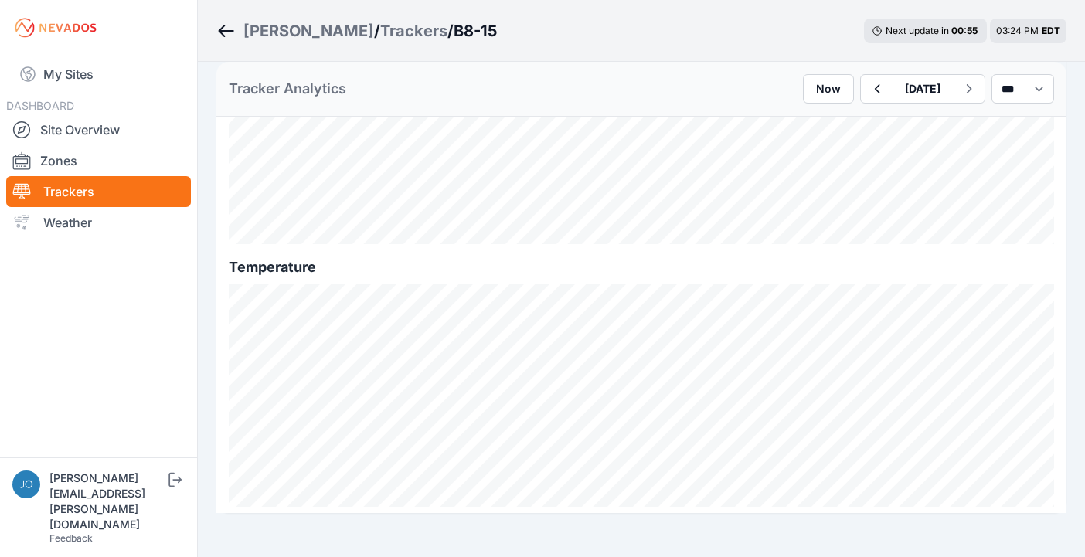
scroll to position [1919, 0]
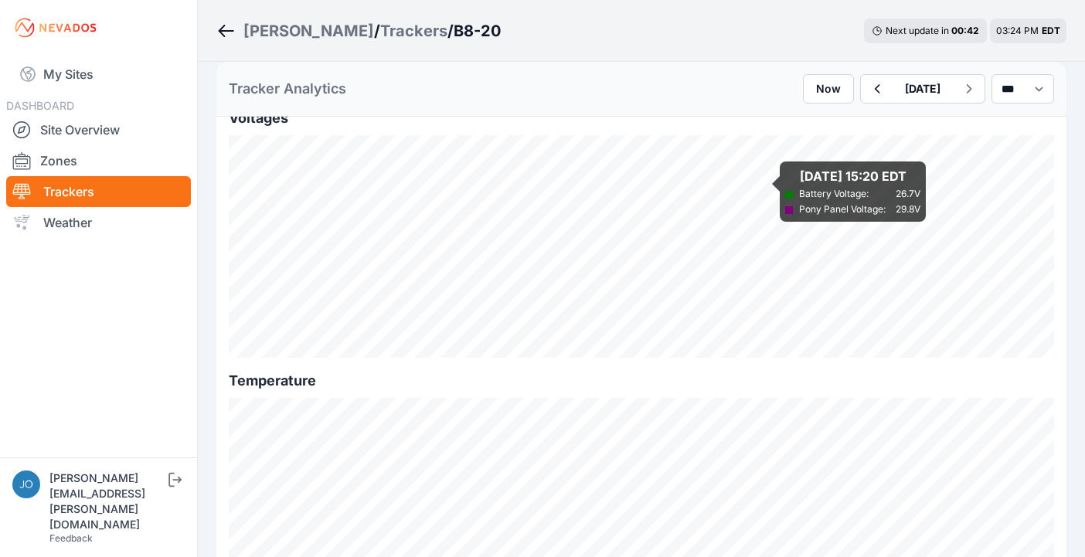
scroll to position [1645, 0]
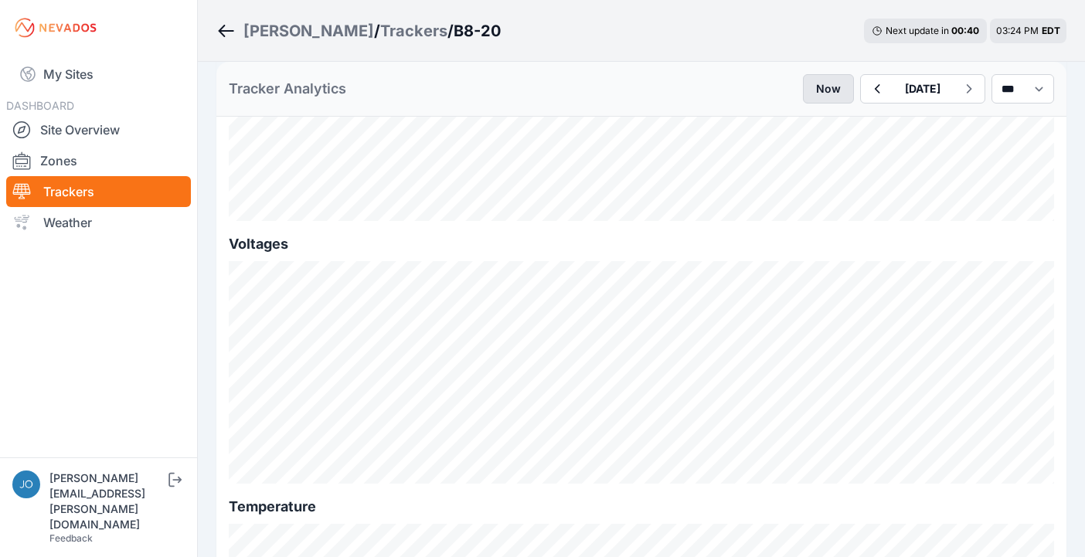
click at [803, 95] on button "Now" at bounding box center [828, 88] width 51 height 29
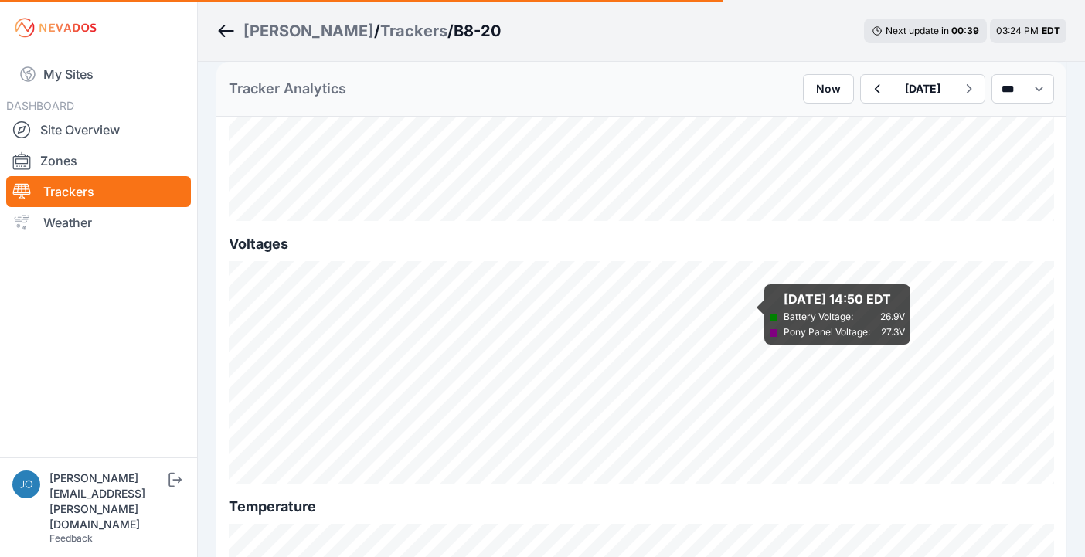
scroll to position [172, 0]
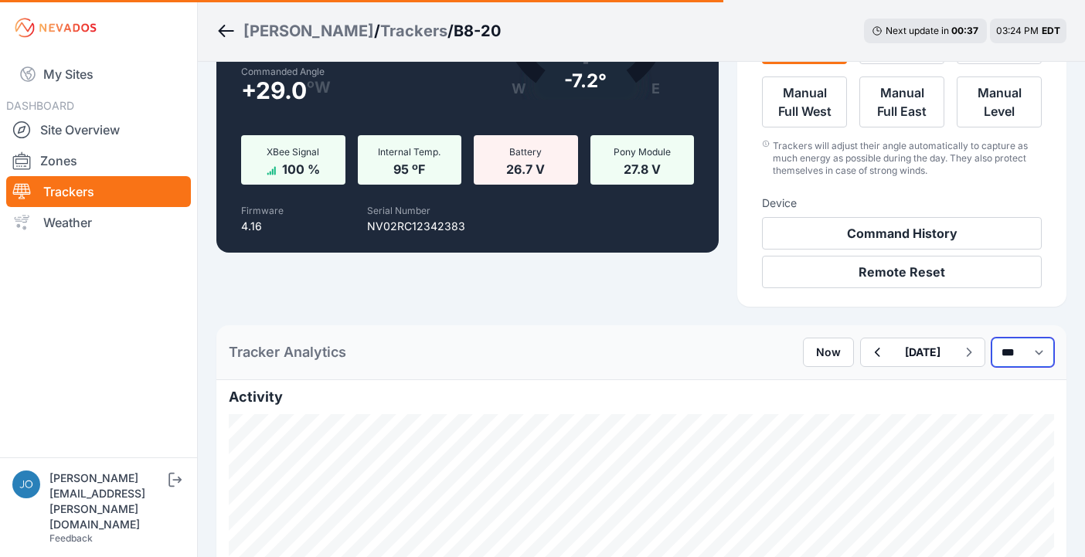
select select "*******"
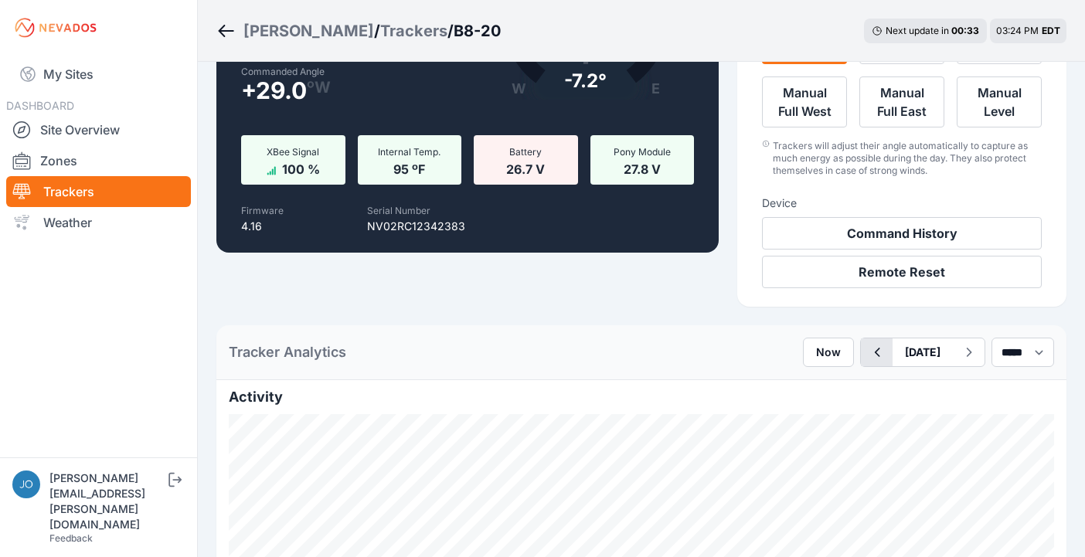
click at [867, 352] on icon "button" at bounding box center [876, 352] width 19 height 19
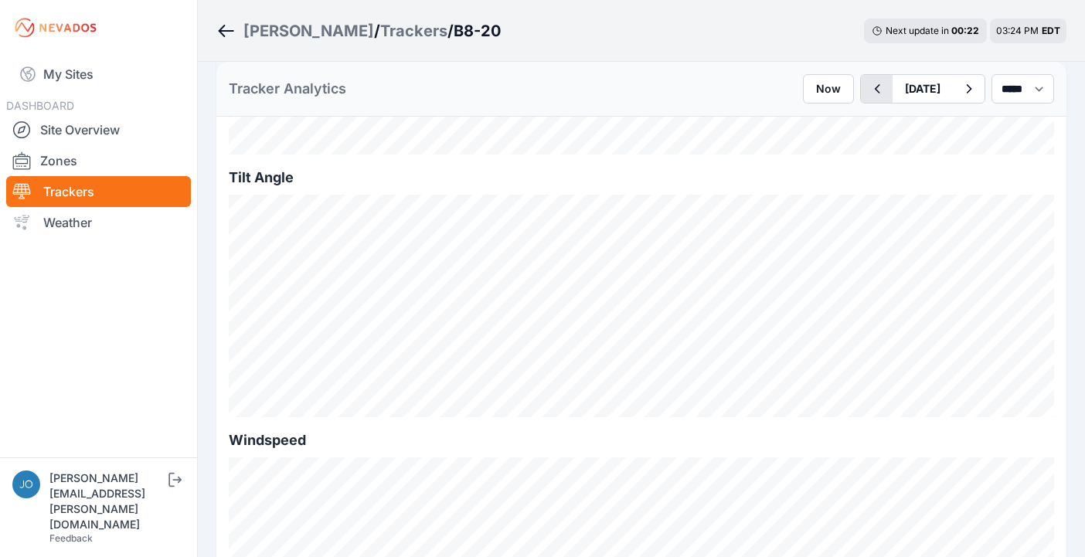
scroll to position [581, 0]
click at [861, 98] on button "button" at bounding box center [877, 89] width 32 height 28
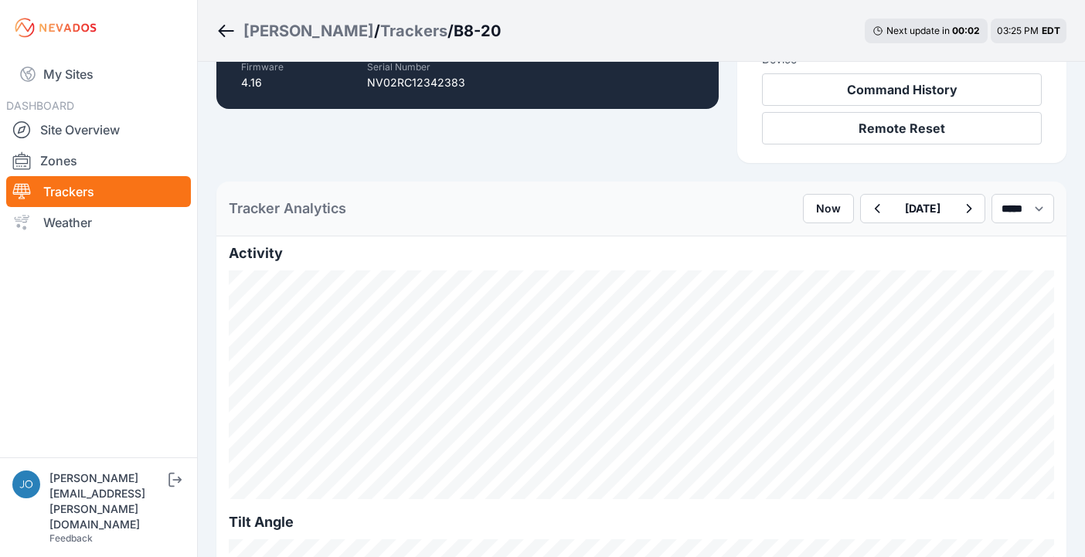
scroll to position [319, 0]
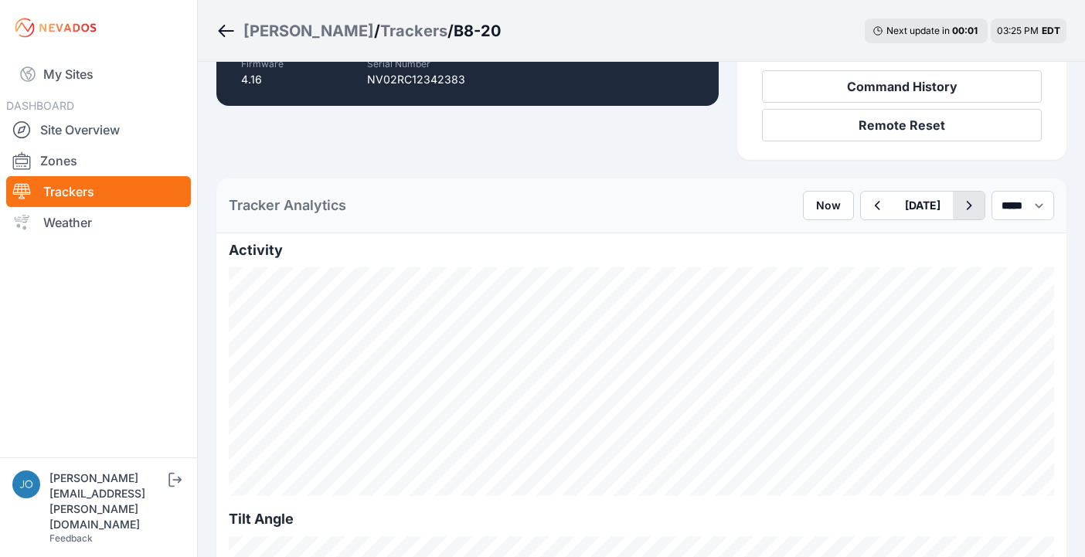
click at [959, 208] on icon "button" at bounding box center [968, 205] width 19 height 19
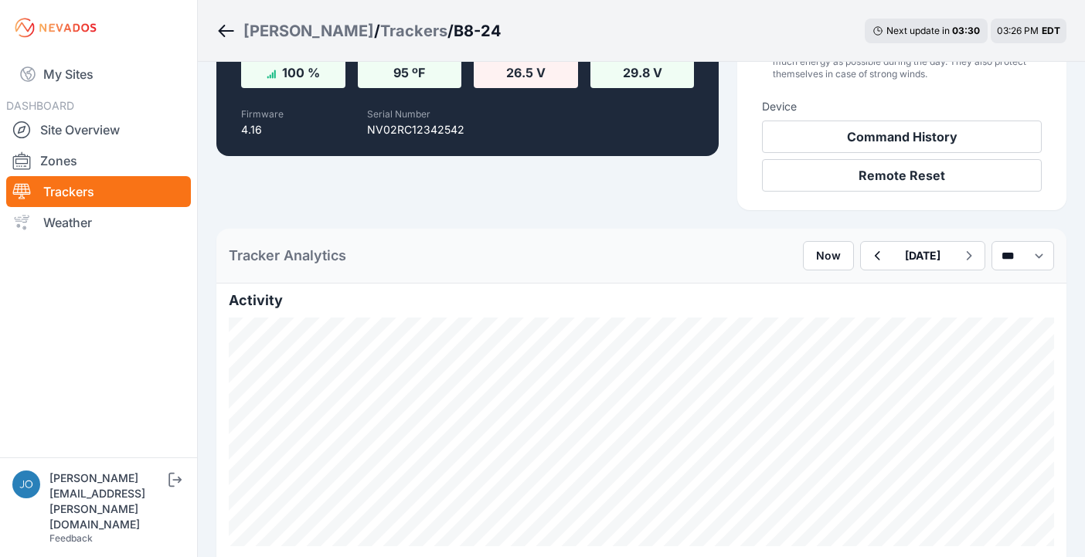
scroll to position [373, 0]
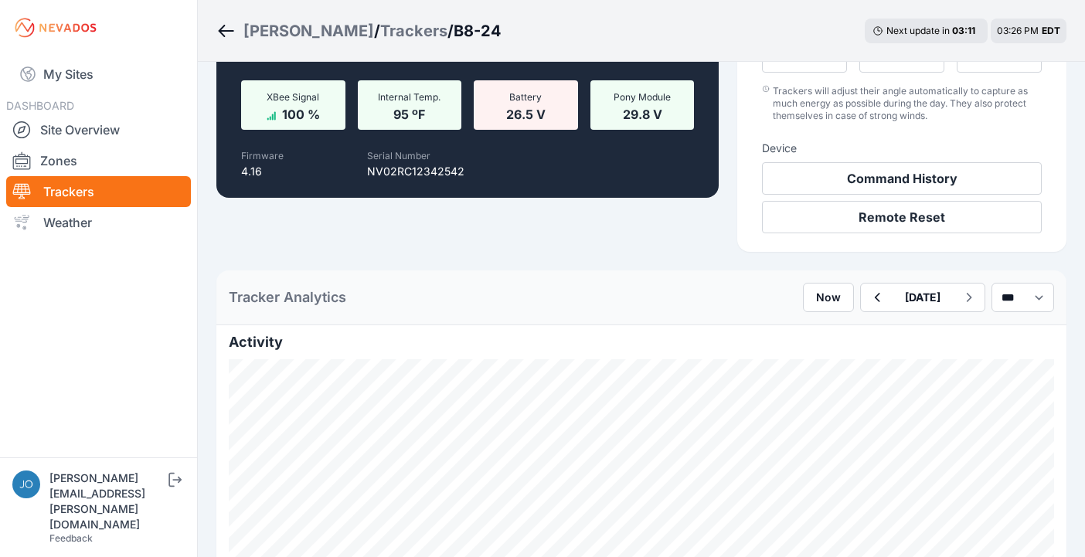
scroll to position [344, 0]
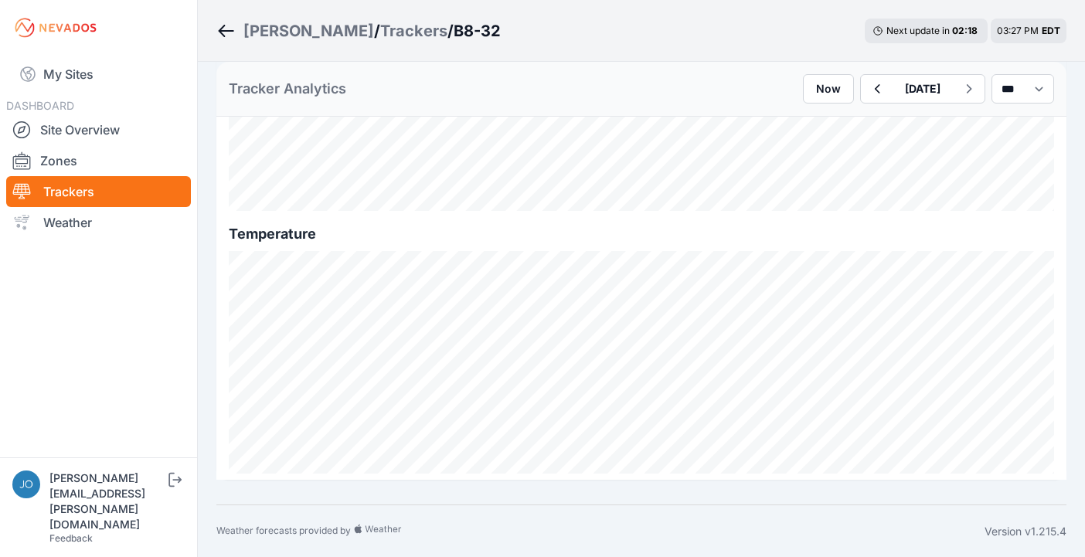
scroll to position [1919, 0]
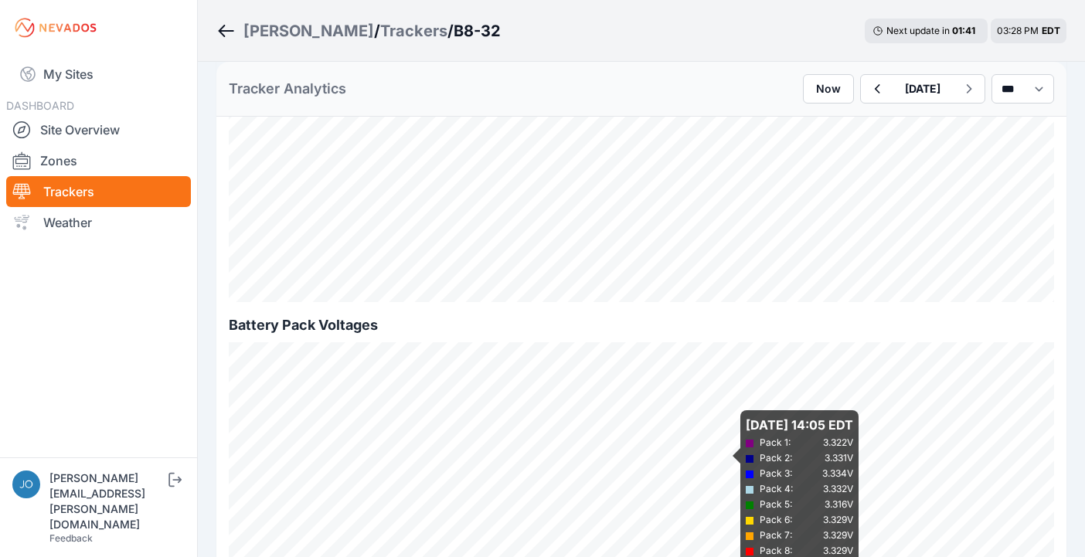
scroll to position [1391, 0]
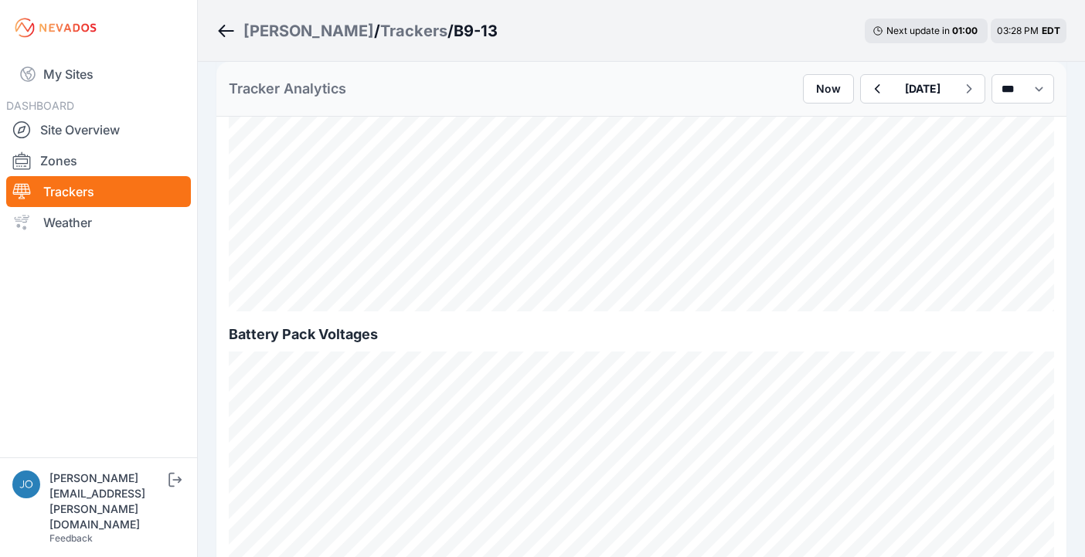
scroll to position [899, 0]
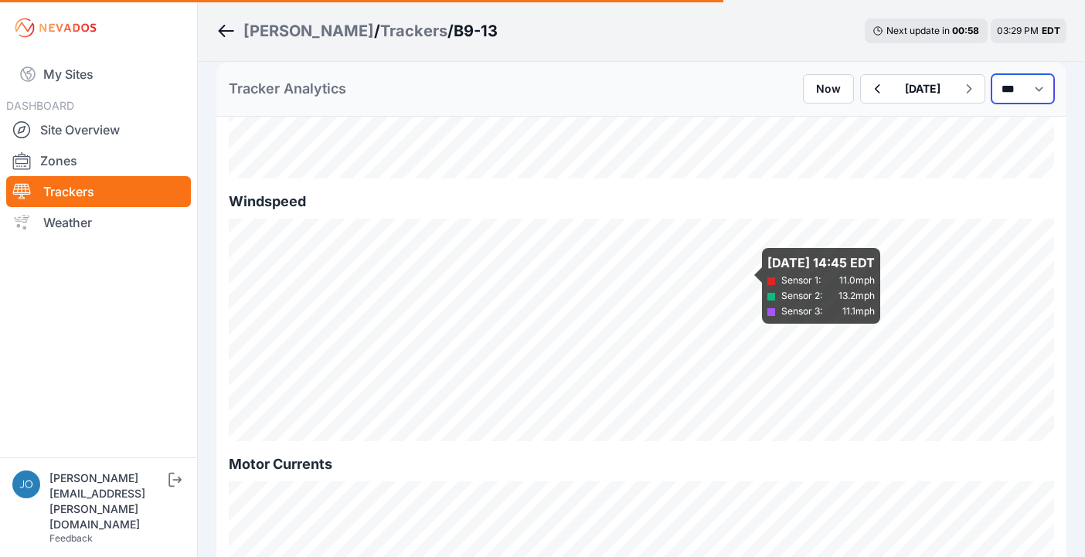
select select "*******"
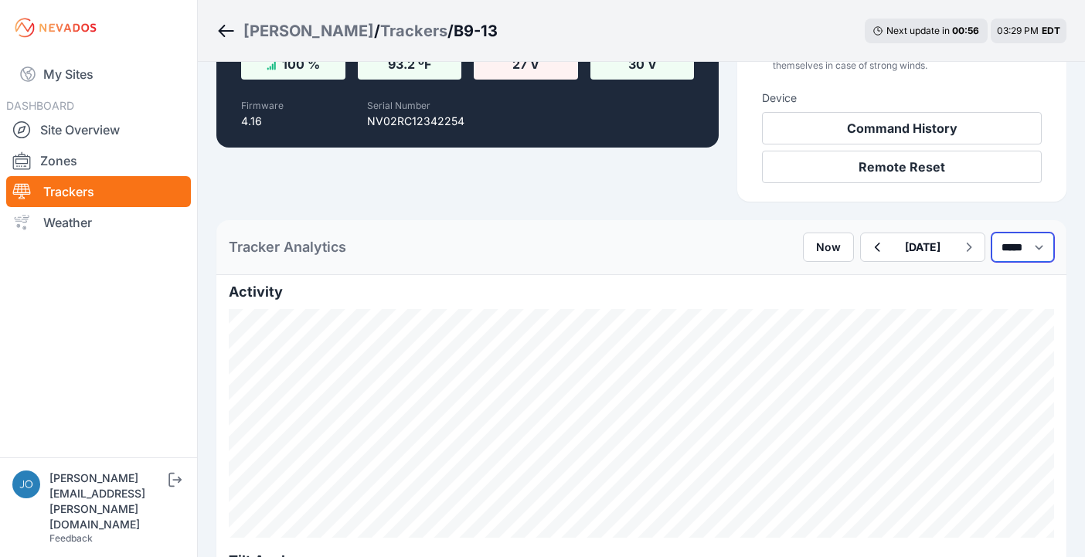
scroll to position [349, 0]
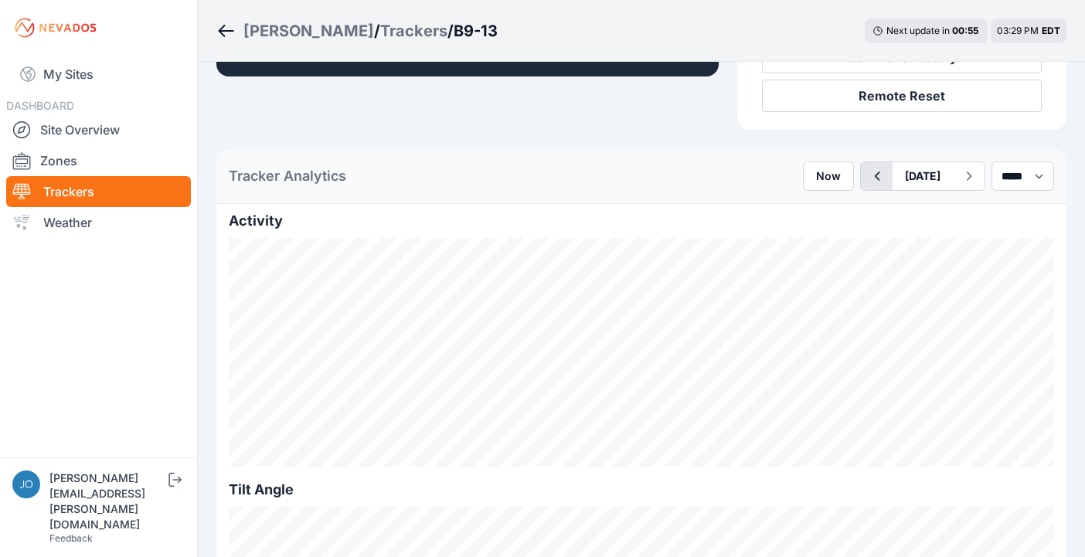
click at [867, 183] on icon "button" at bounding box center [876, 176] width 19 height 19
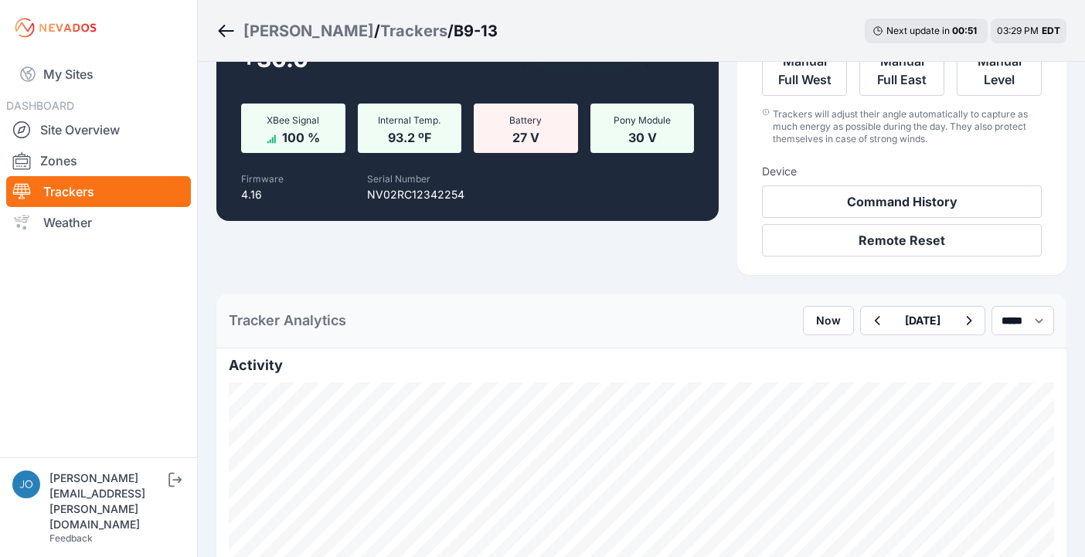
scroll to position [331, 0]
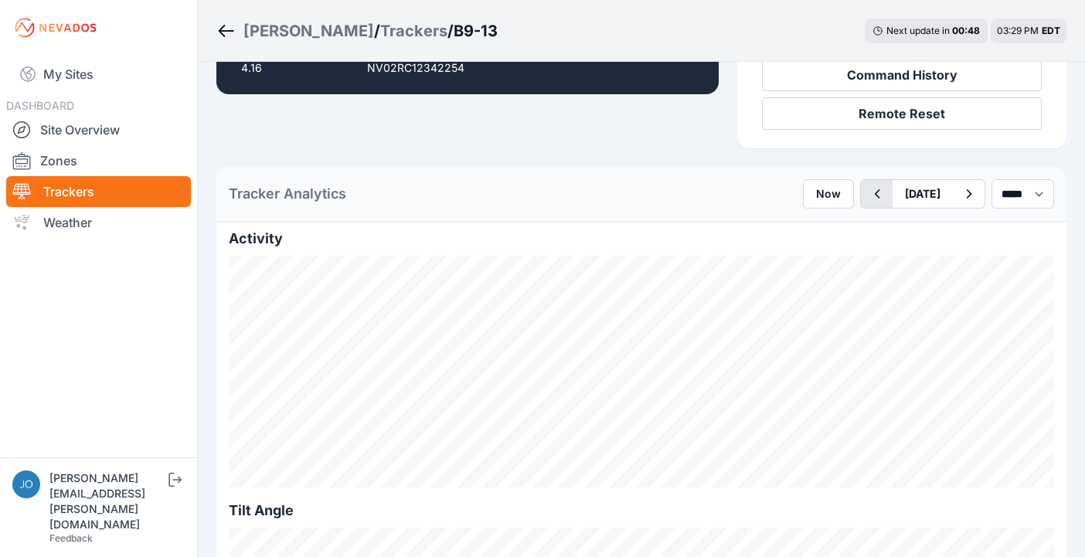
click at [861, 197] on button "button" at bounding box center [877, 194] width 32 height 28
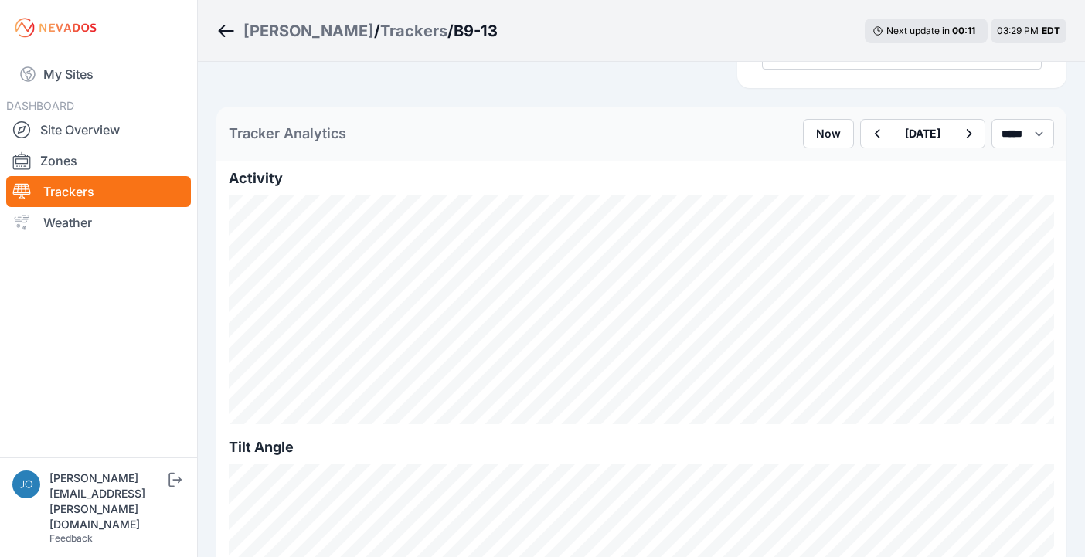
scroll to position [388, 0]
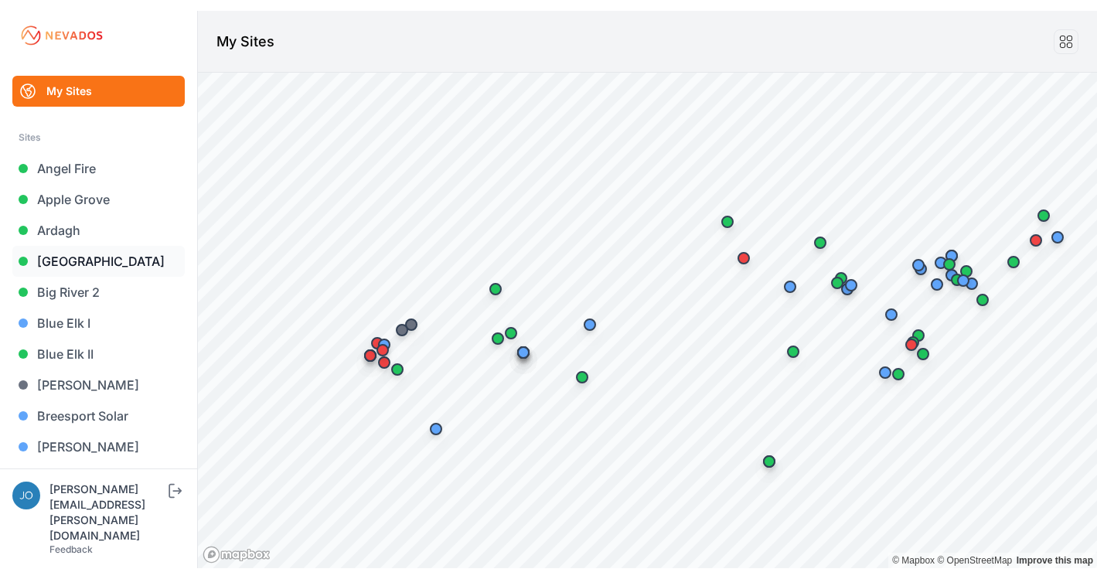
scroll to position [286, 0]
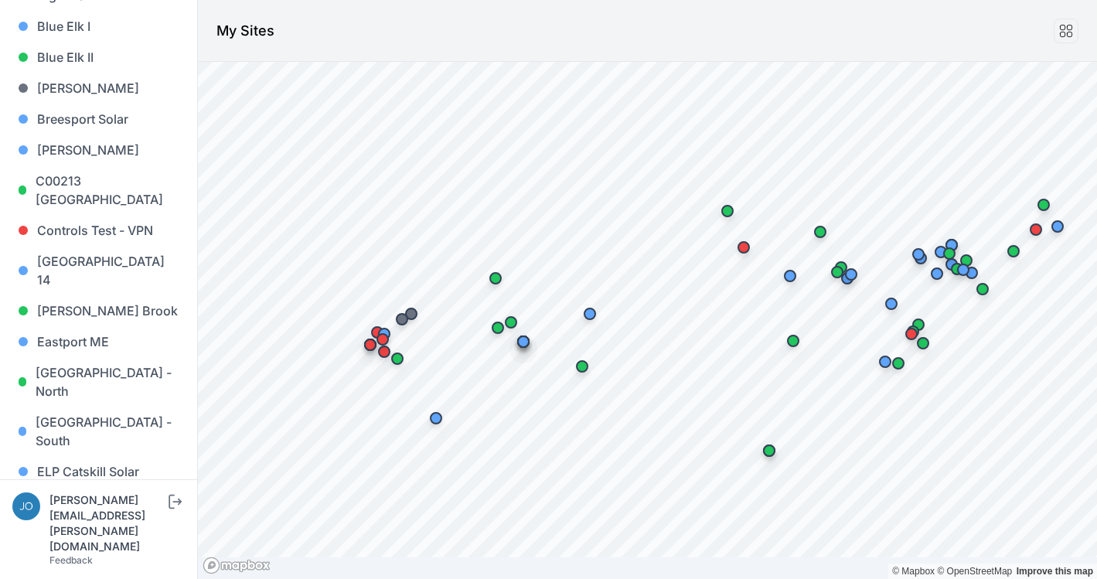
click at [9, 13] on div "My Sites Sites Angel Fire Apple Grove Ardagh Bartonsville Big River 2 Blue Elk …" at bounding box center [99, 239] width 198 height 479
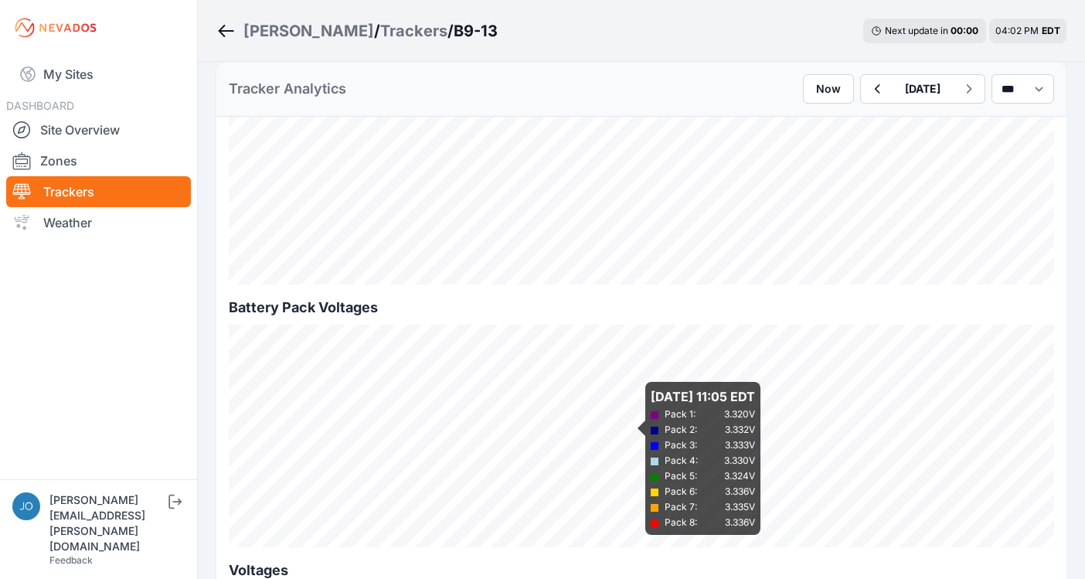
scroll to position [1897, 0]
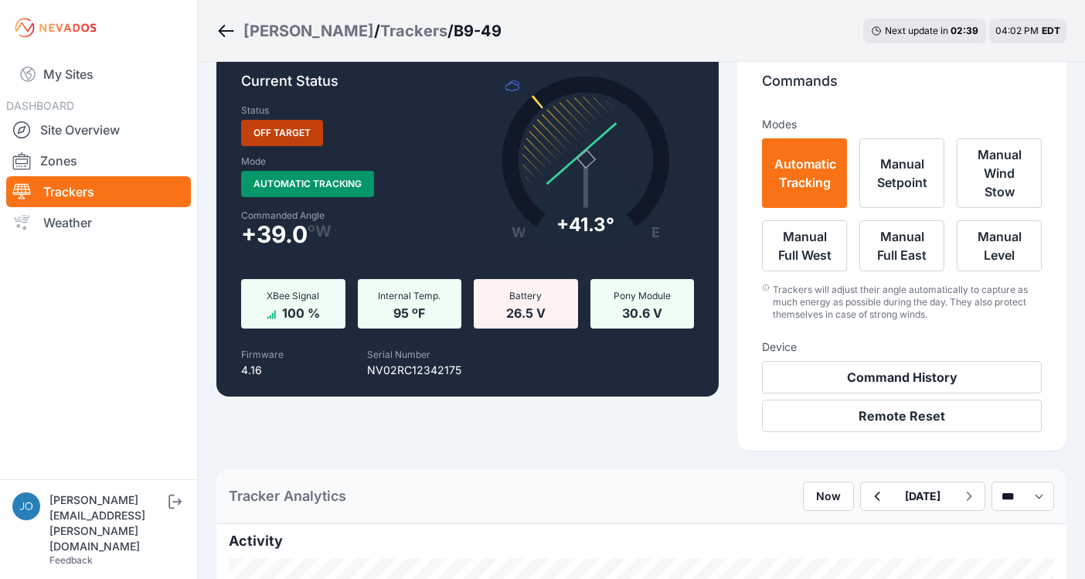
scroll to position [84, 0]
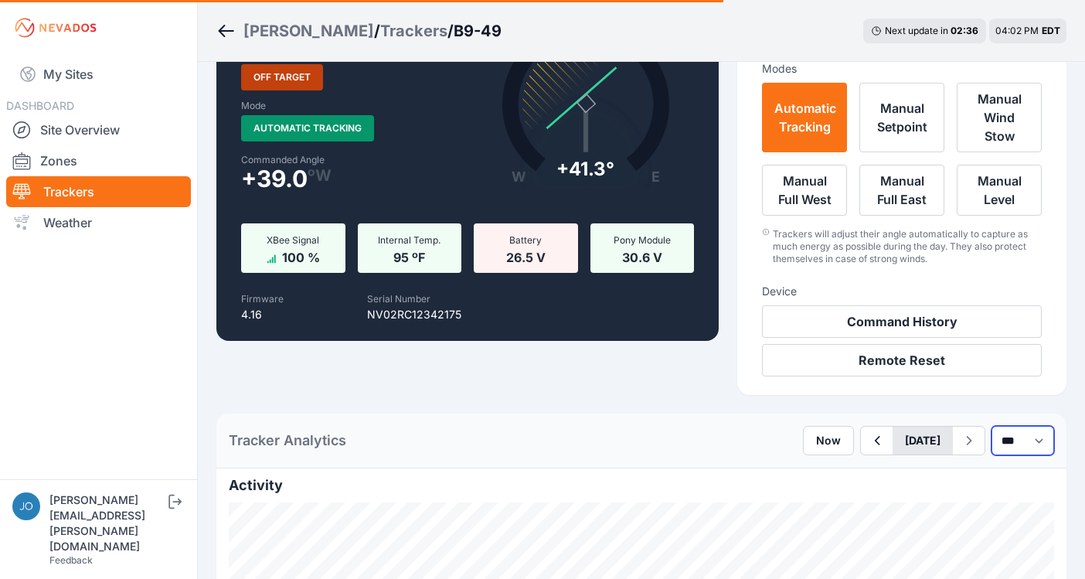
select select "*******"
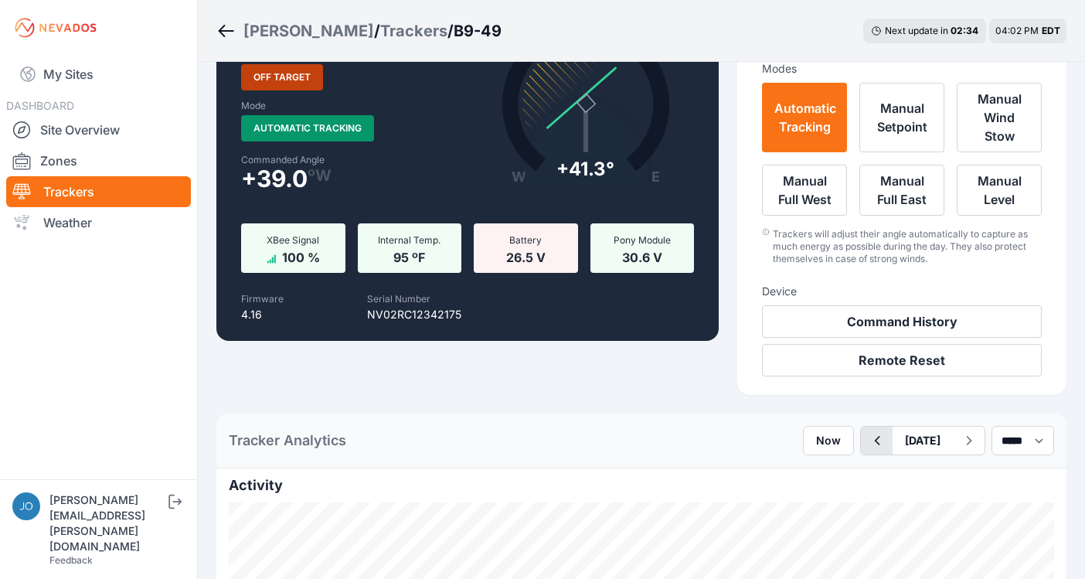
click at [867, 443] on icon "button" at bounding box center [876, 440] width 19 height 19
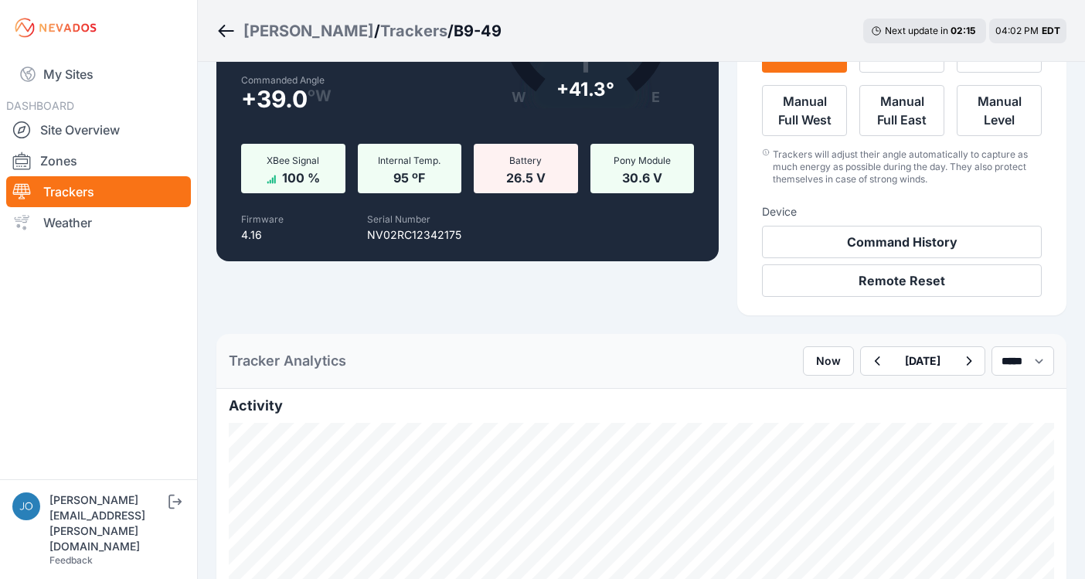
scroll to position [288, 0]
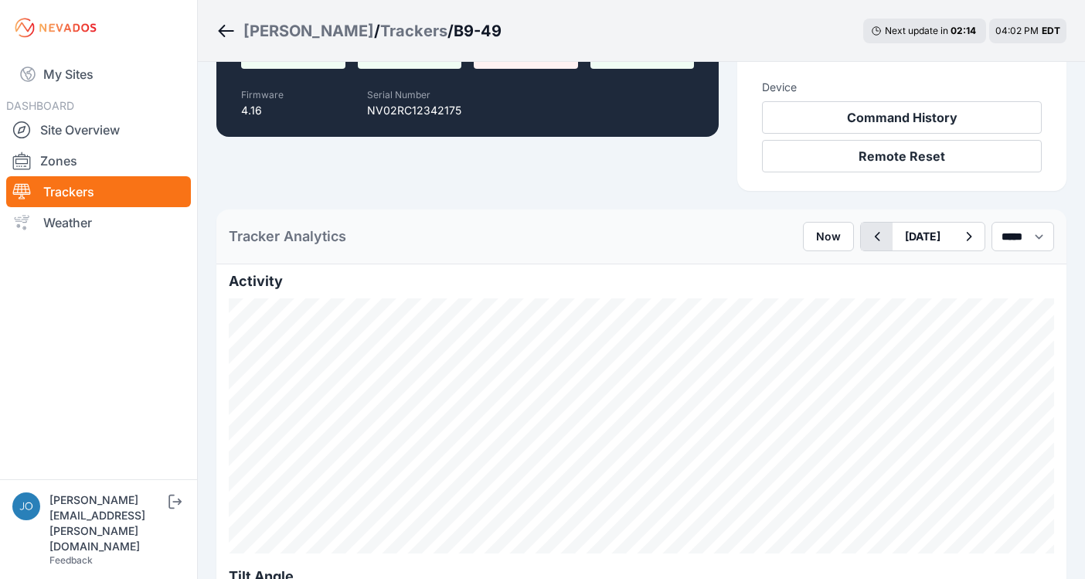
click at [867, 240] on icon "button" at bounding box center [876, 236] width 19 height 19
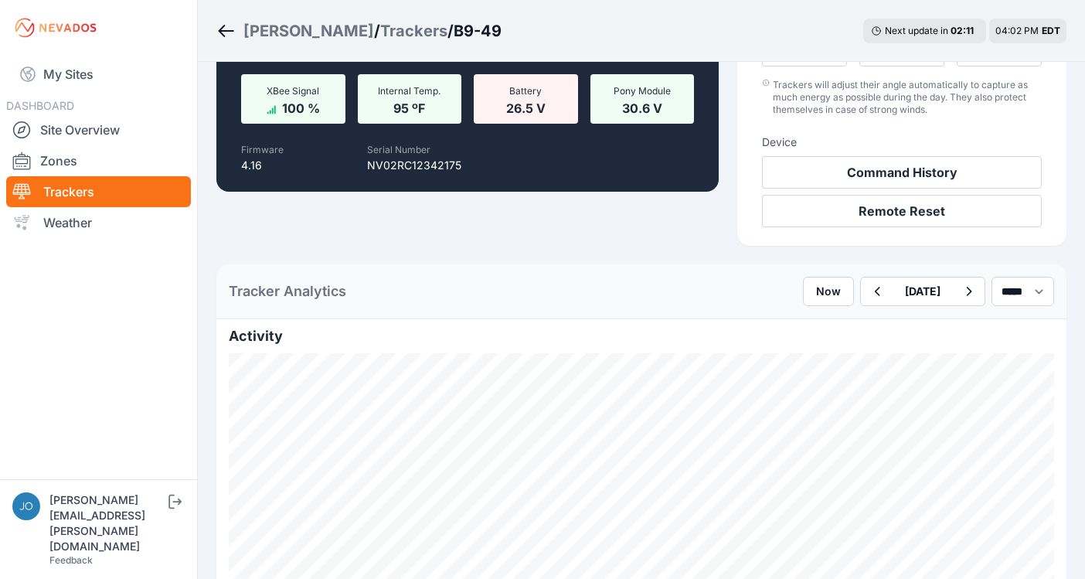
scroll to position [293, 0]
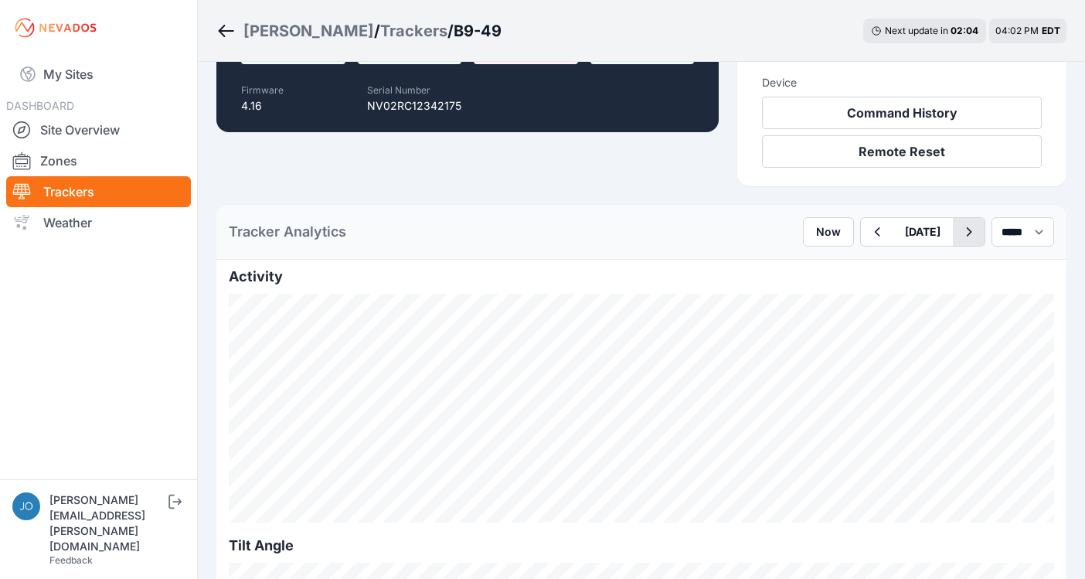
click at [962, 229] on icon "button" at bounding box center [968, 232] width 19 height 19
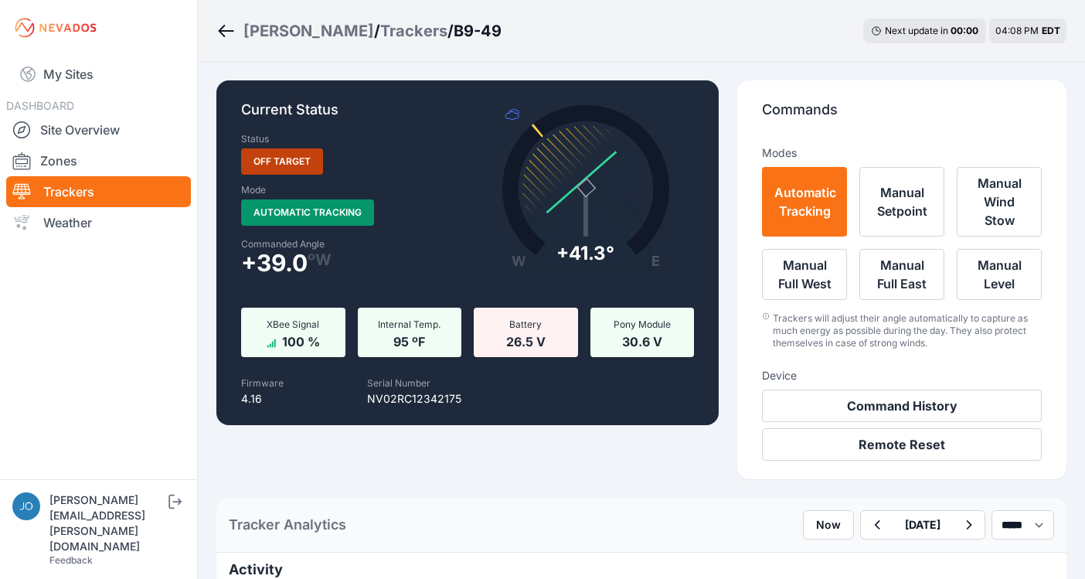
click at [70, 189] on link "Trackers" at bounding box center [98, 191] width 185 height 31
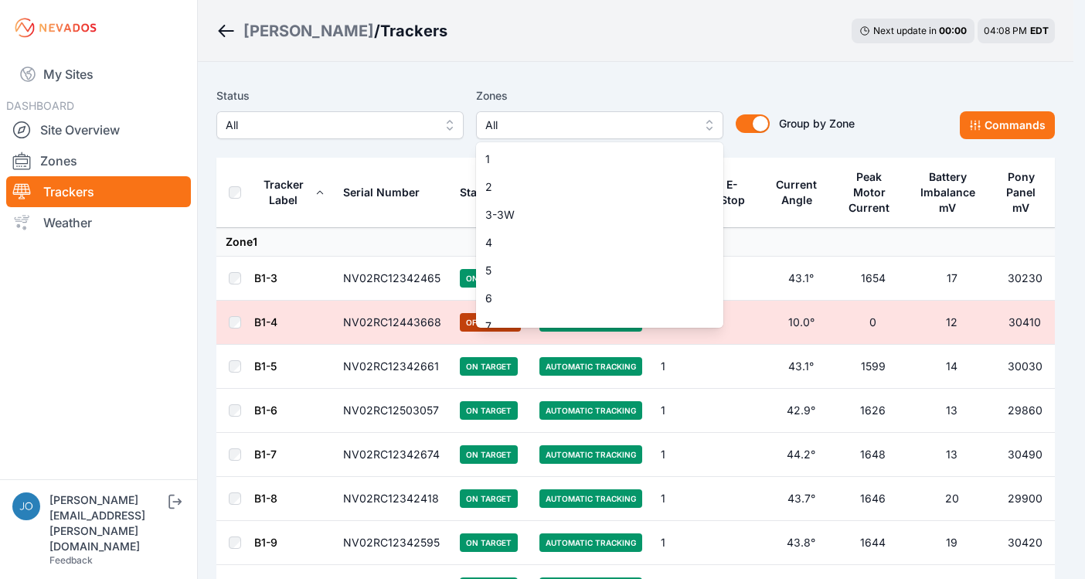
click at [500, 122] on span "All" at bounding box center [588, 125] width 207 height 19
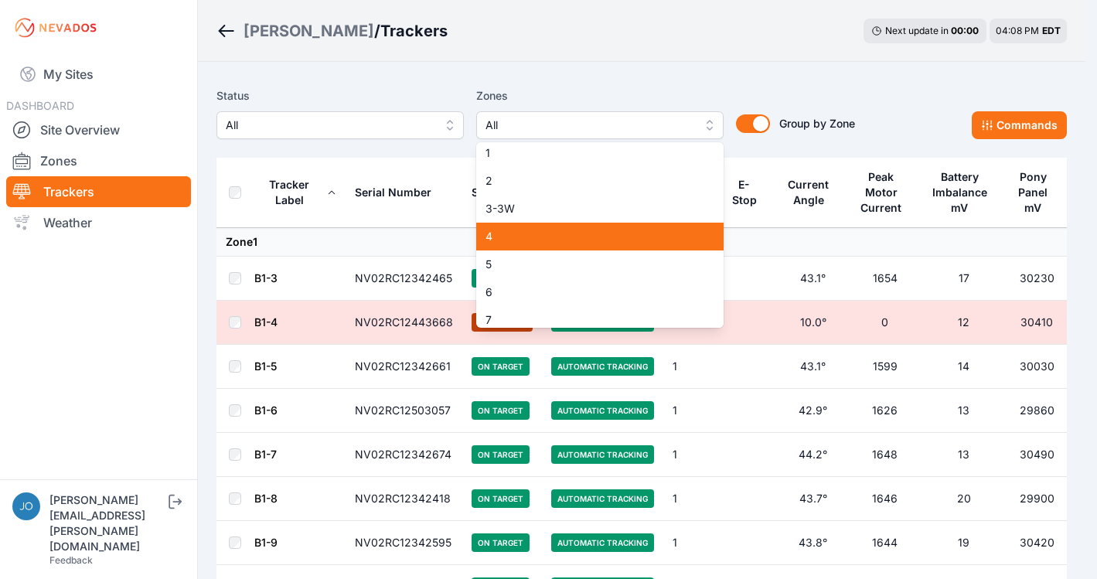
scroll to position [9, 0]
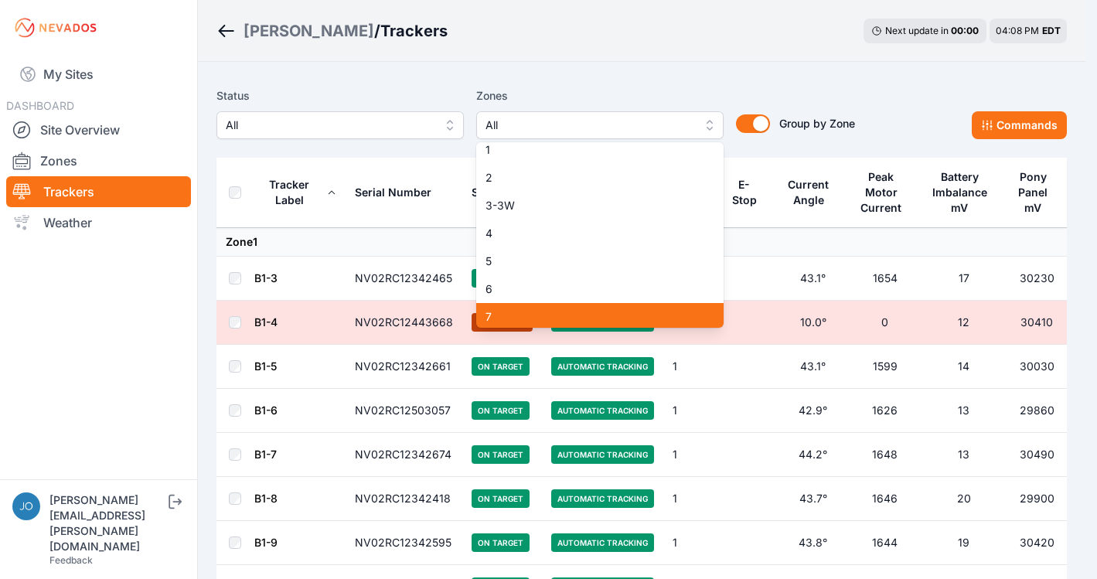
click at [529, 308] on div "7" at bounding box center [599, 317] width 247 height 28
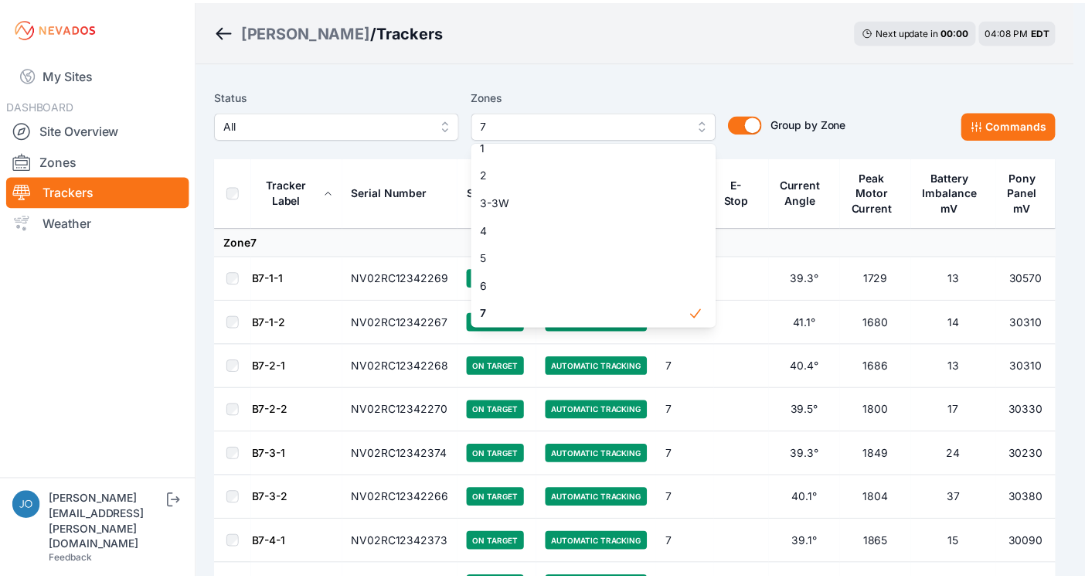
scroll to position [15, 0]
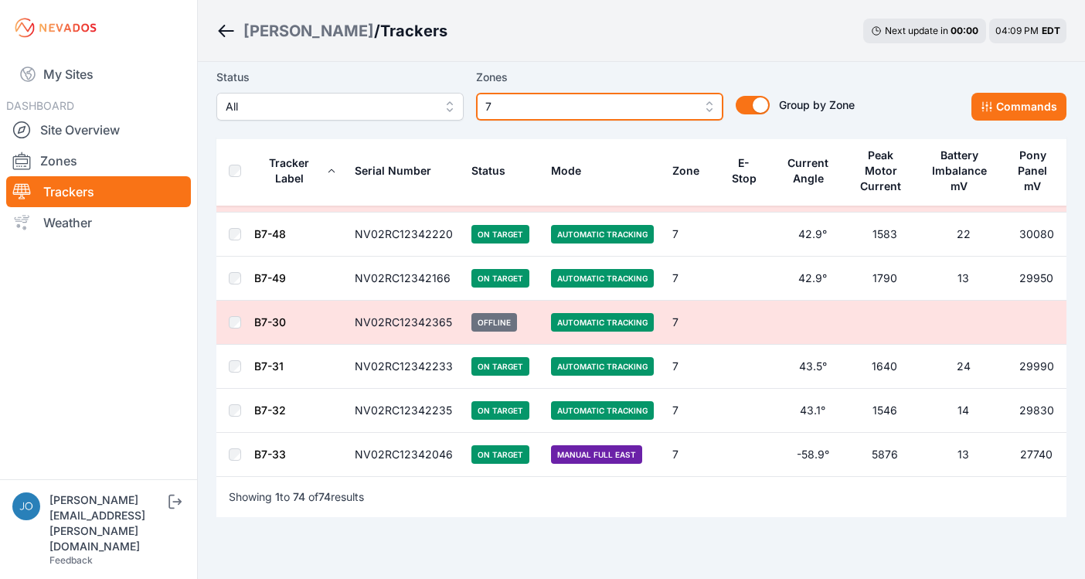
scroll to position [3076, 0]
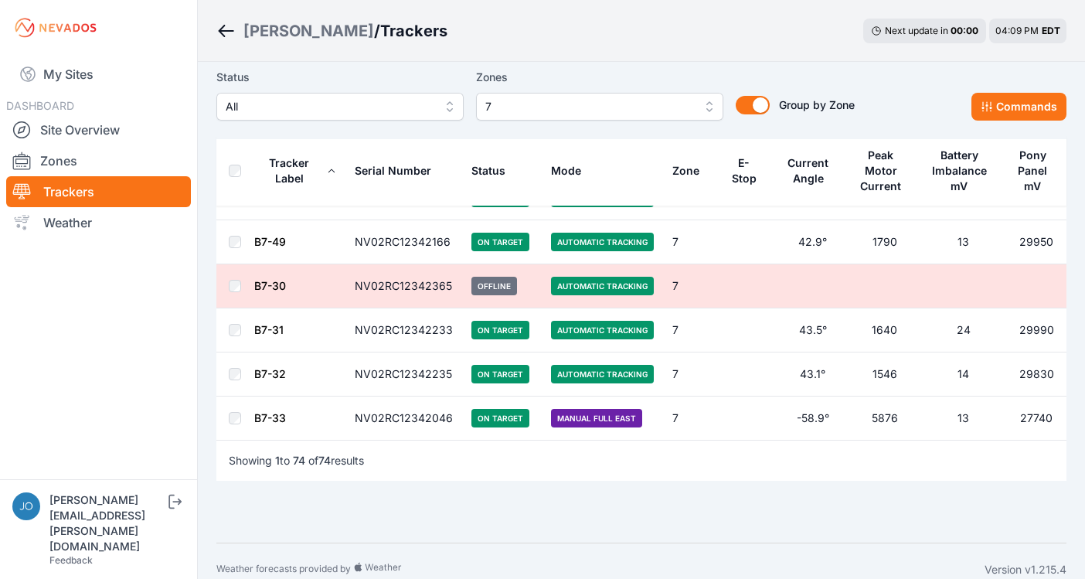
click at [270, 421] on link "B7-33" at bounding box center [270, 417] width 32 height 13
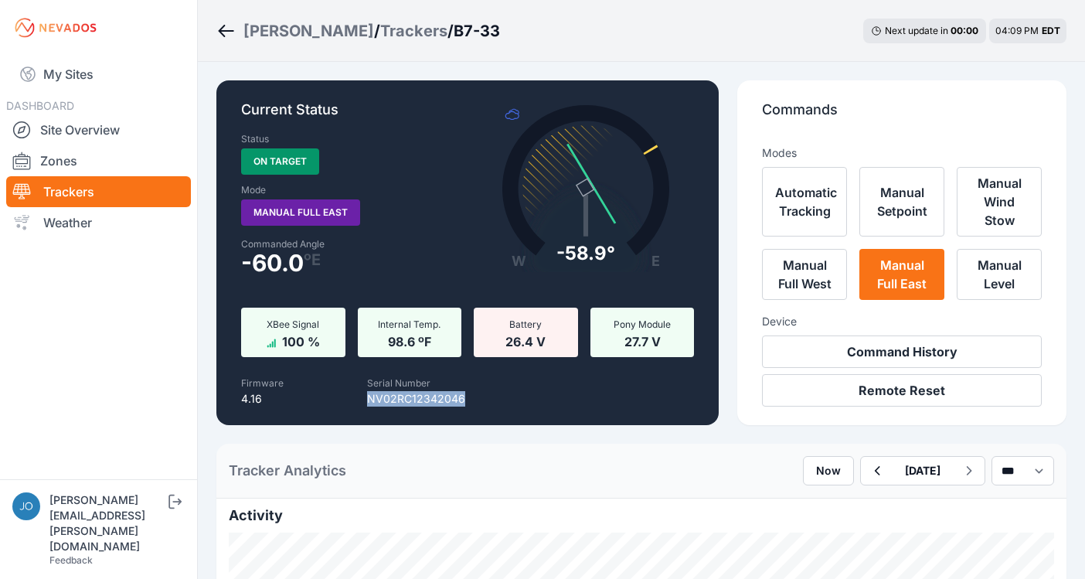
drag, startPoint x: 469, startPoint y: 399, endPoint x: 350, endPoint y: 399, distance: 119.0
click at [350, 399] on div "Serial Number NV02RC12342046" at bounding box center [416, 389] width 240 height 34
copy p "NV02RC12342046"
click at [396, 421] on div "Current Status Status On Target Mode Manual Full East Commanded Angle -60.0 º E…" at bounding box center [467, 252] width 502 height 345
click at [77, 72] on link "My Sites" at bounding box center [98, 74] width 185 height 37
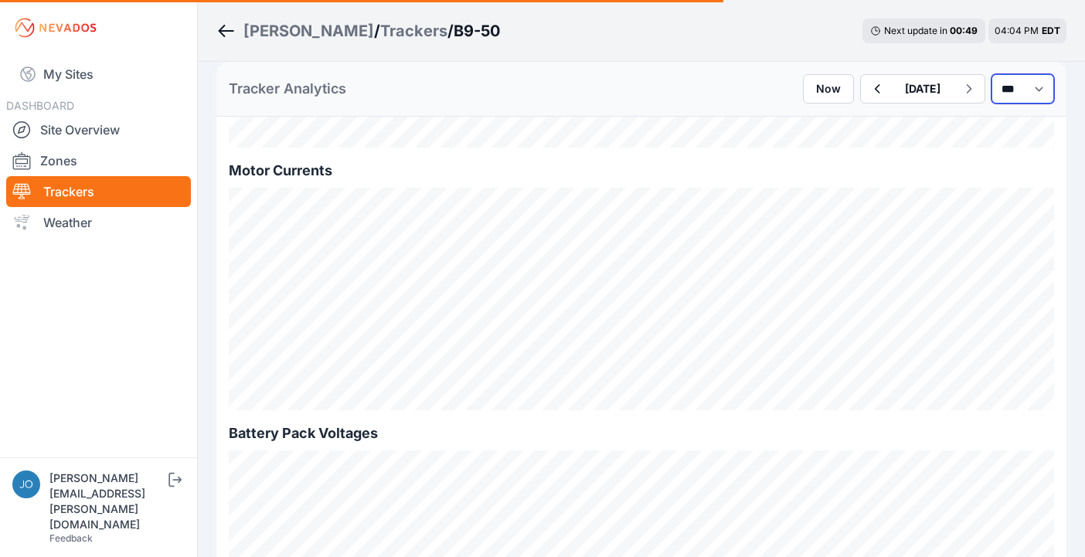
scroll to position [1303, 0]
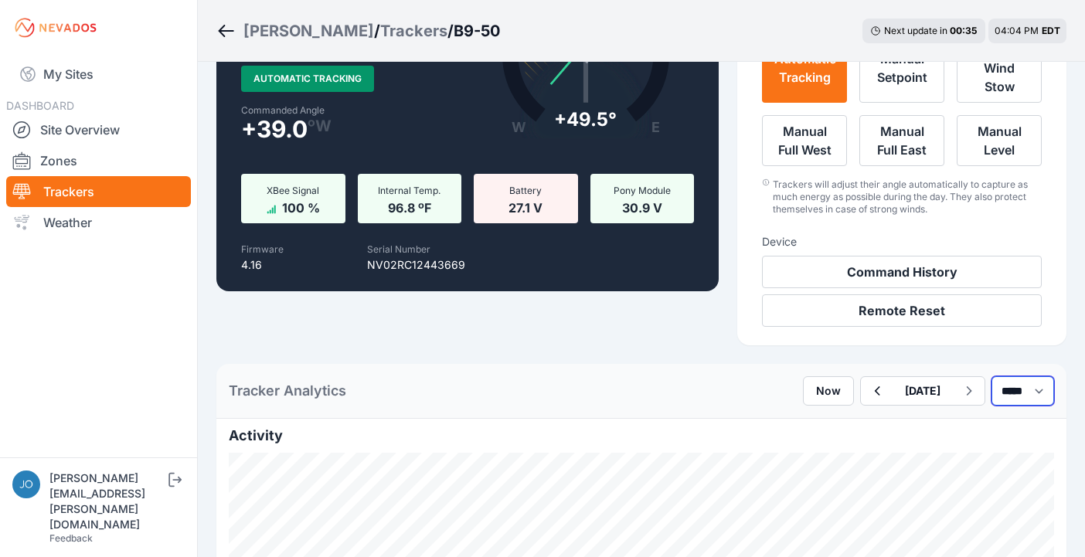
scroll to position [276, 0]
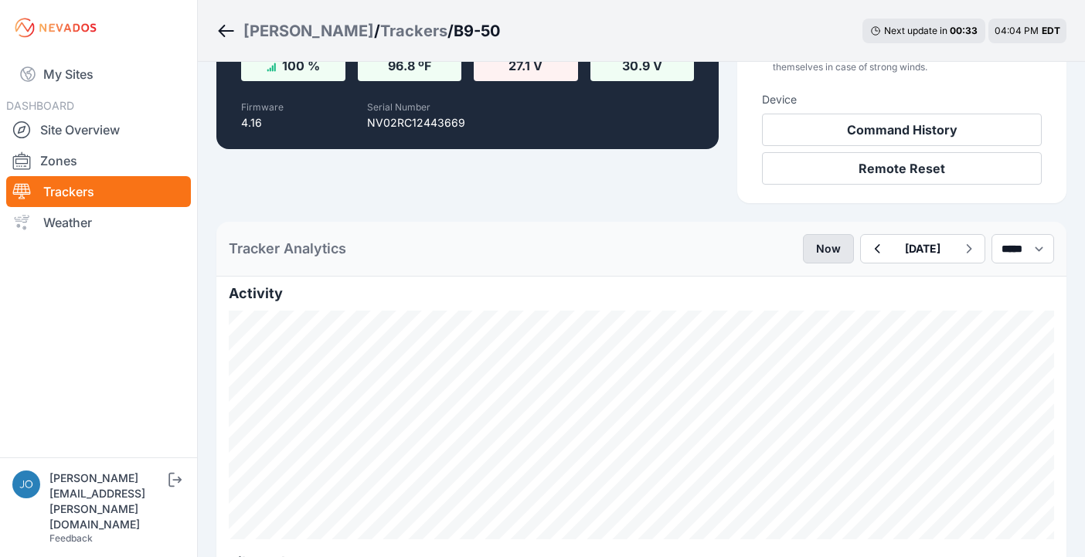
click at [803, 253] on button "Now" at bounding box center [828, 248] width 51 height 29
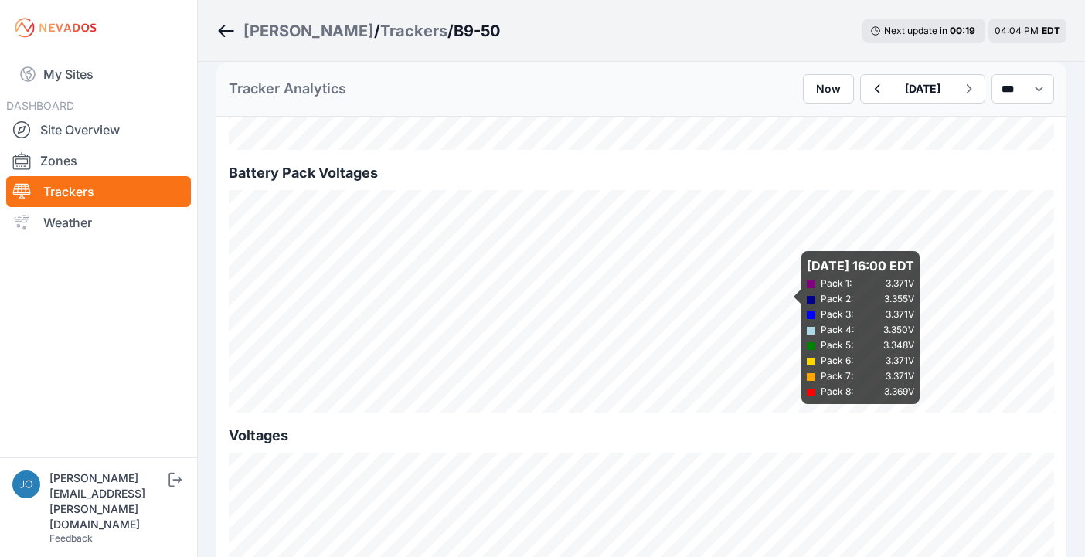
scroll to position [1471, 0]
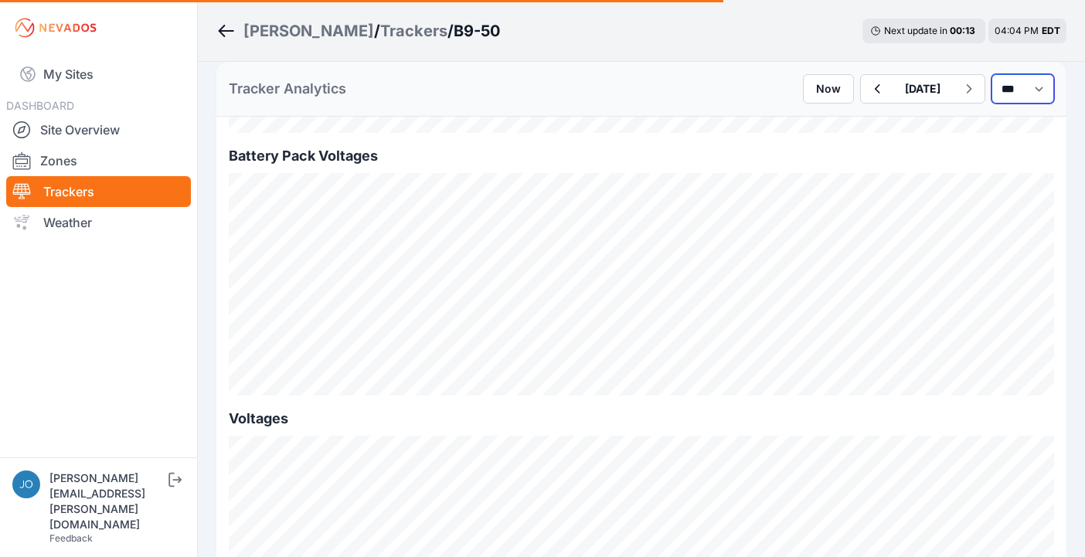
select select "******"
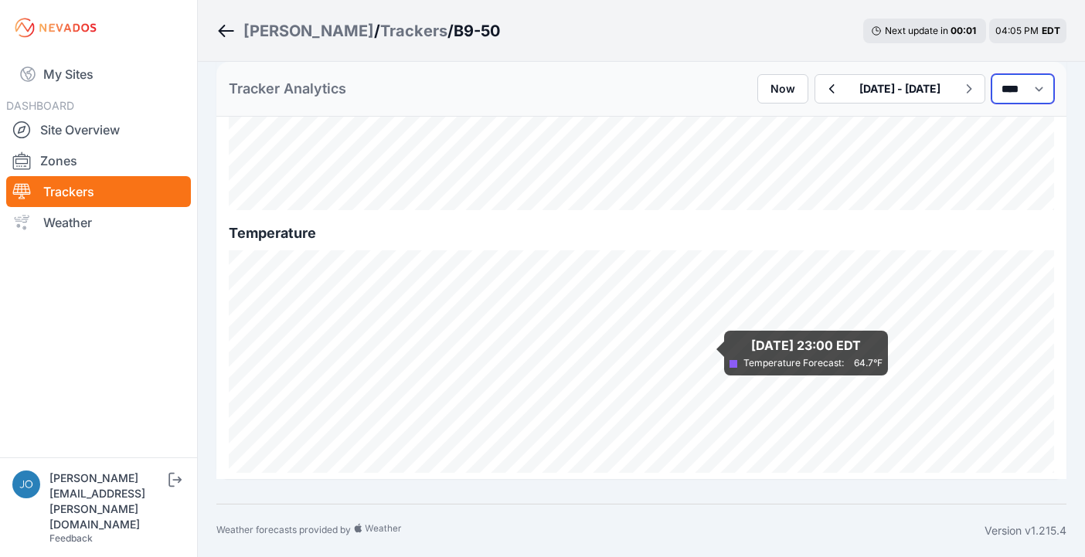
scroll to position [1404, 0]
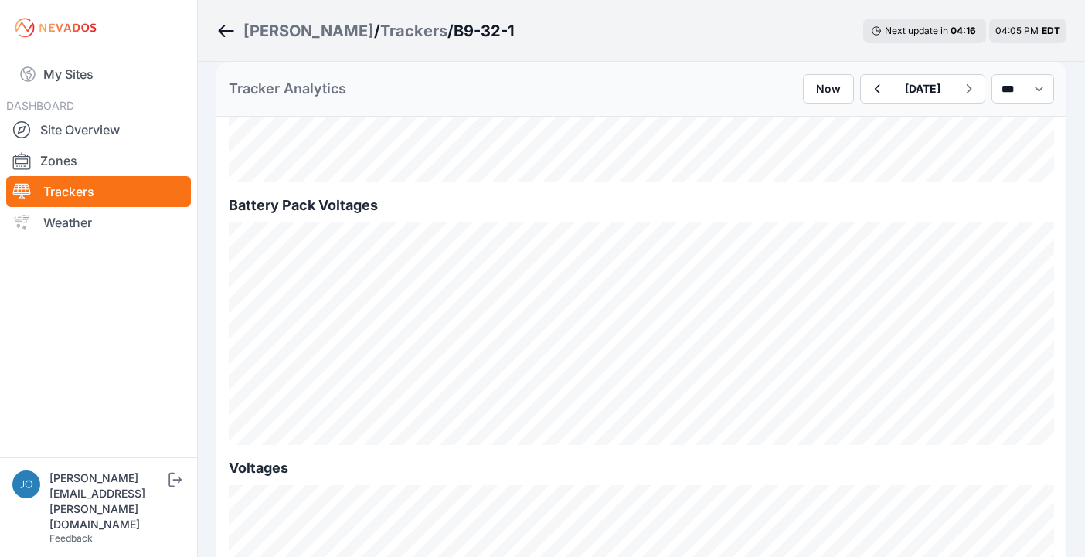
scroll to position [1424, 0]
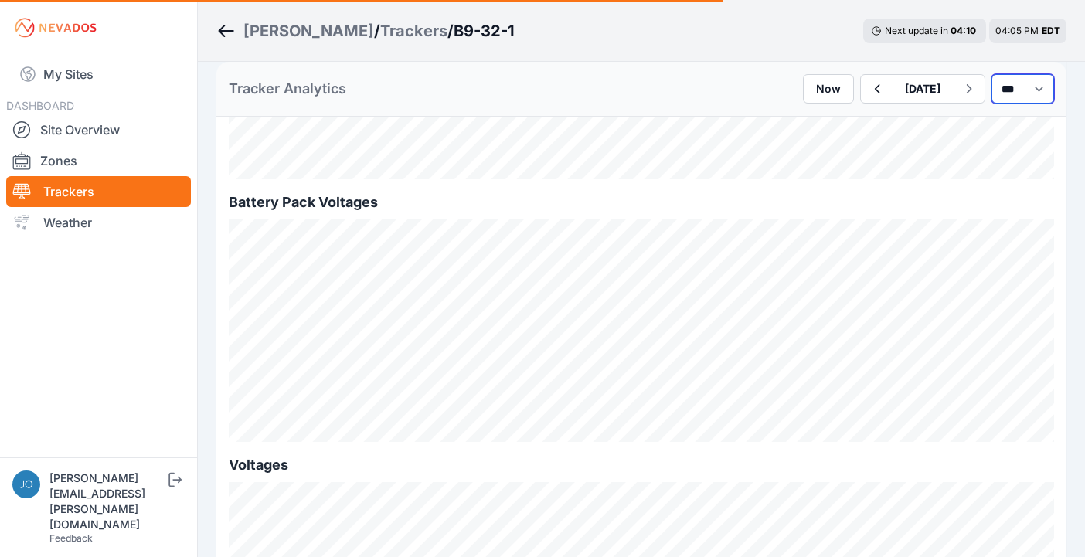
select select "*******"
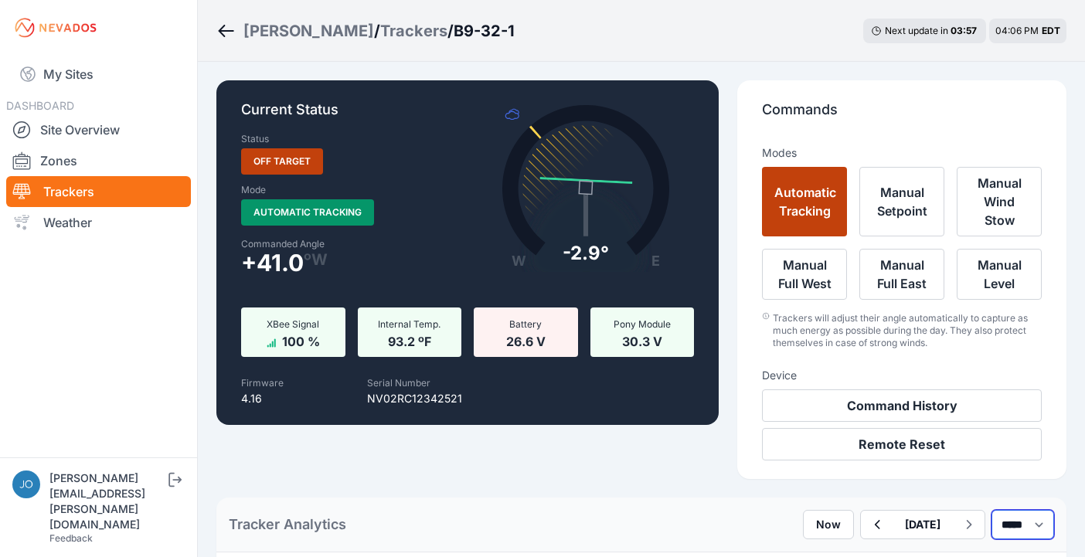
scroll to position [1569, 0]
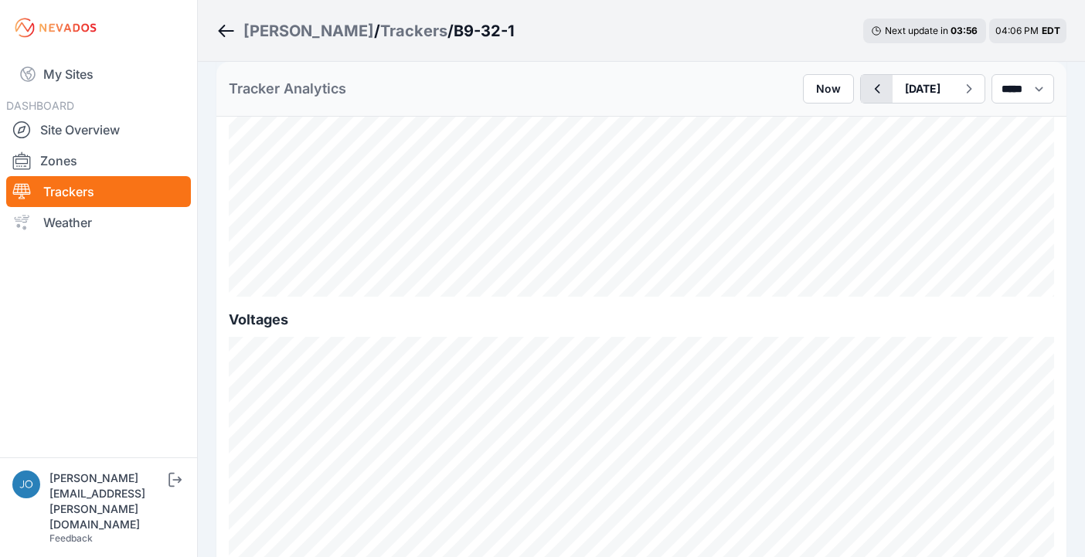
click at [875, 86] on icon "button" at bounding box center [877, 88] width 5 height 9
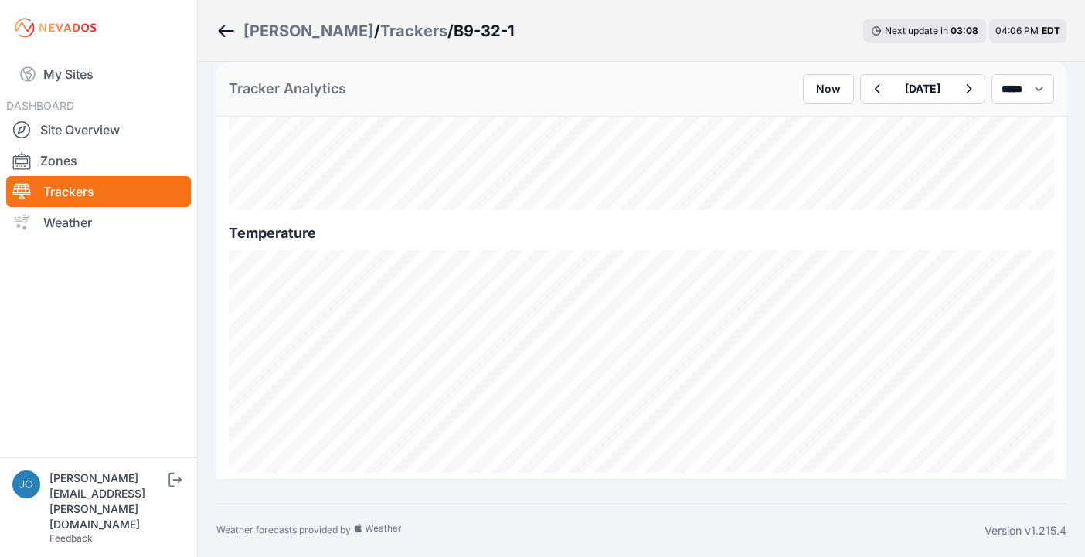
scroll to position [640, 0]
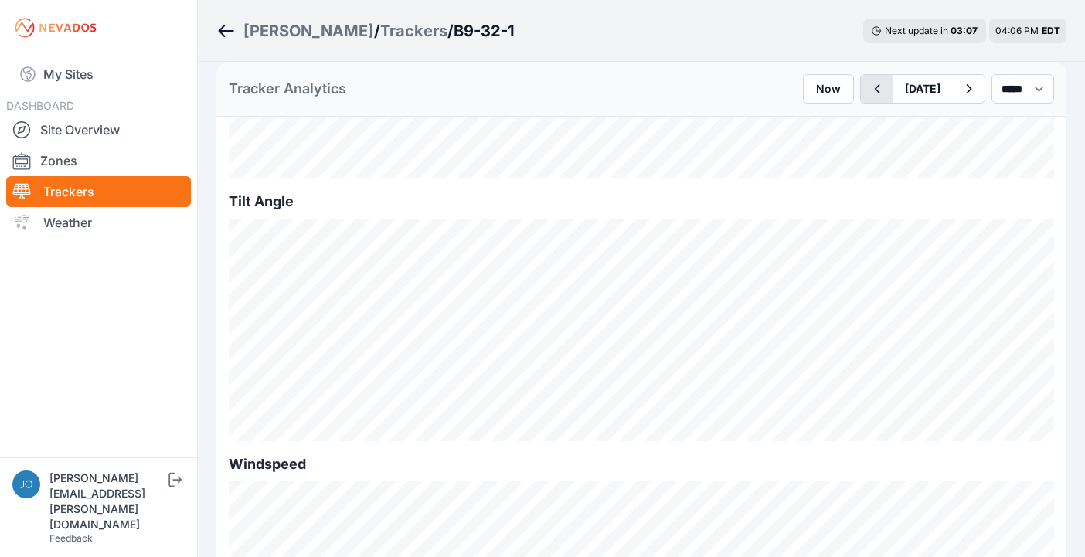
click at [867, 92] on icon "button" at bounding box center [876, 89] width 19 height 19
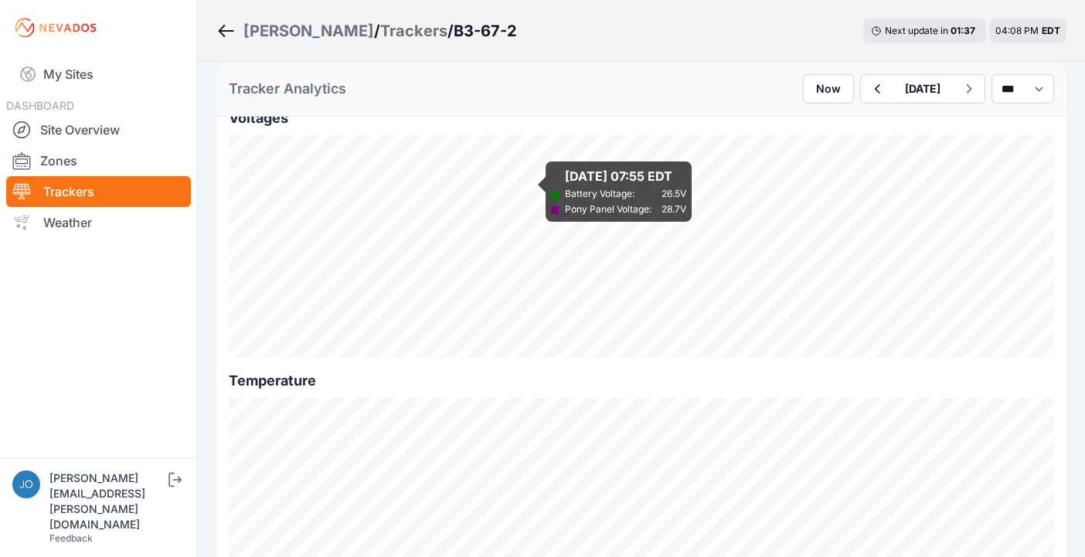
scroll to position [1919, 0]
